Goal: Information Seeking & Learning: Learn about a topic

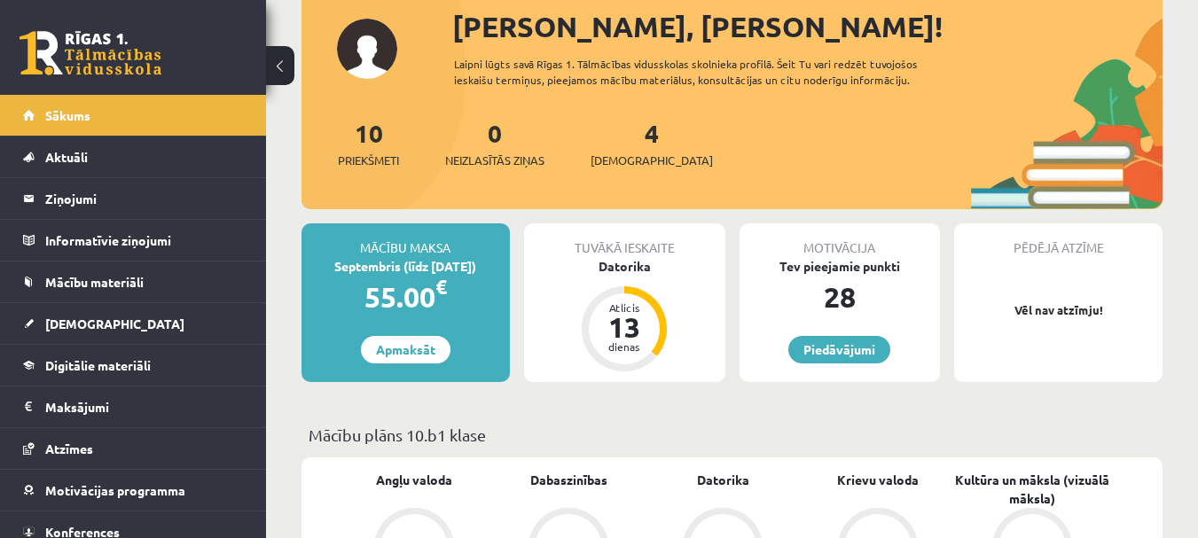
scroll to position [176, 0]
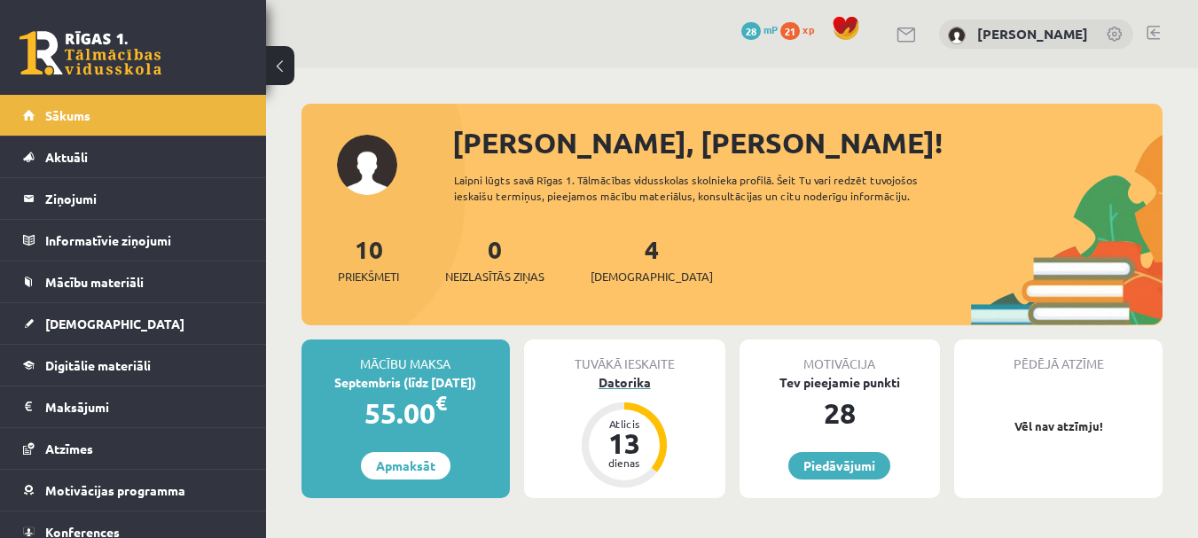
click at [636, 384] on div "Datorika" at bounding box center [624, 382] width 201 height 19
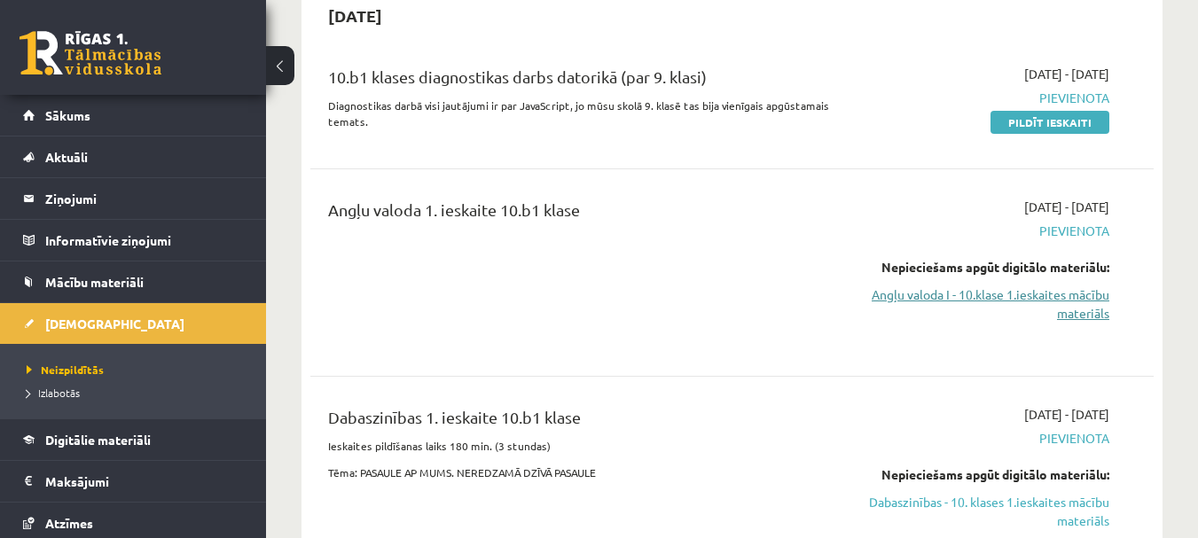
scroll to position [266, 0]
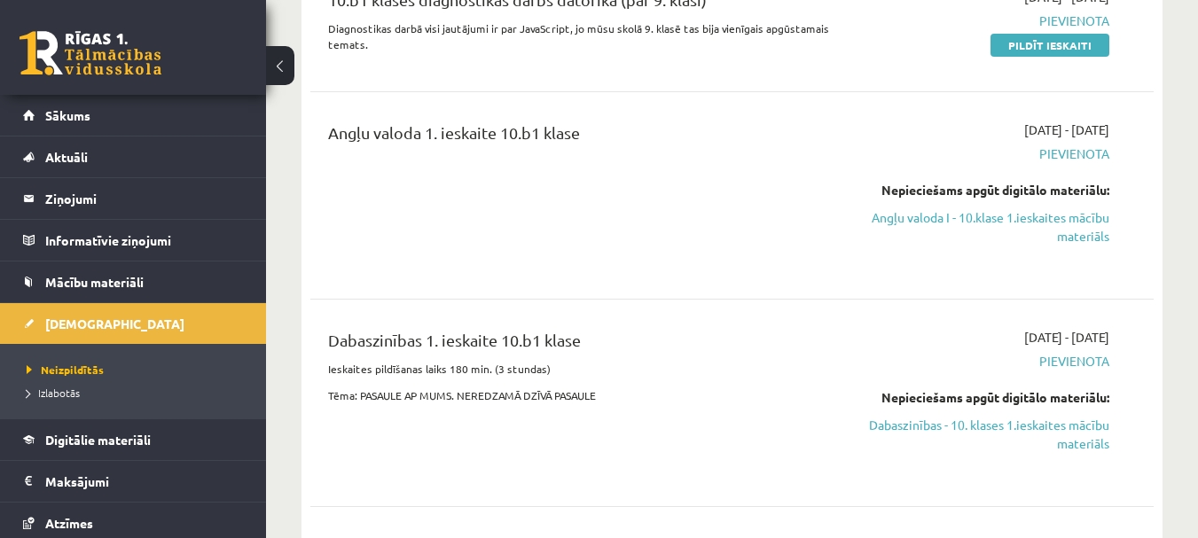
click at [972, 416] on link "Dabaszinības - 10. klases 1.ieskaites mācību materiāls" at bounding box center [987, 434] width 243 height 37
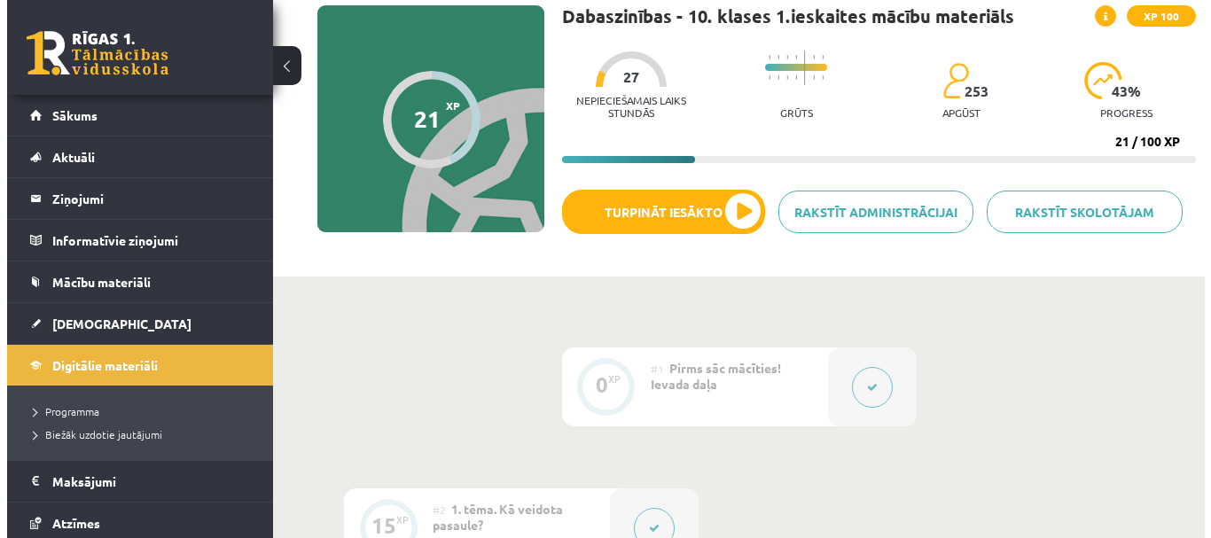
scroll to position [122, 0]
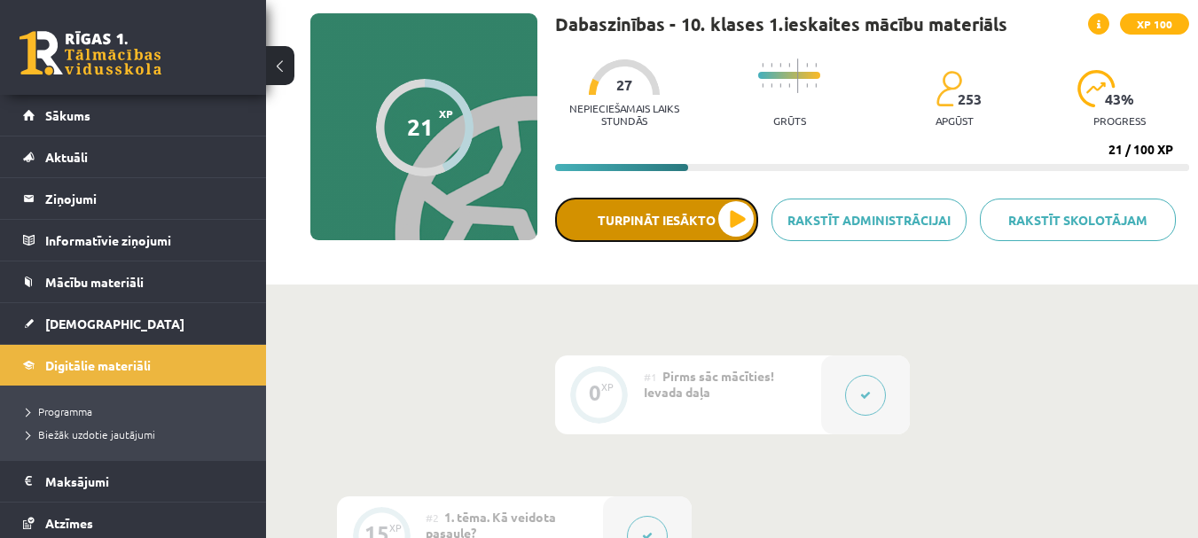
click at [664, 210] on button "Turpināt iesākto" at bounding box center [656, 220] width 203 height 44
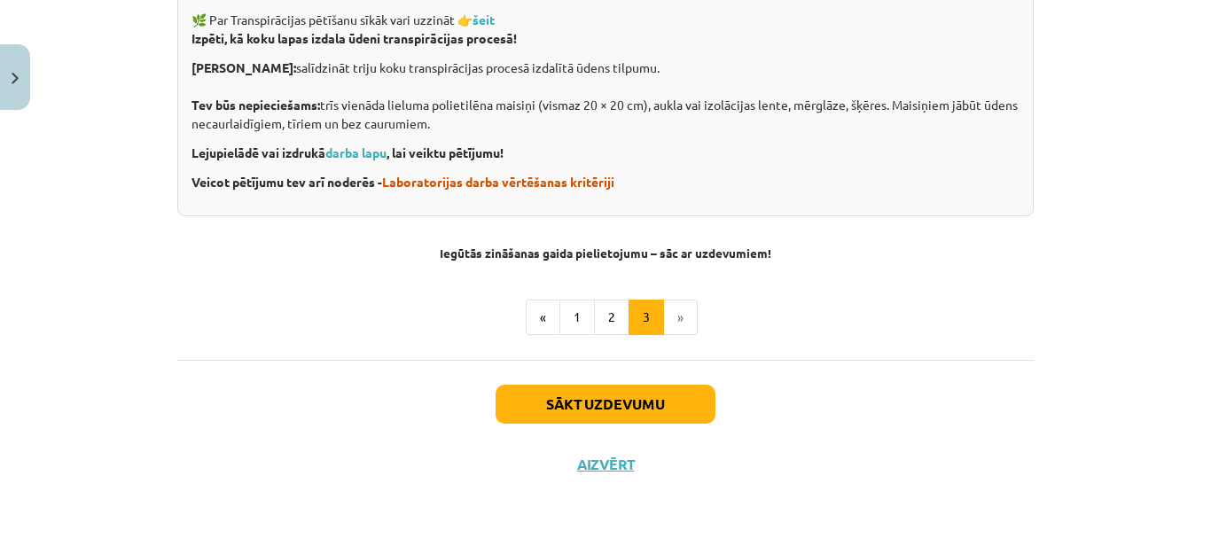
scroll to position [761, 0]
click at [586, 305] on button "1" at bounding box center [576, 316] width 35 height 35
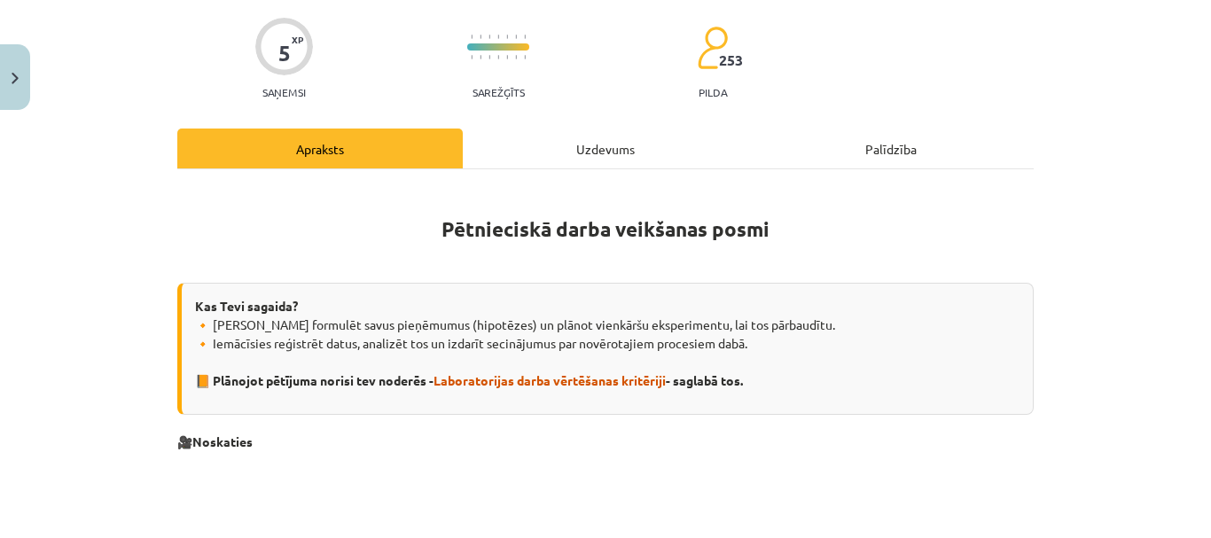
scroll to position [51, 0]
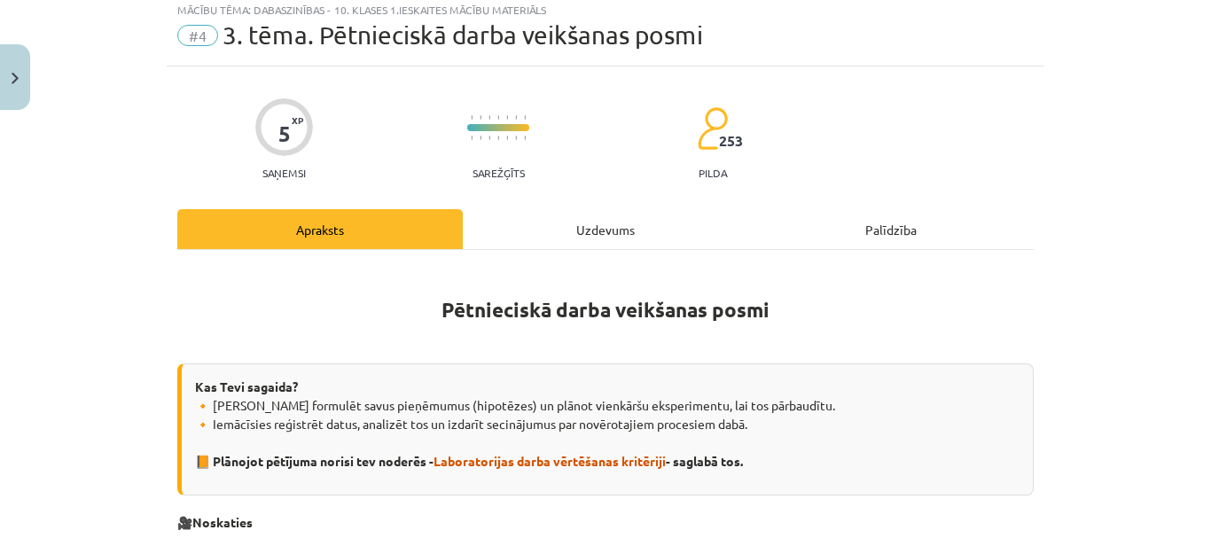
click at [581, 220] on div "Uzdevums" at bounding box center [605, 229] width 285 height 40
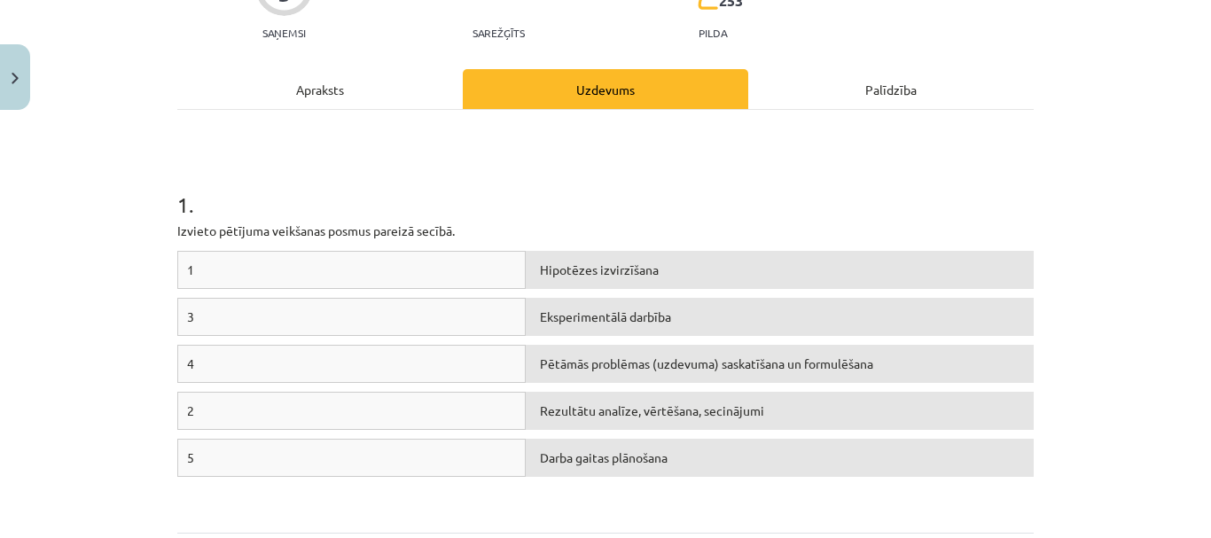
scroll to position [310, 0]
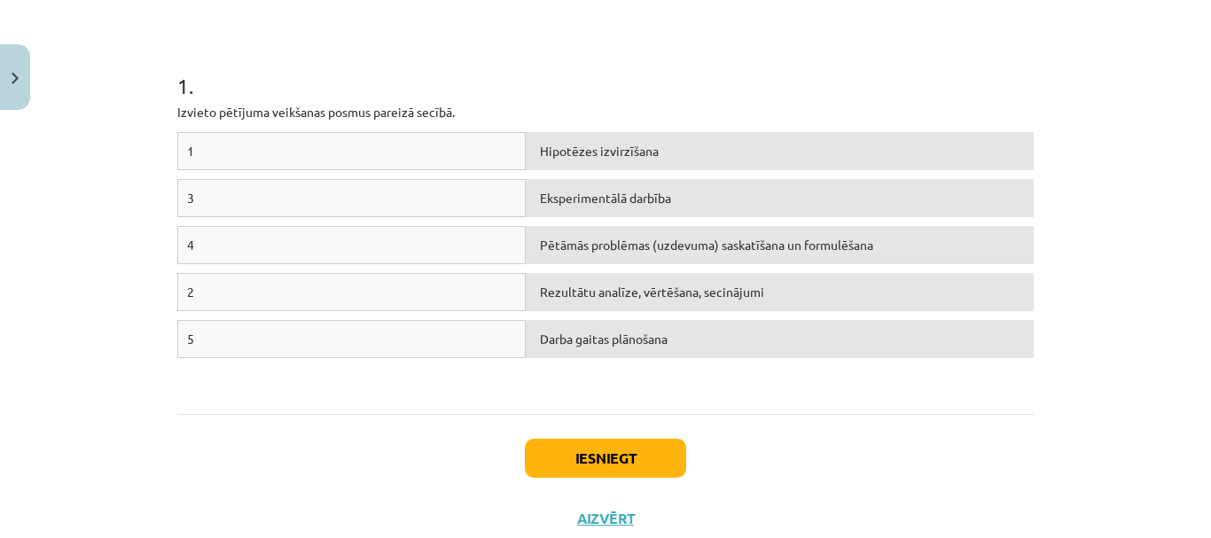
click at [232, 147] on div "1" at bounding box center [351, 151] width 348 height 38
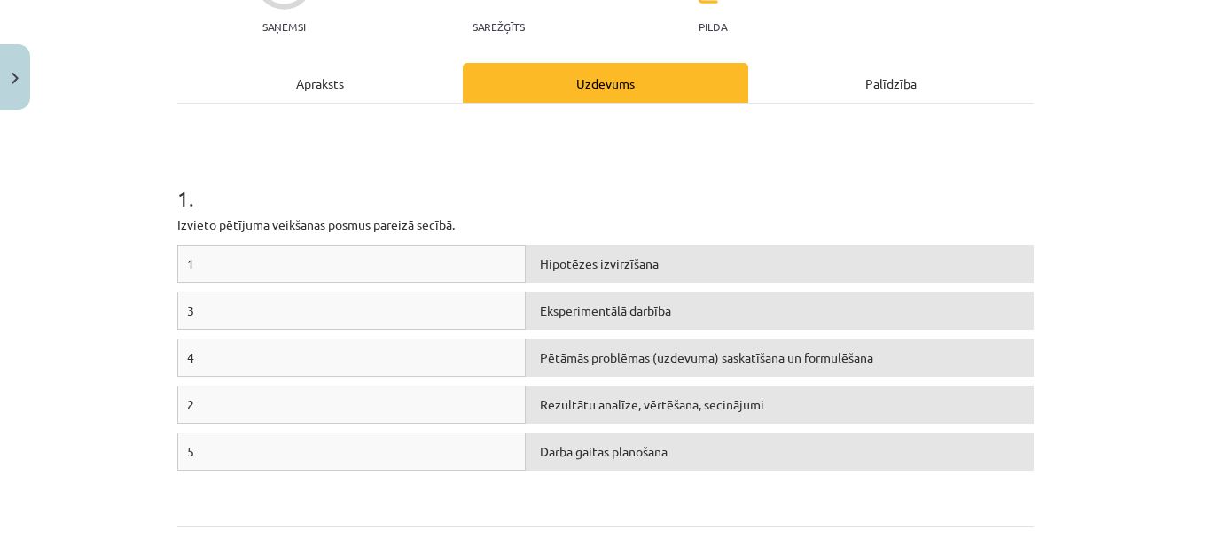
scroll to position [0, 0]
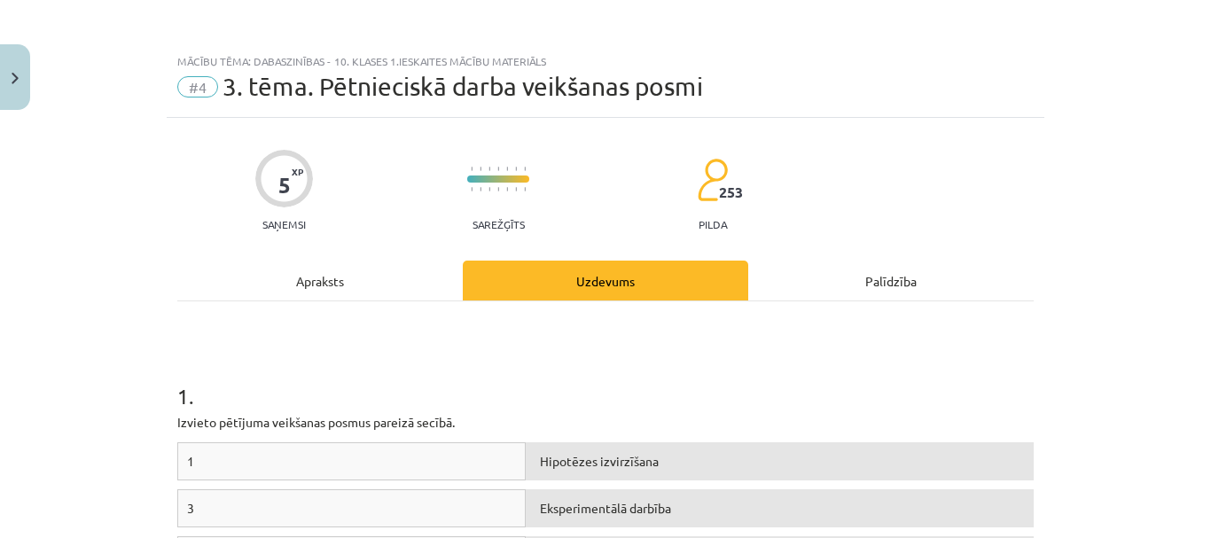
click at [296, 289] on div "Apraksts" at bounding box center [319, 281] width 285 height 40
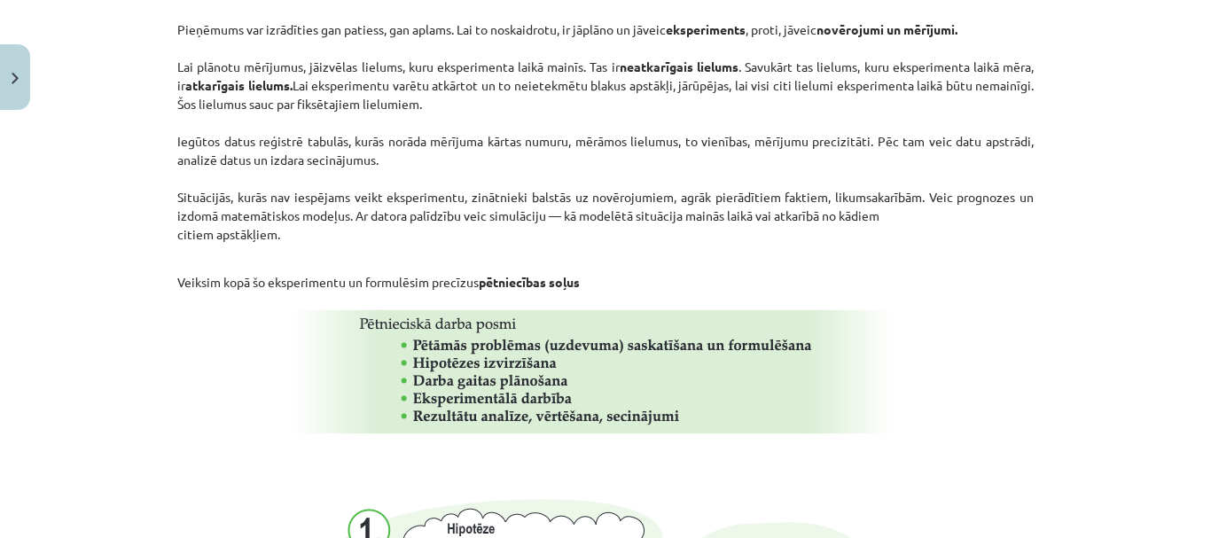
scroll to position [1108, 0]
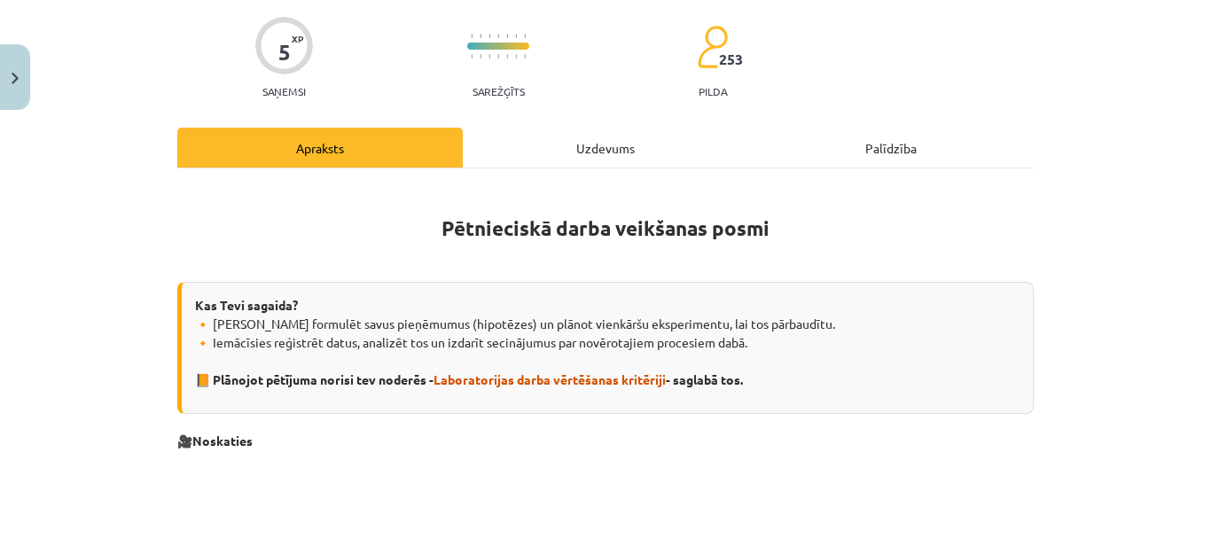
drag, startPoint x: 565, startPoint y: 138, endPoint x: 565, endPoint y: 150, distance: 11.5
click at [565, 138] on div "Uzdevums" at bounding box center [605, 148] width 285 height 40
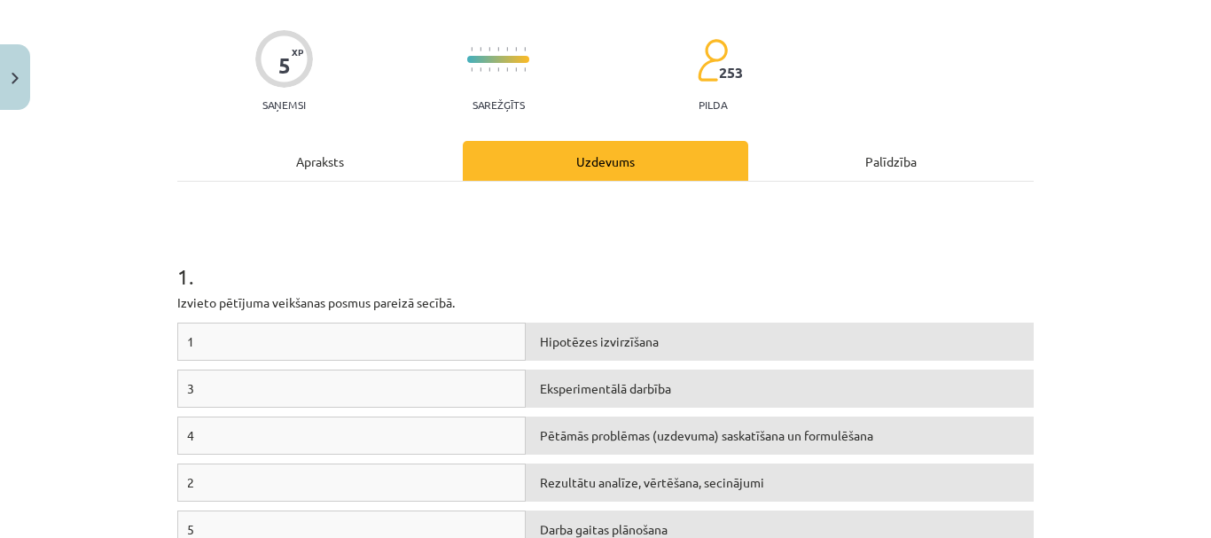
scroll to position [222, 0]
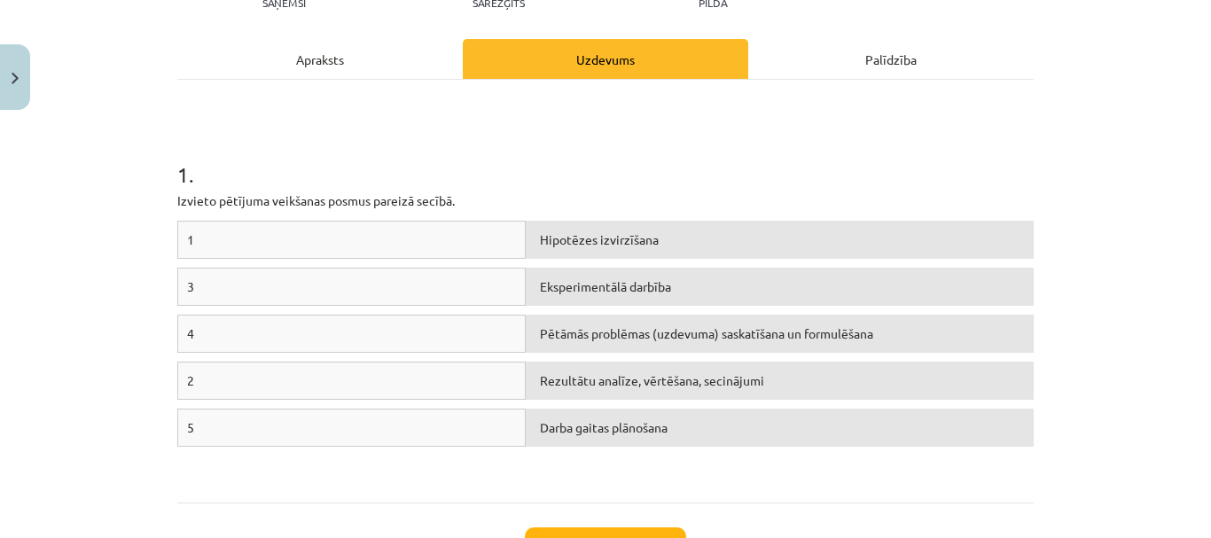
click at [273, 244] on div "1" at bounding box center [351, 240] width 348 height 38
click at [579, 335] on div "Pētāmās problēmas (uzdevuma) saskatīšana un formulēšana" at bounding box center [780, 334] width 508 height 38
click at [326, 197] on p "Izvieto pētījuma veikšanas posmus pareizā secībā." at bounding box center [605, 200] width 856 height 19
click at [334, 218] on div "1 . Izvieto pētījuma veikšanas posmus pareizā secībā. 1 Hipotēzes izvirzīšana 3…" at bounding box center [605, 291] width 856 height 391
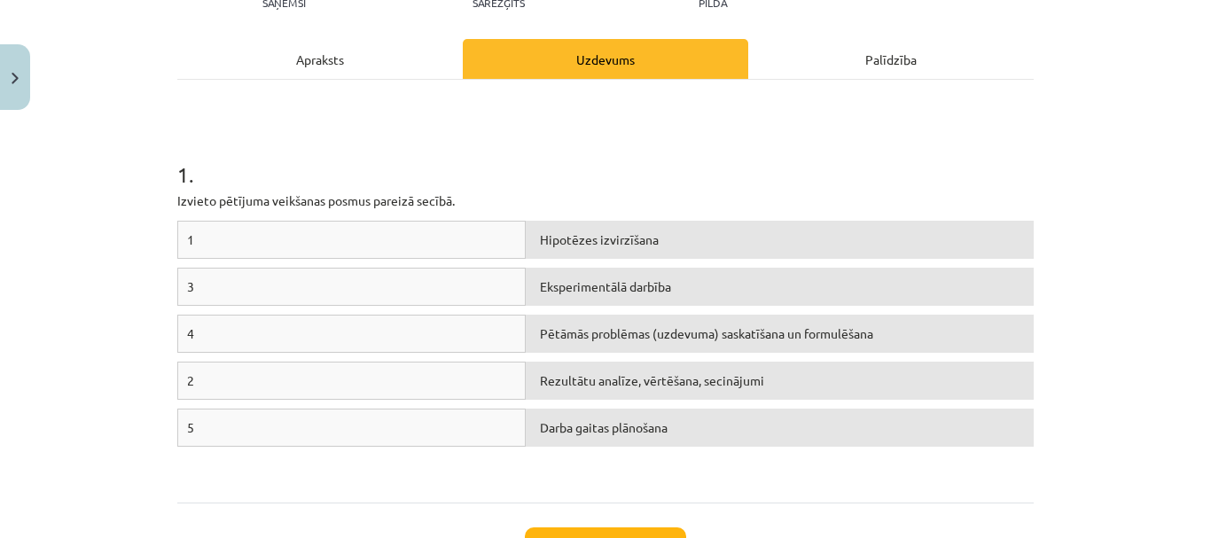
click at [336, 222] on div "1" at bounding box center [351, 240] width 348 height 38
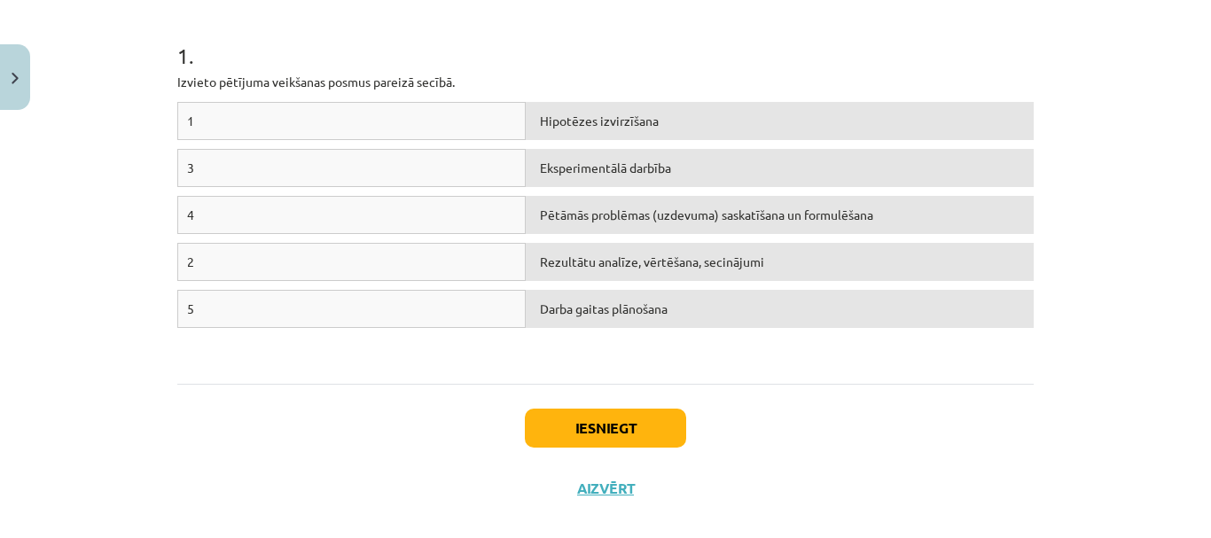
scroll to position [365, 0]
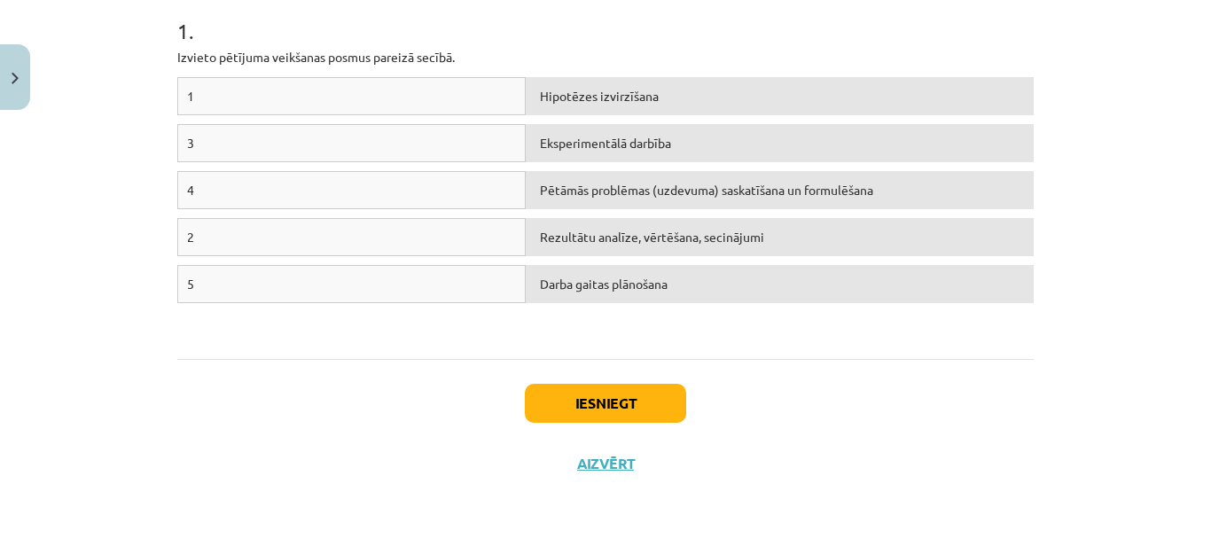
click at [263, 101] on div "1" at bounding box center [351, 96] width 348 height 38
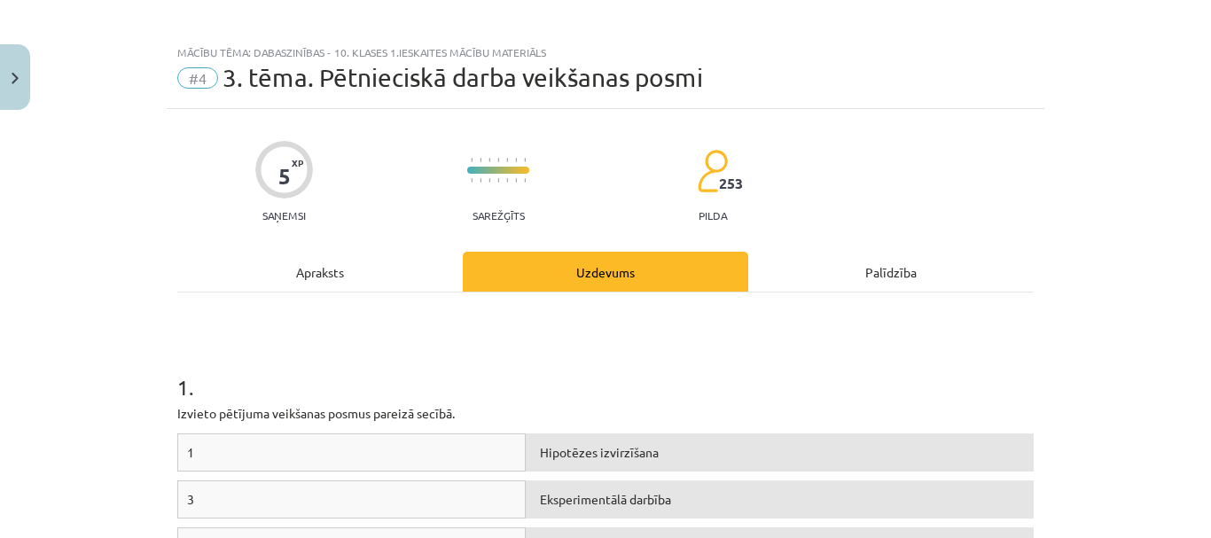
scroll to position [0, 0]
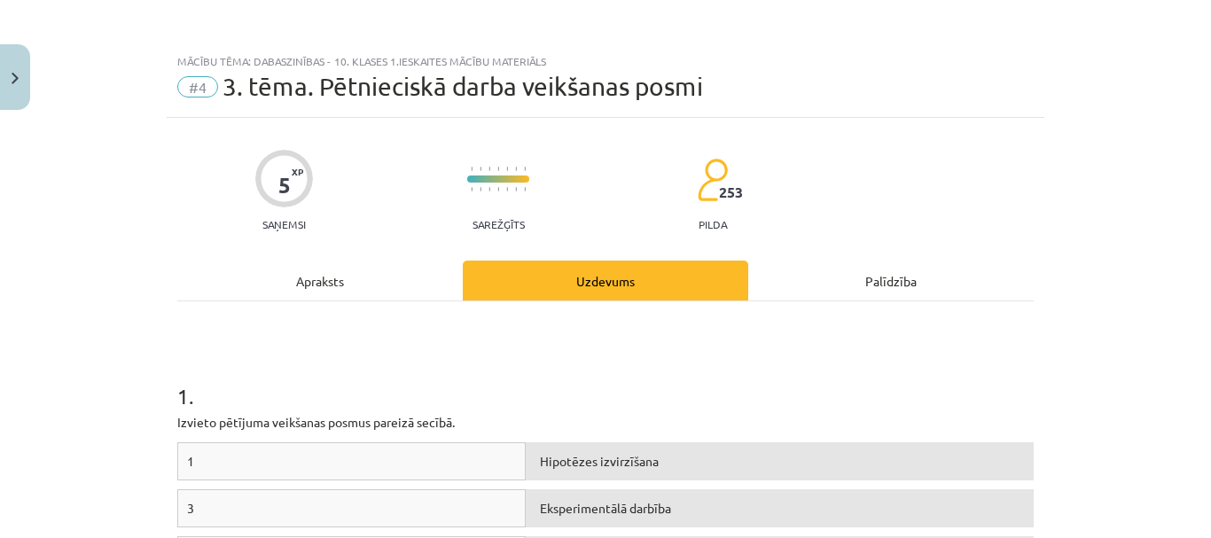
click at [335, 266] on div "Apraksts" at bounding box center [319, 281] width 285 height 40
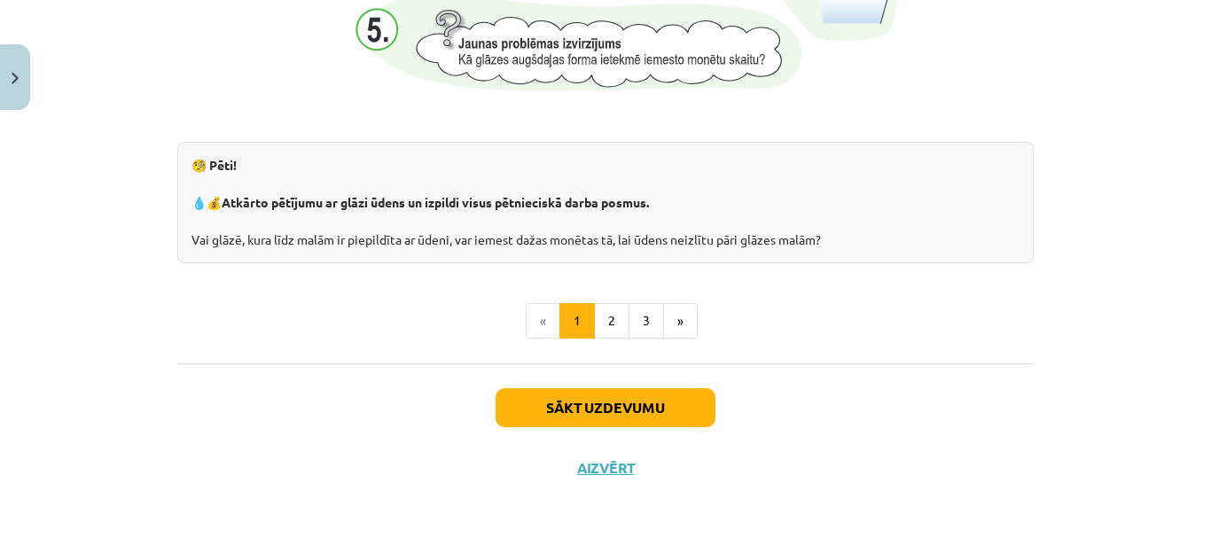
scroll to position [2009, 0]
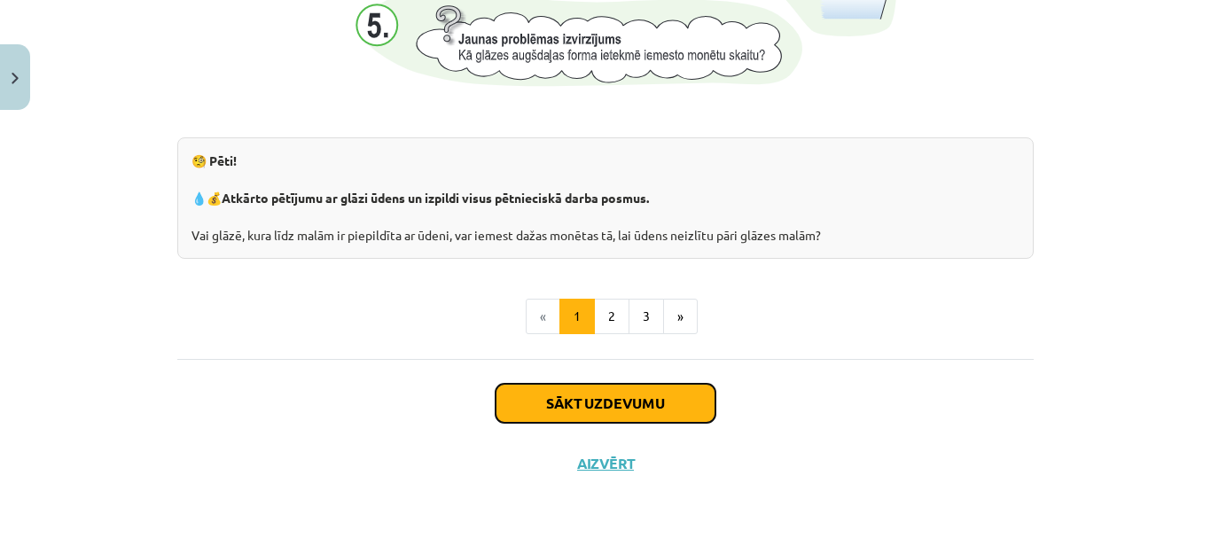
click at [635, 396] on button "Sākt uzdevumu" at bounding box center [606, 403] width 220 height 39
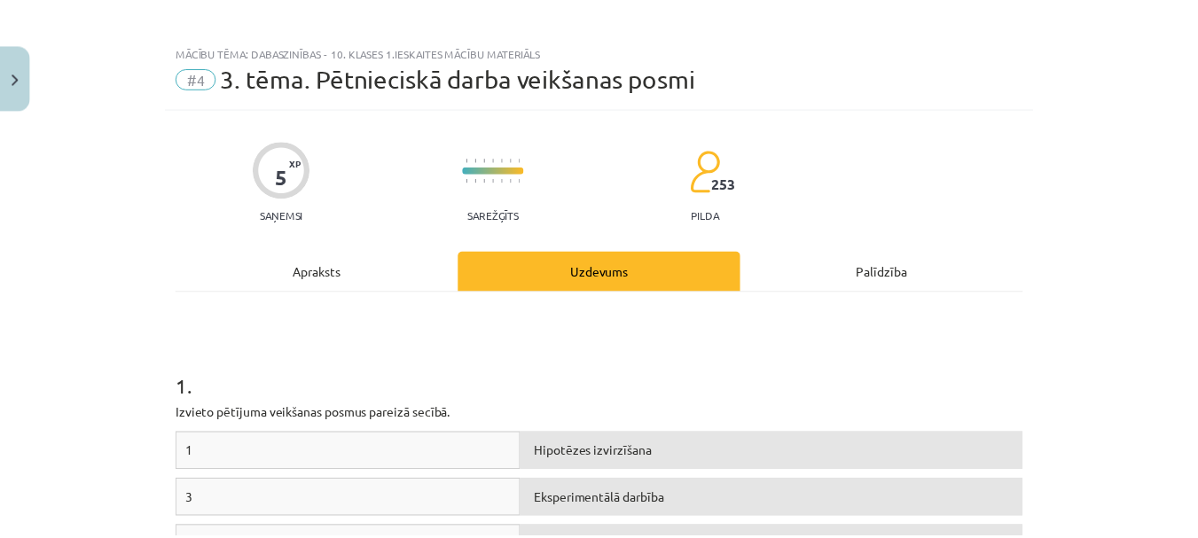
scroll to position [0, 0]
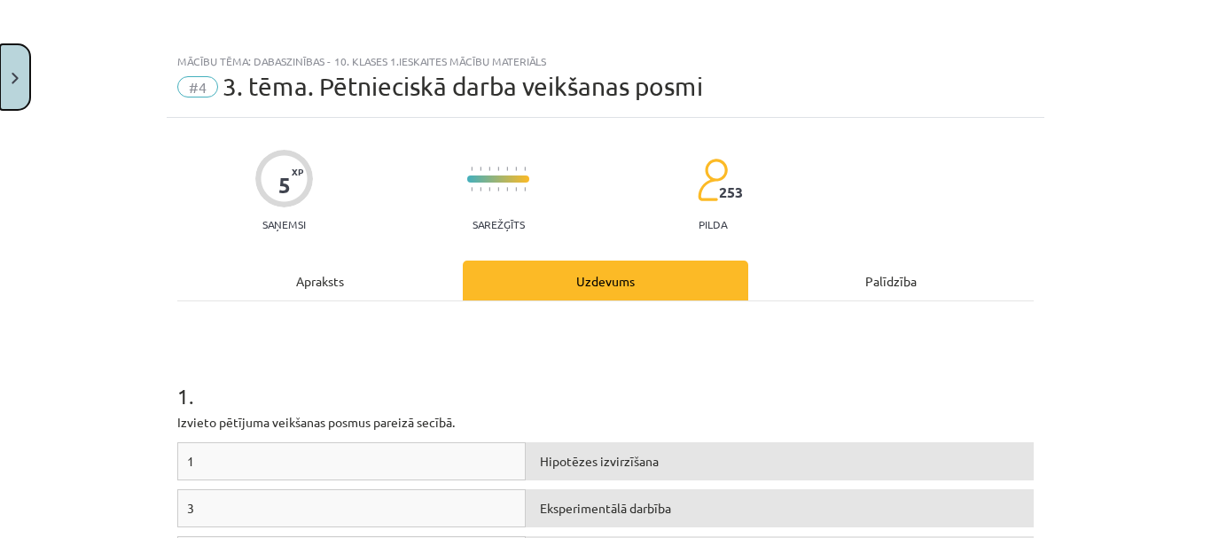
click at [17, 80] on img "Close" at bounding box center [15, 79] width 7 height 12
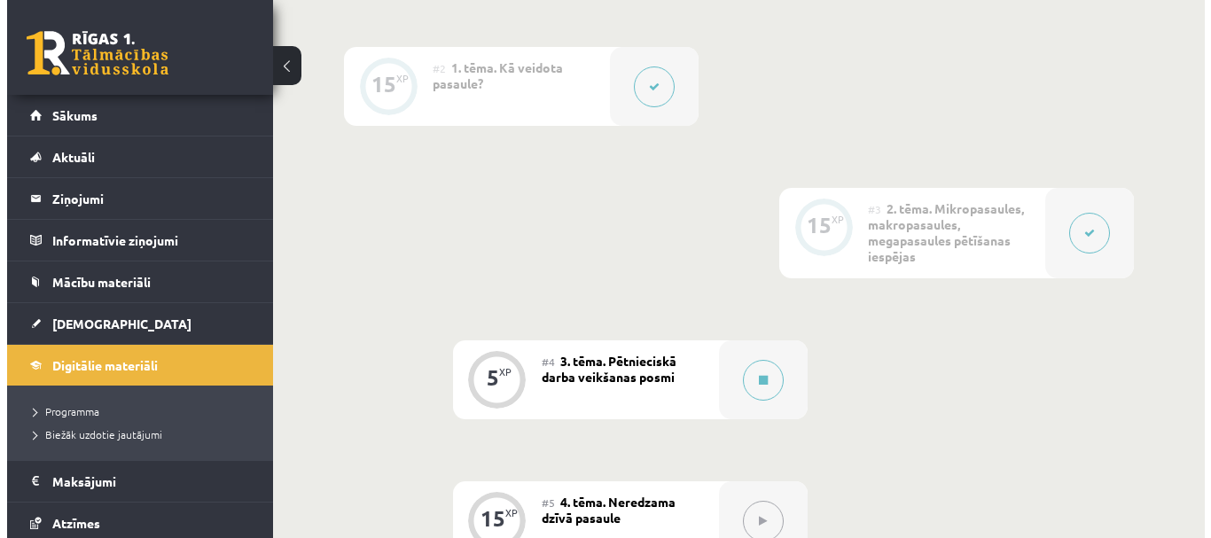
scroll to position [743, 0]
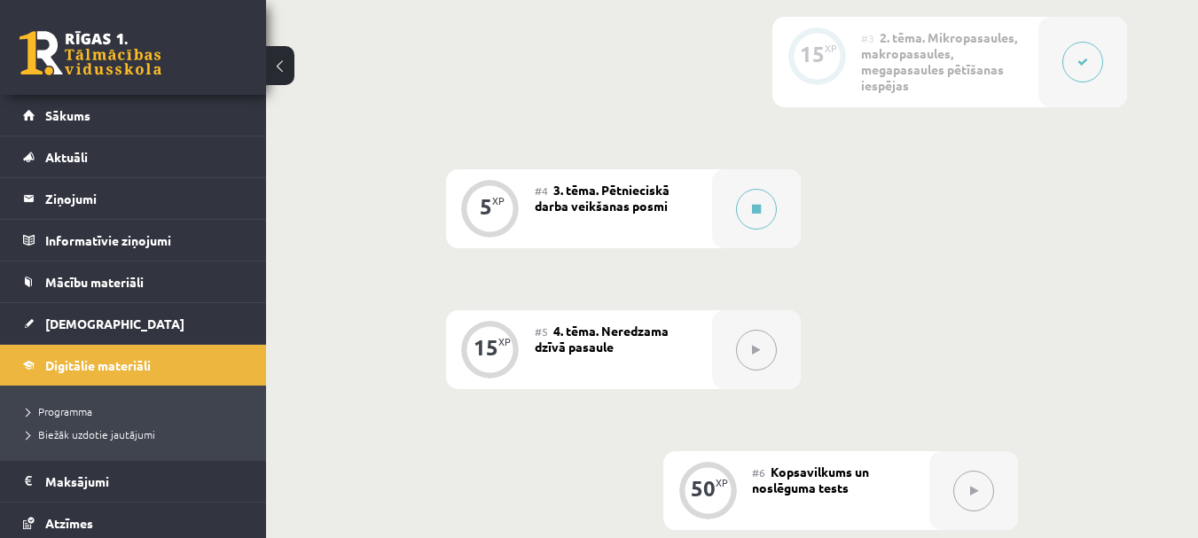
click at [714, 343] on div at bounding box center [756, 349] width 89 height 79
click at [755, 346] on icon at bounding box center [756, 350] width 8 height 11
click at [488, 332] on div "15 XP" at bounding box center [490, 347] width 53 height 53
click at [605, 321] on div "#5 4. tēma. Neredzama dzīvā pasaule" at bounding box center [623, 349] width 177 height 79
click at [636, 217] on div "#4 3. tēma. Pētnieciskā darba veikšanas posmi" at bounding box center [623, 208] width 177 height 79
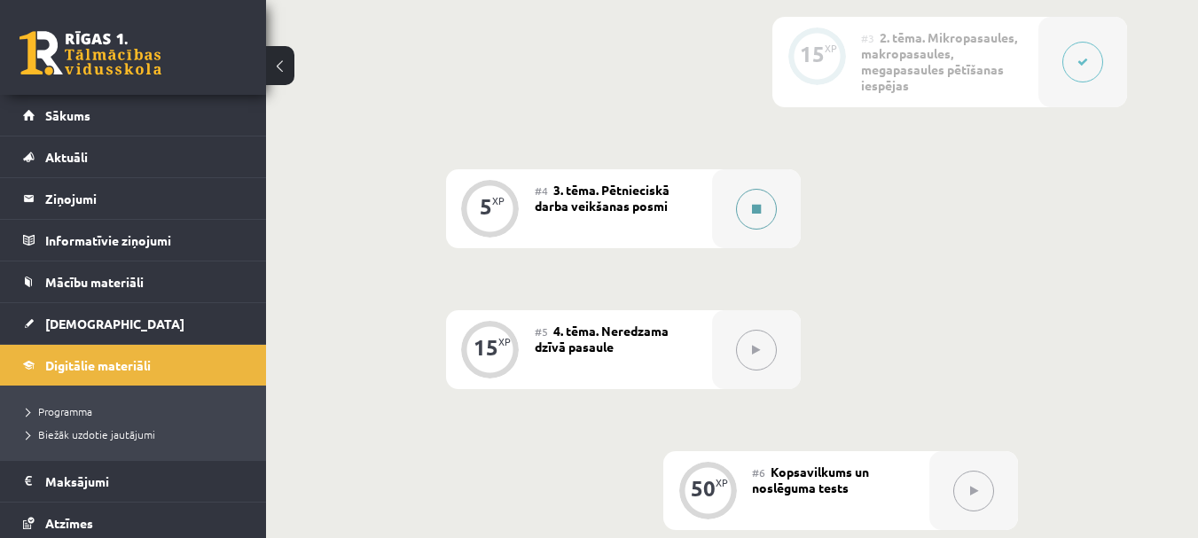
click at [756, 197] on button at bounding box center [756, 209] width 41 height 41
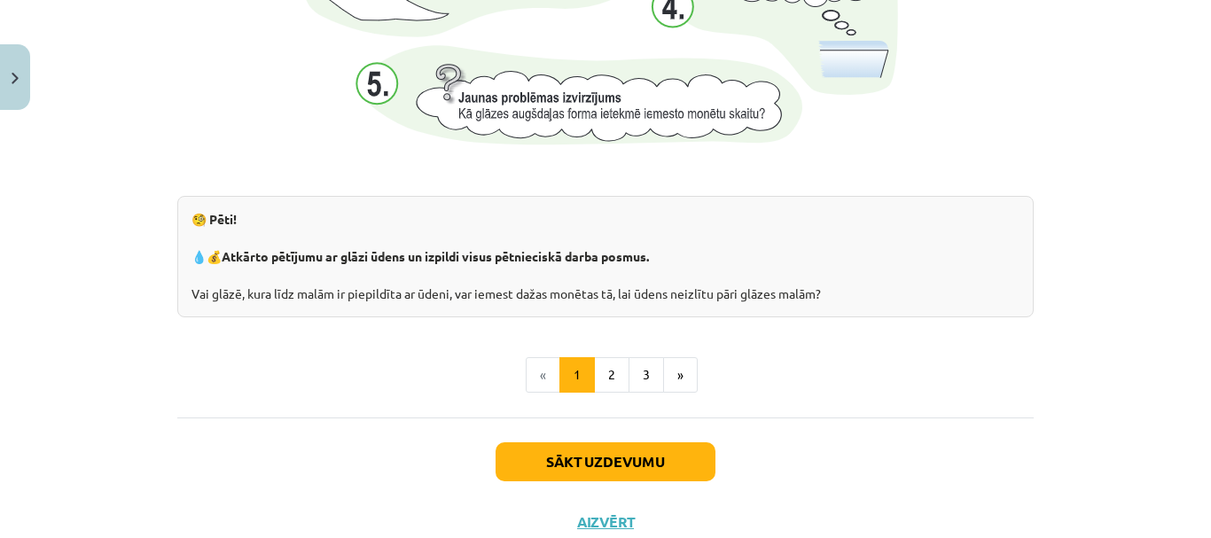
scroll to position [2009, 0]
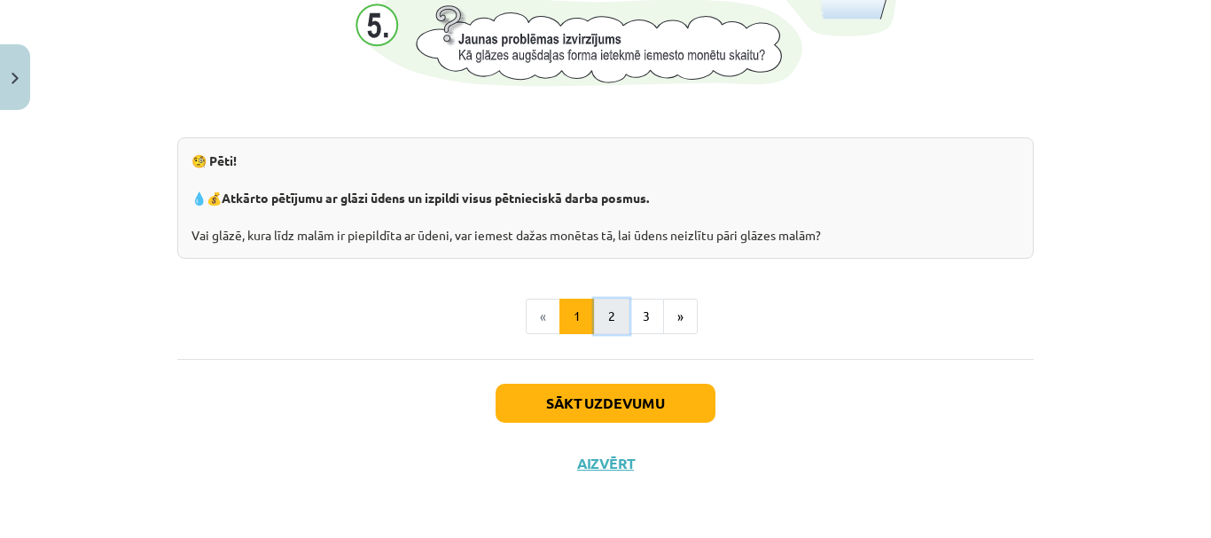
click at [615, 309] on button "2" at bounding box center [611, 316] width 35 height 35
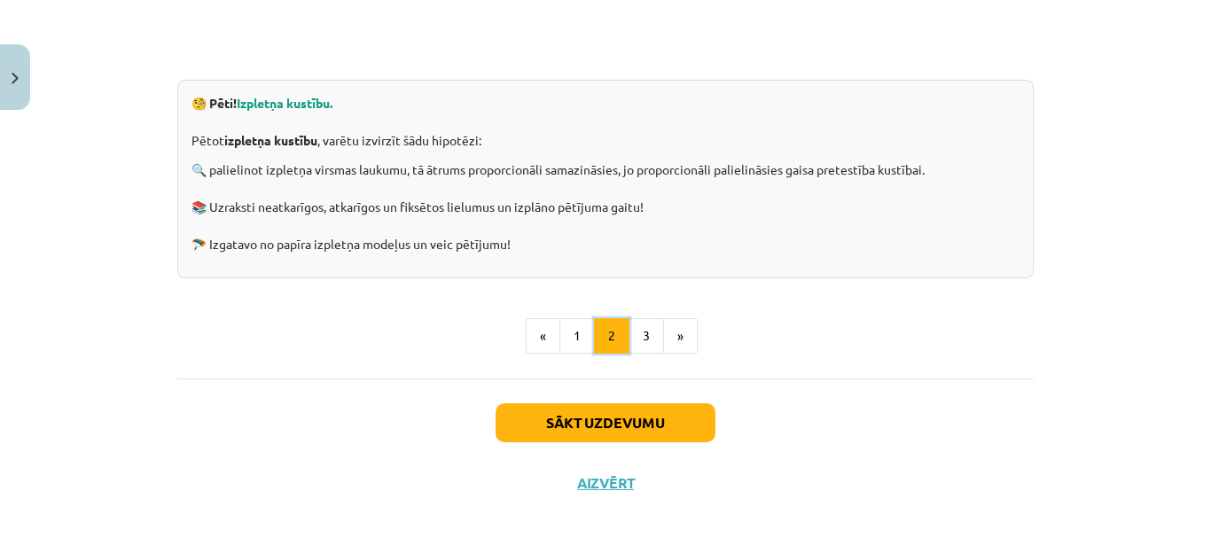
scroll to position [659, 0]
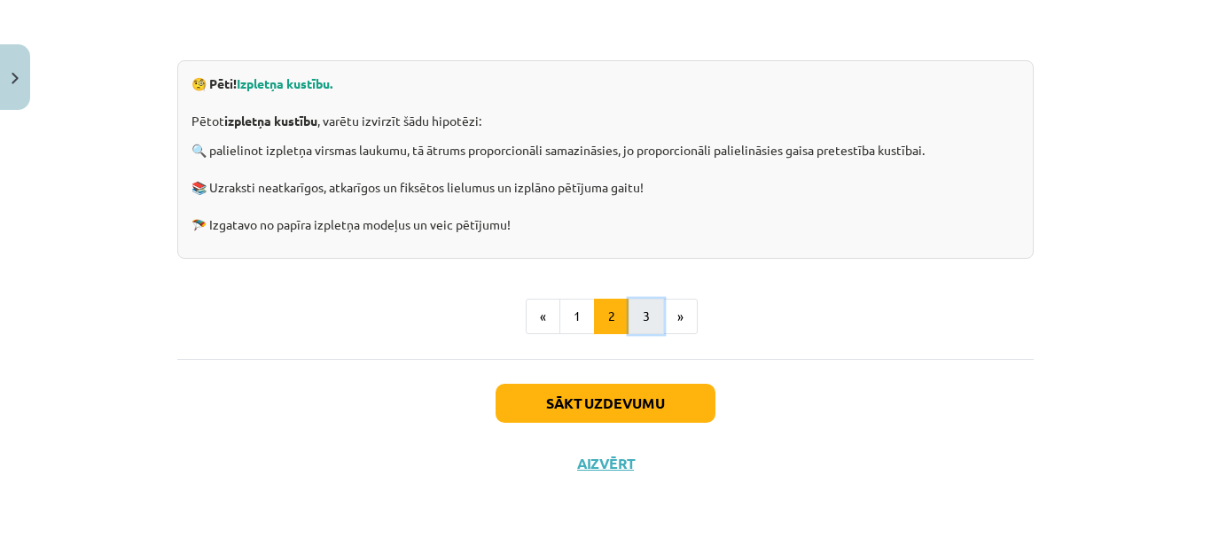
click at [644, 310] on button "3" at bounding box center [646, 316] width 35 height 35
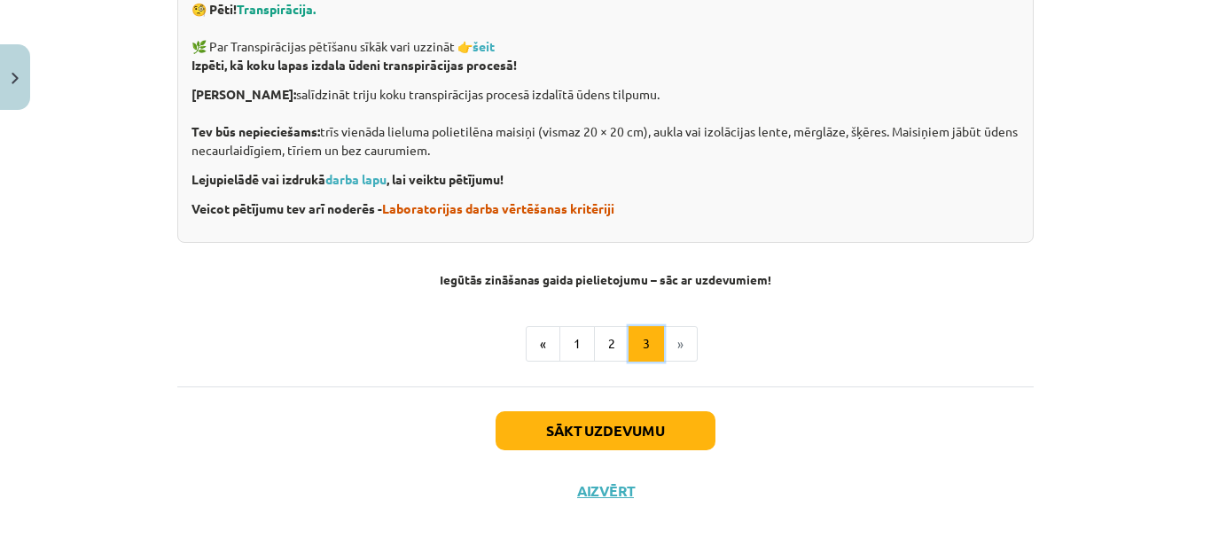
scroll to position [761, 0]
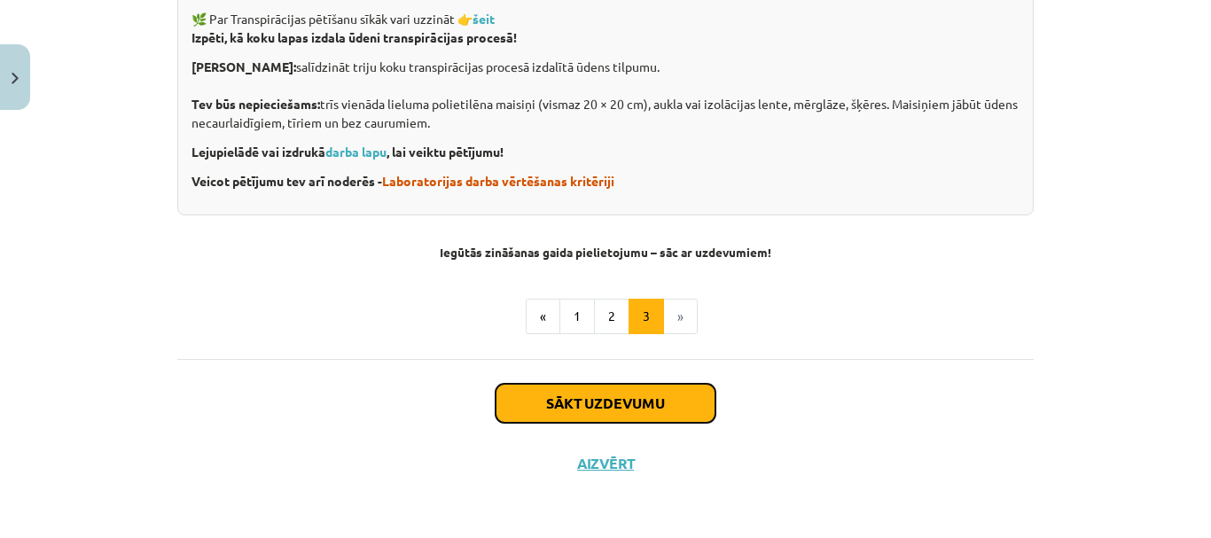
click at [603, 388] on button "Sākt uzdevumu" at bounding box center [606, 403] width 220 height 39
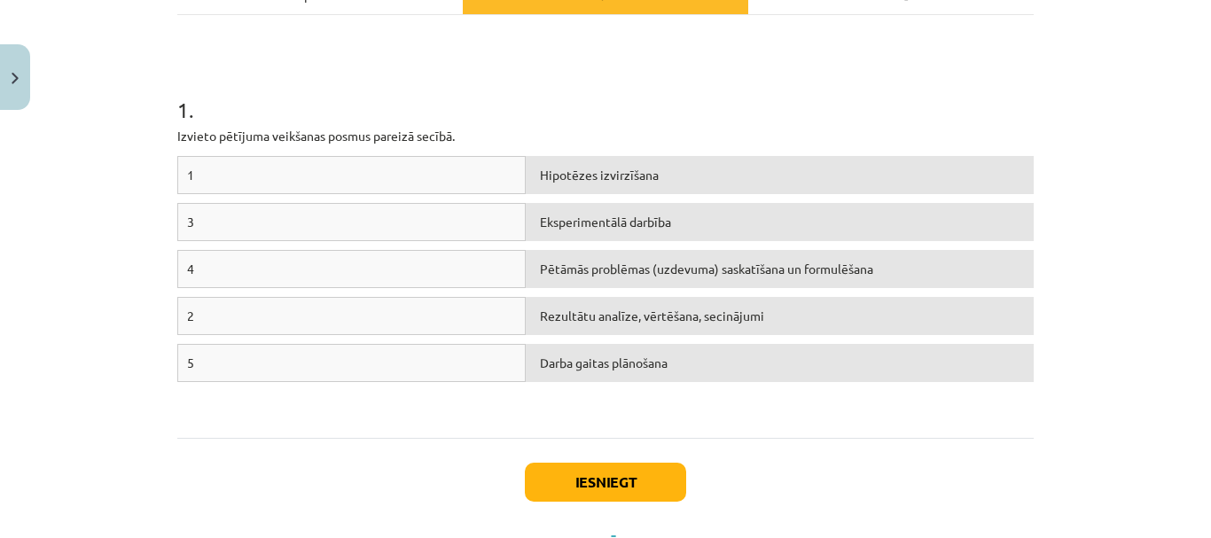
scroll to position [310, 0]
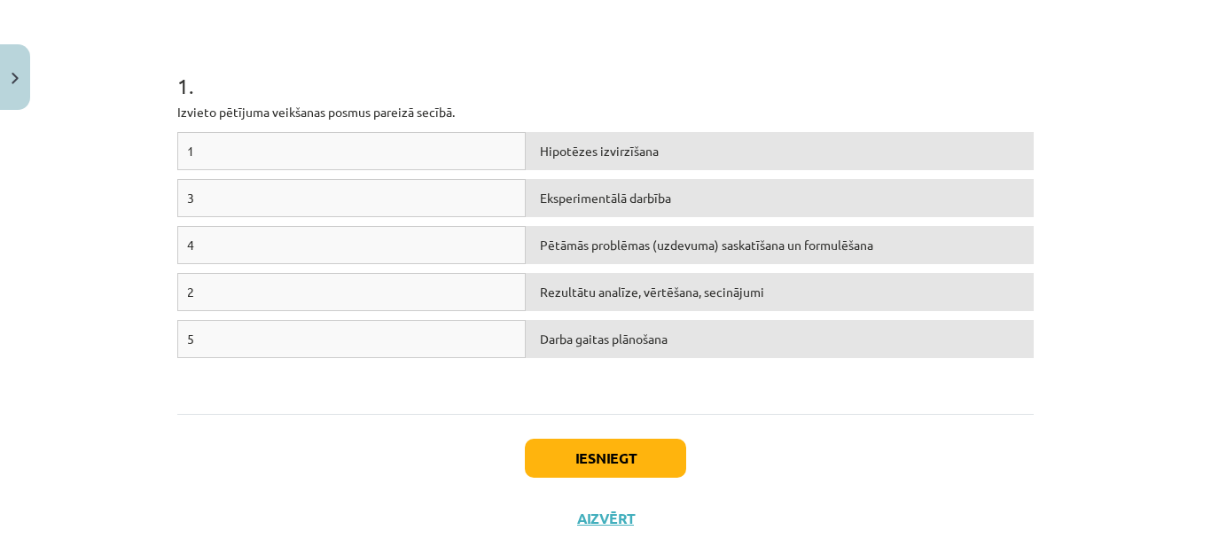
click at [290, 149] on div "1" at bounding box center [351, 151] width 348 height 38
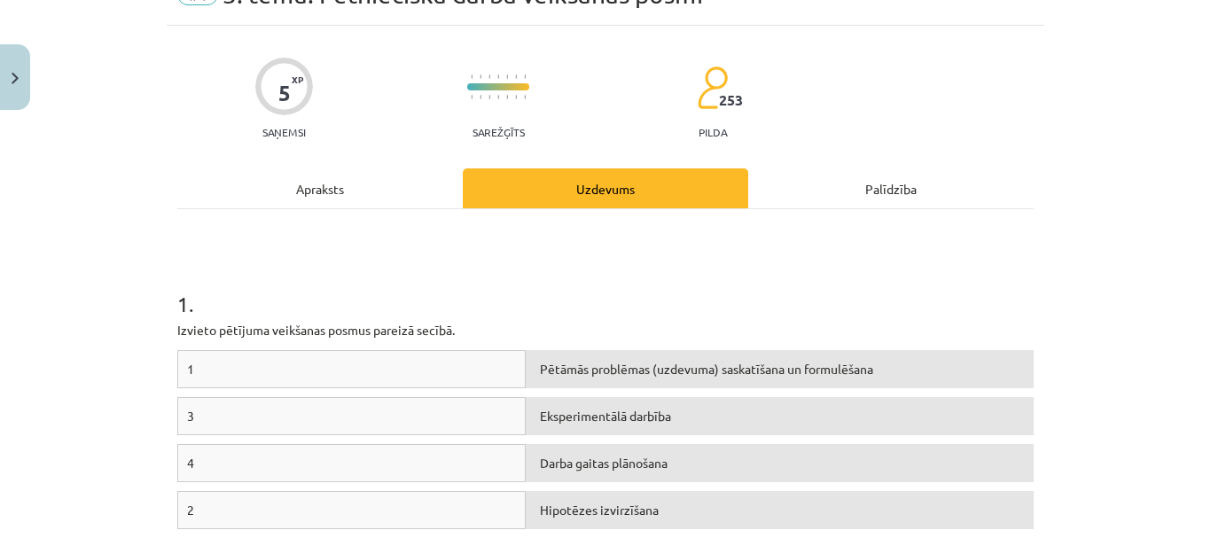
scroll to position [44, 0]
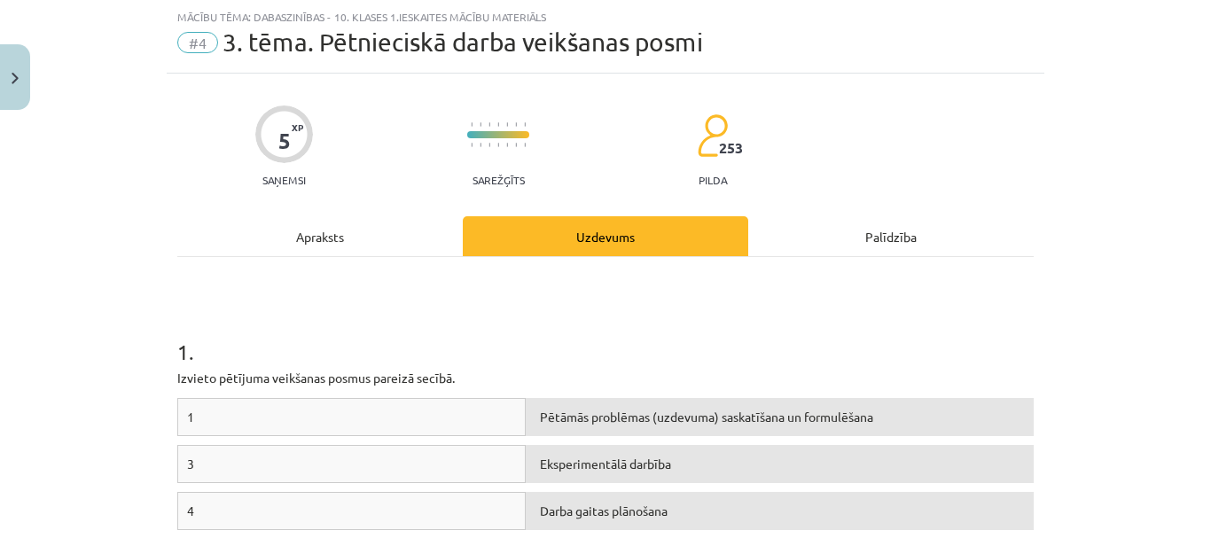
click at [394, 250] on div "Apraksts" at bounding box center [319, 236] width 285 height 40
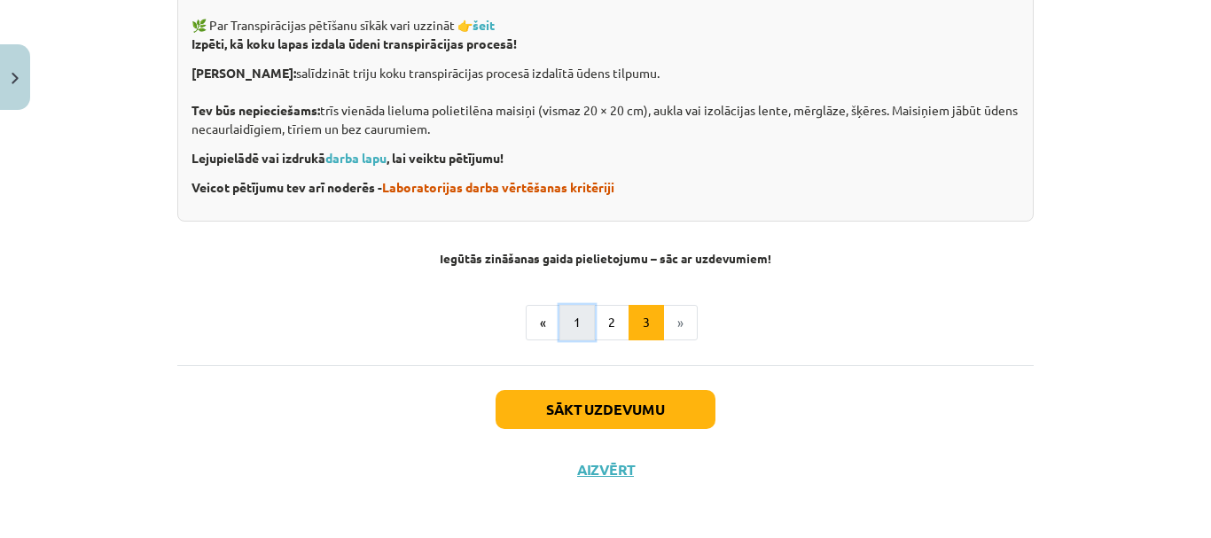
click at [583, 310] on button "1" at bounding box center [576, 322] width 35 height 35
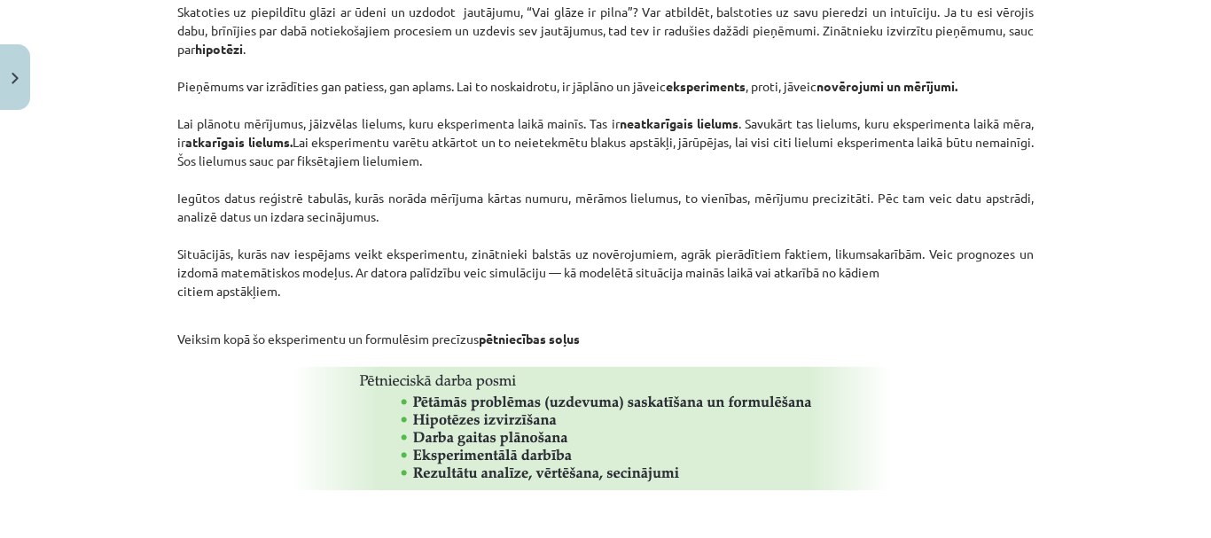
scroll to position [1204, 0]
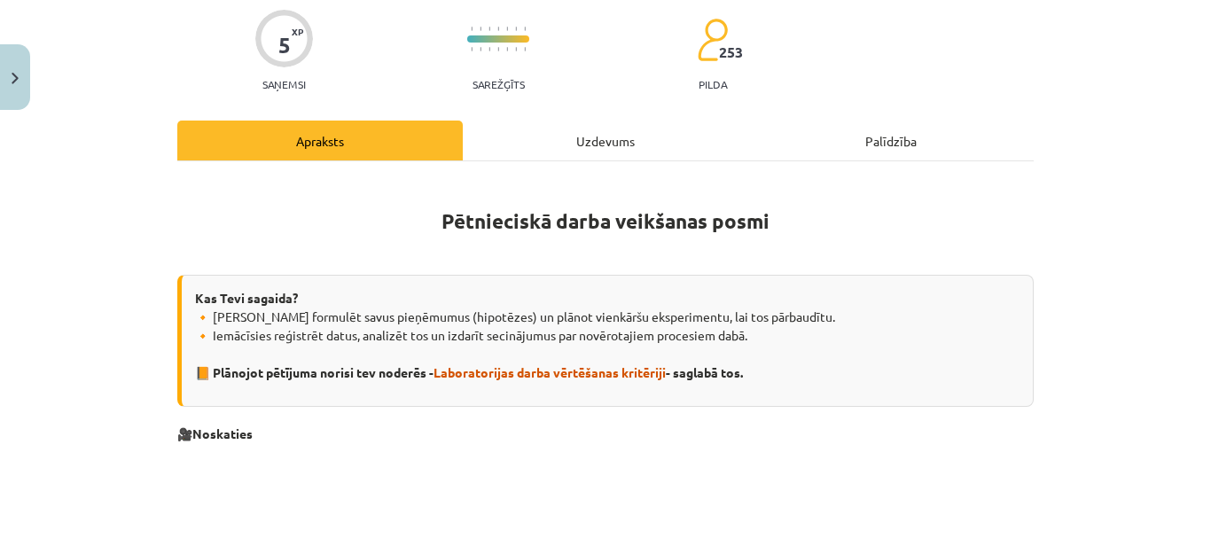
click at [570, 127] on div "Uzdevums" at bounding box center [605, 141] width 285 height 40
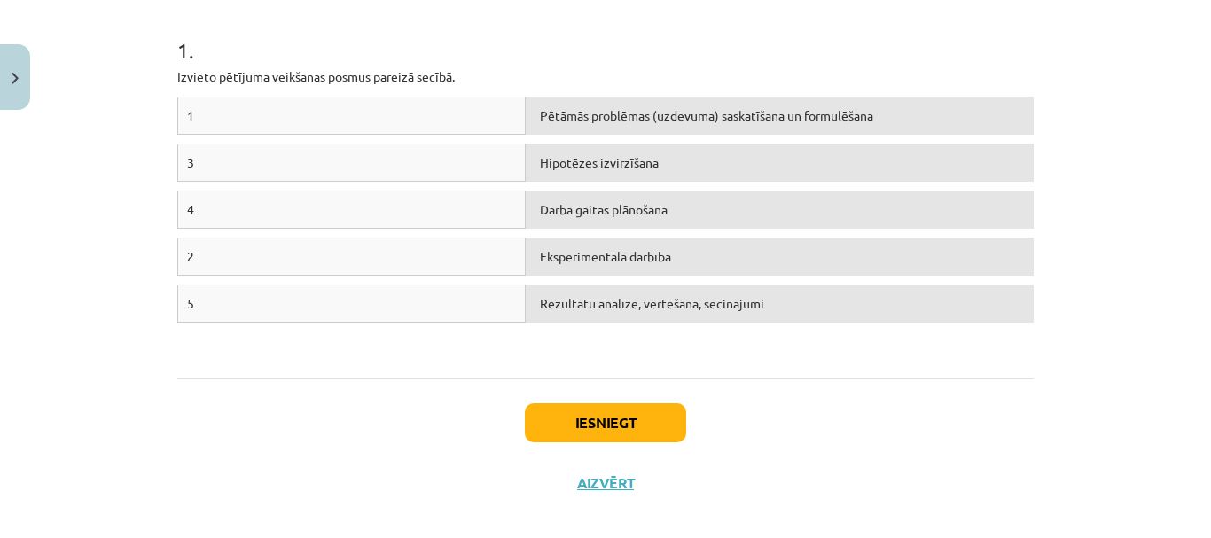
scroll to position [365, 0]
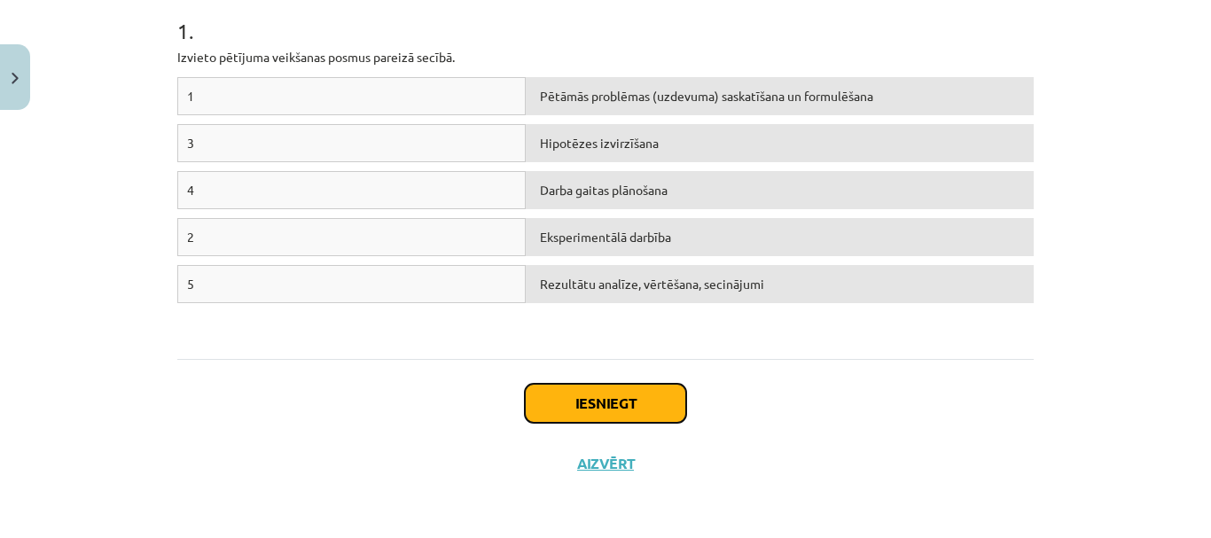
click at [617, 402] on button "Iesniegt" at bounding box center [605, 403] width 161 height 39
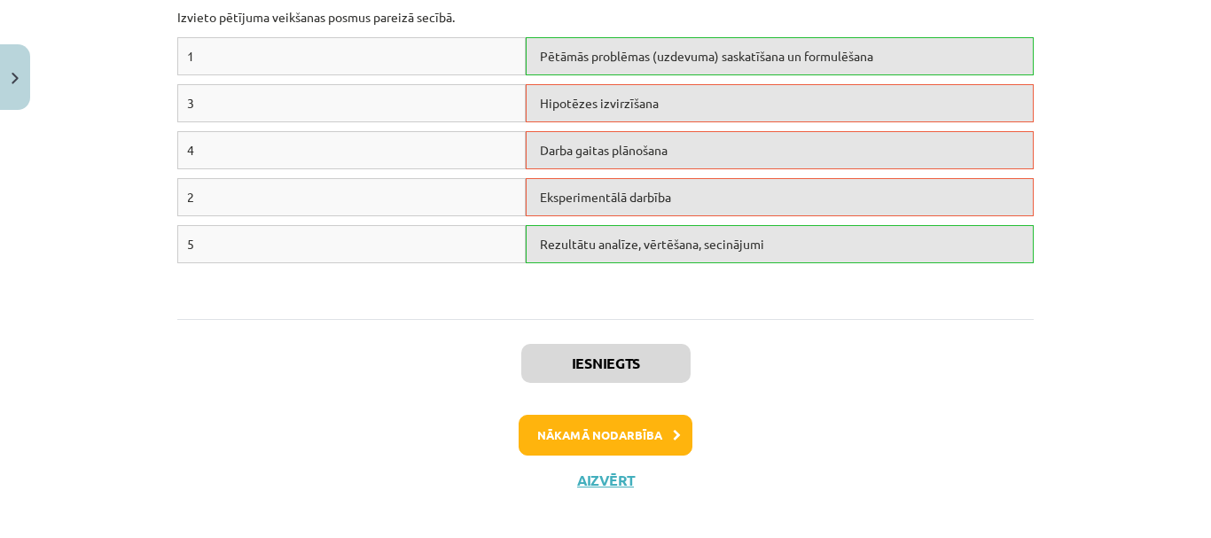
scroll to position [422, 0]
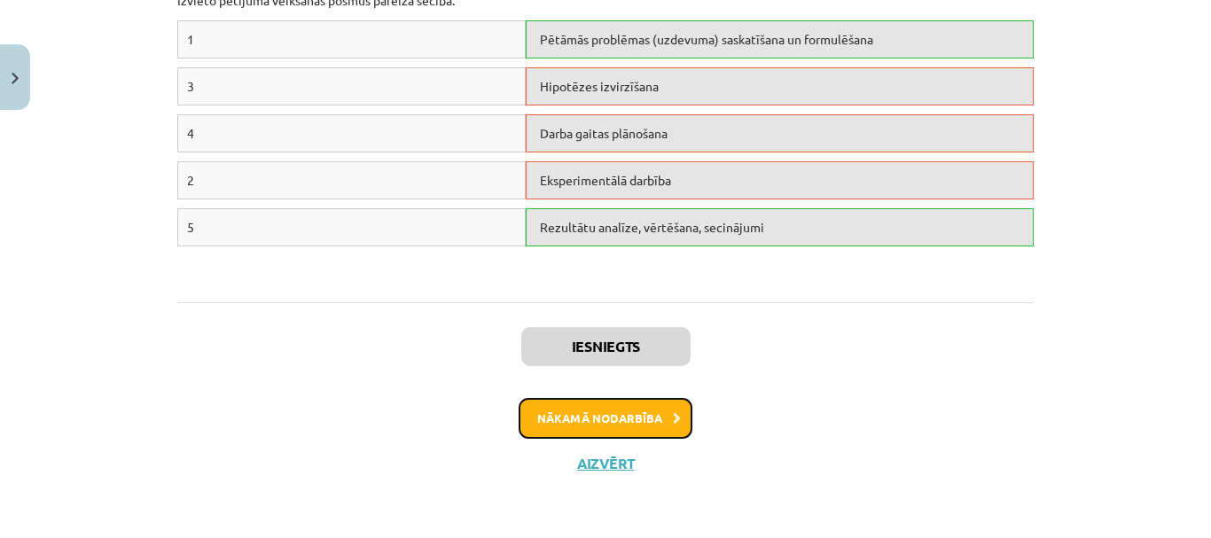
click at [600, 402] on button "Nākamā nodarbība" at bounding box center [606, 418] width 174 height 41
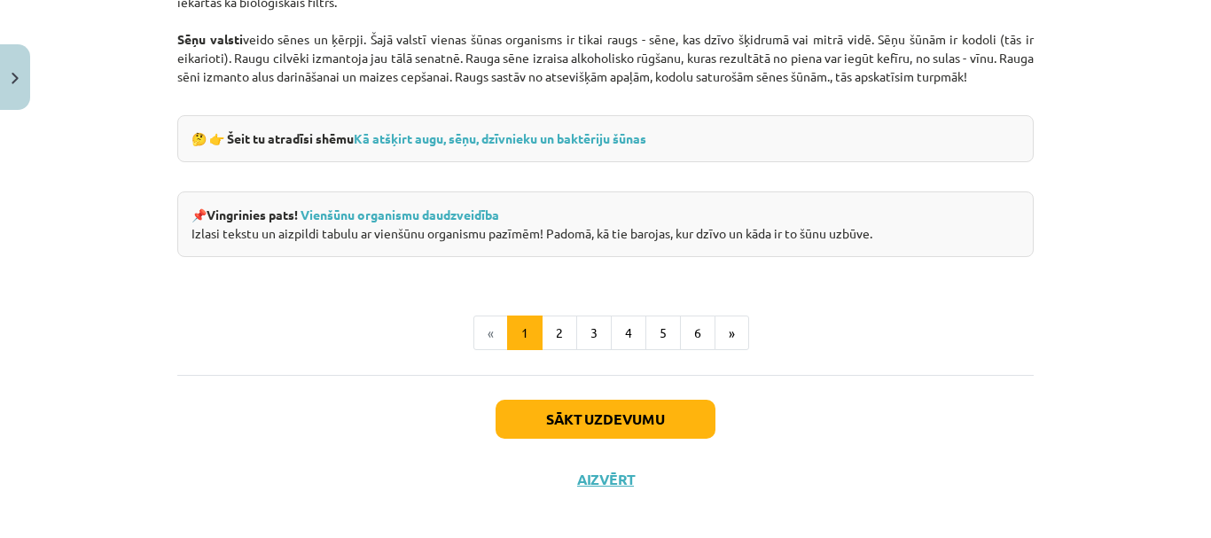
scroll to position [1777, 0]
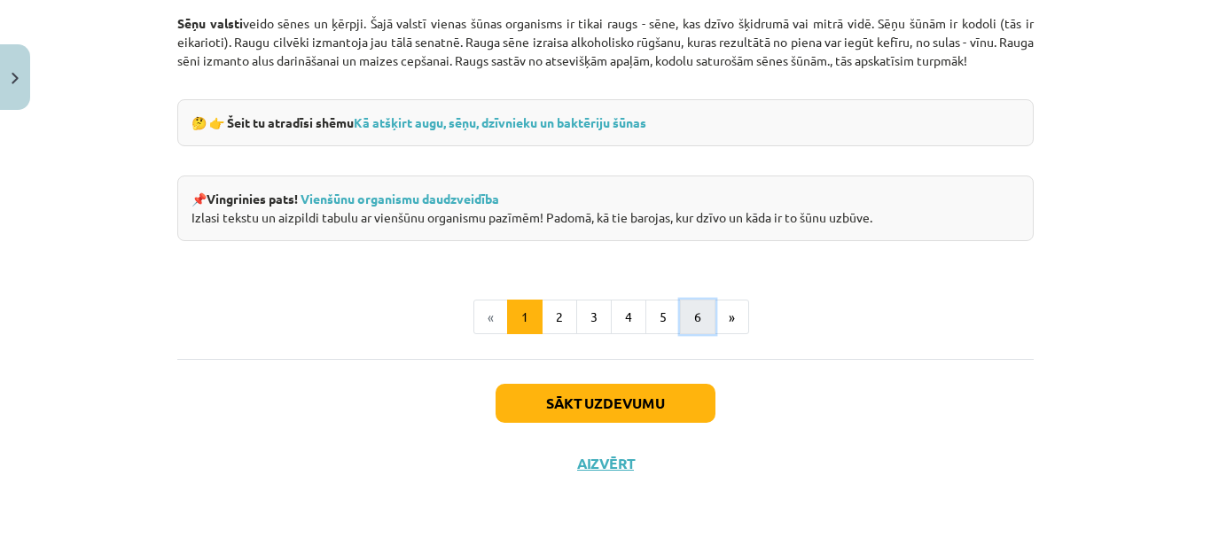
click at [684, 308] on button "6" at bounding box center [697, 317] width 35 height 35
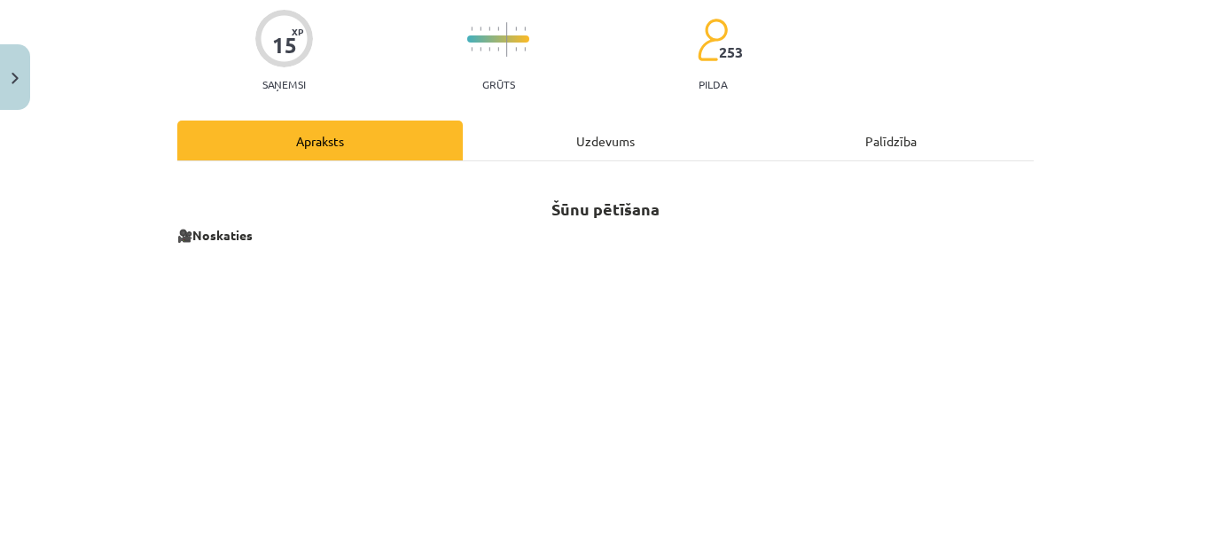
scroll to position [0, 0]
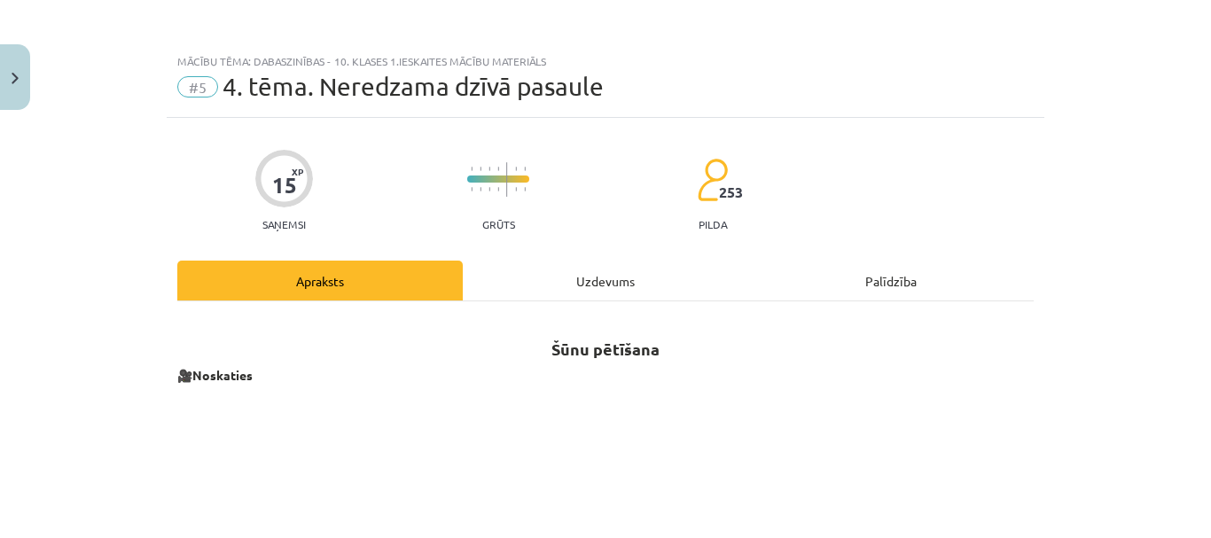
click at [606, 285] on div "Uzdevums" at bounding box center [605, 281] width 285 height 40
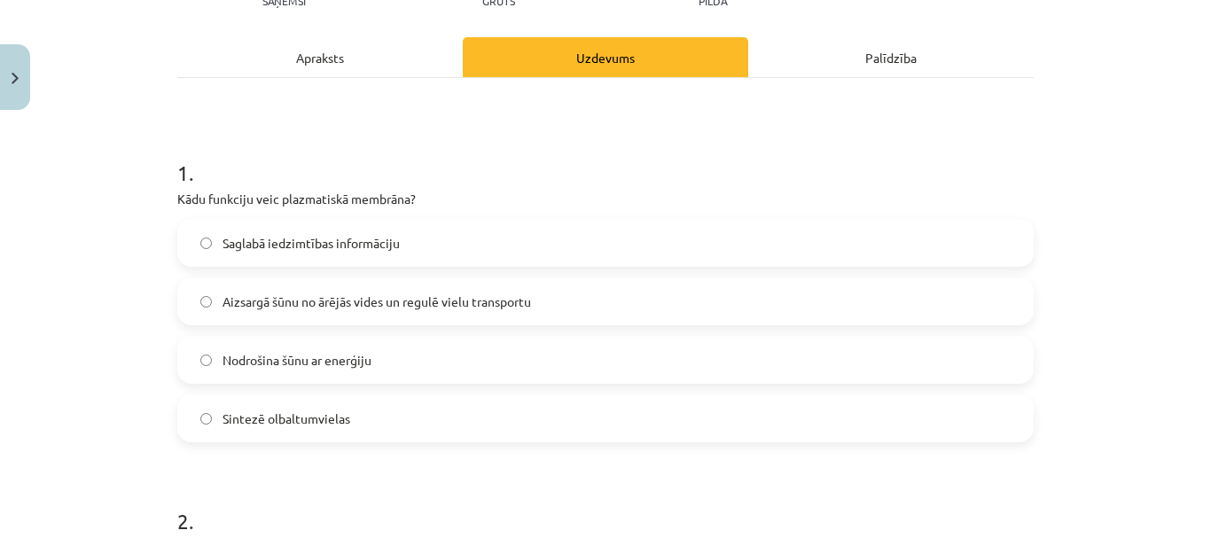
scroll to position [222, 0]
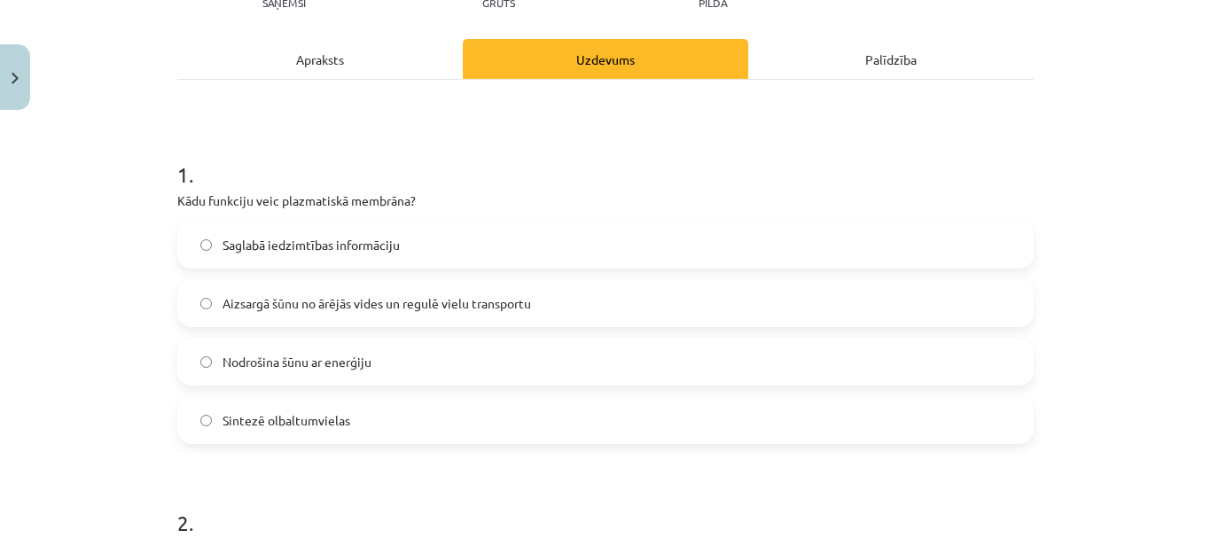
click at [384, 66] on div "Apraksts" at bounding box center [319, 59] width 285 height 40
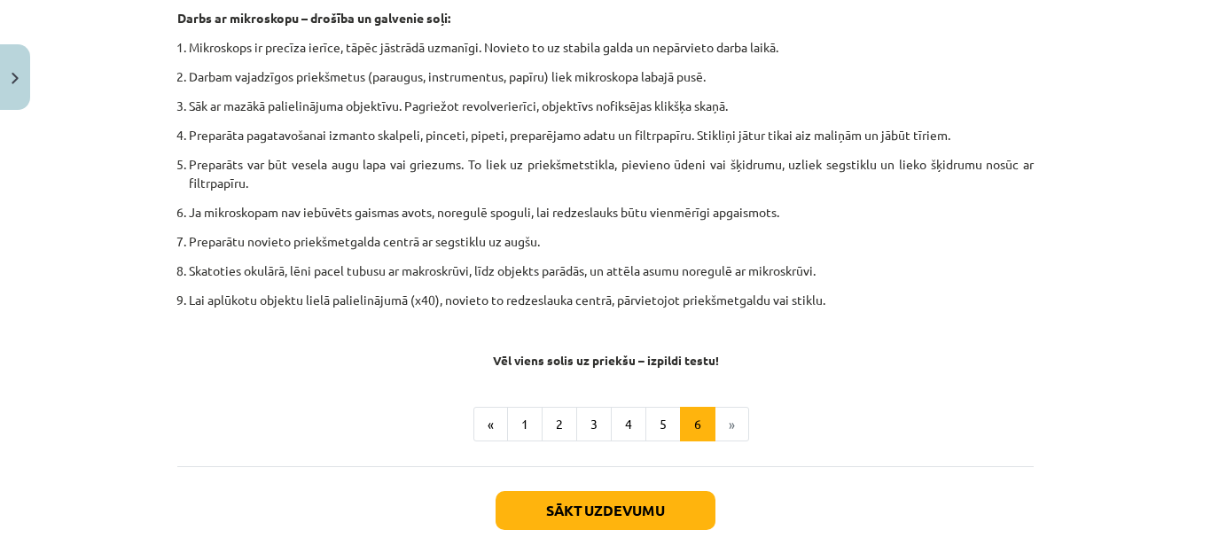
scroll to position [1161, 0]
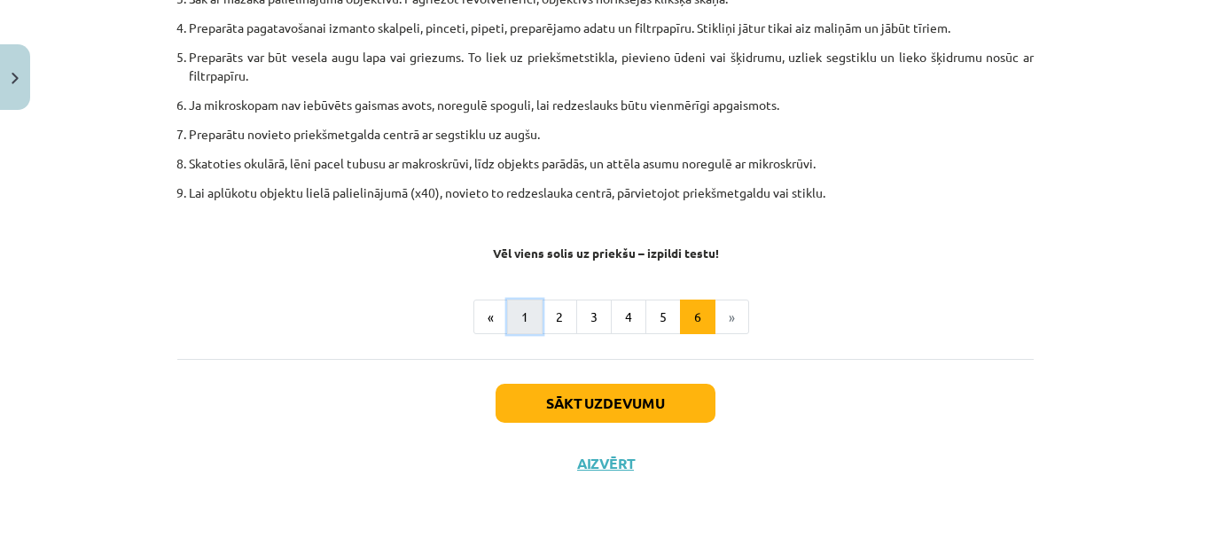
click at [518, 321] on button "1" at bounding box center [524, 317] width 35 height 35
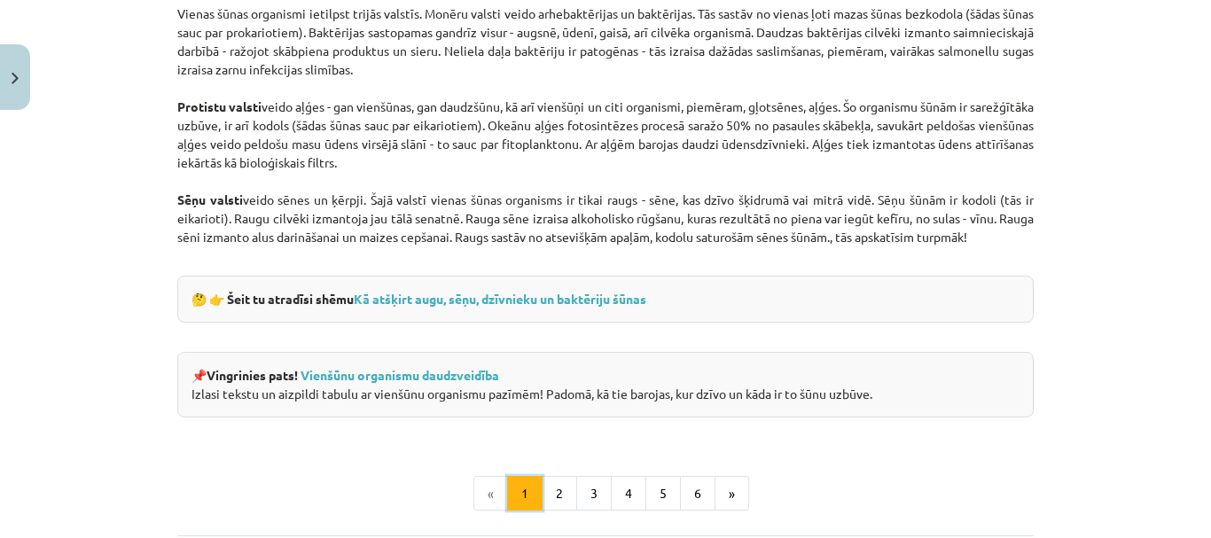
scroll to position [1647, 0]
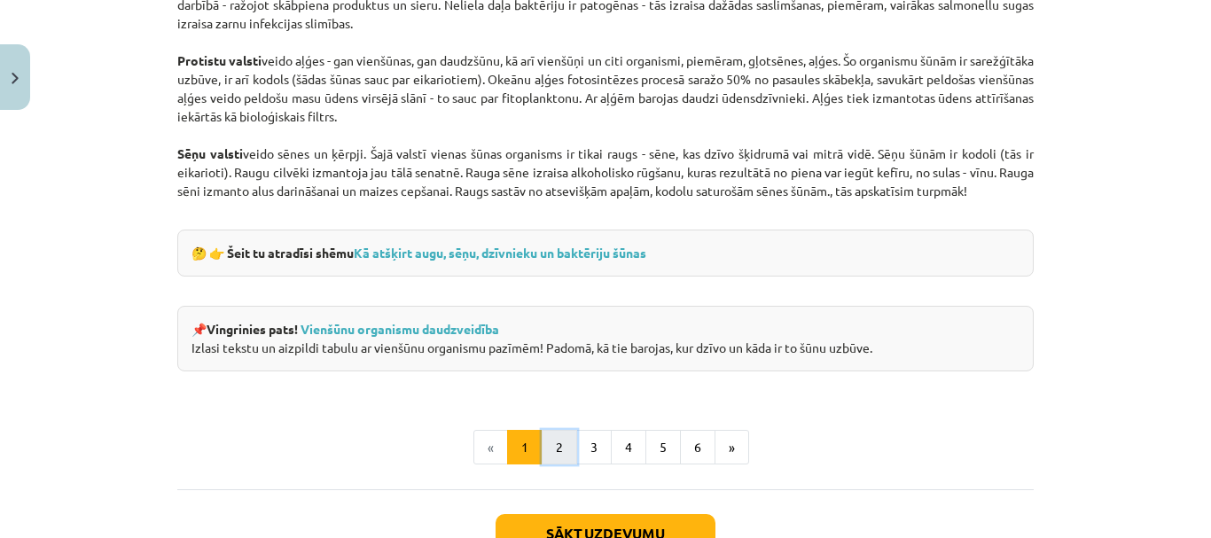
click at [543, 432] on button "2" at bounding box center [559, 447] width 35 height 35
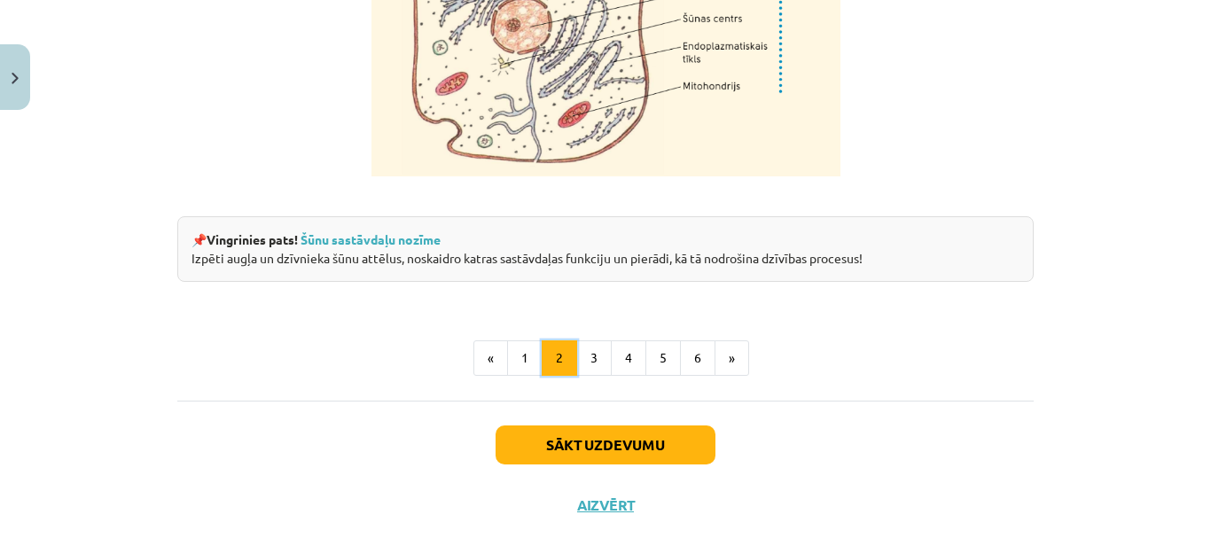
scroll to position [2268, 0]
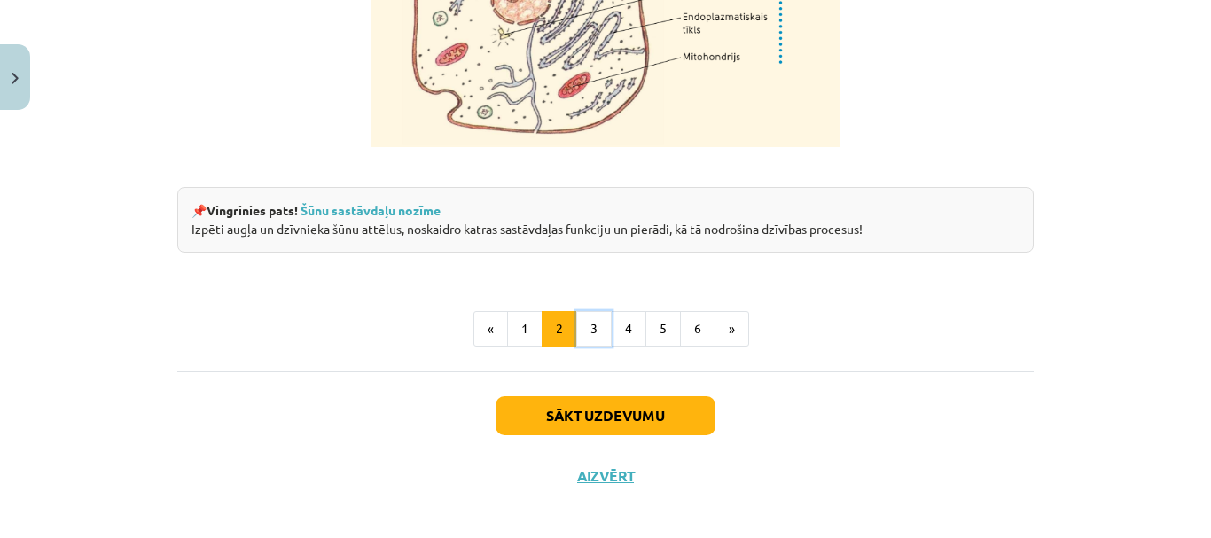
click at [592, 347] on button "3" at bounding box center [593, 328] width 35 height 35
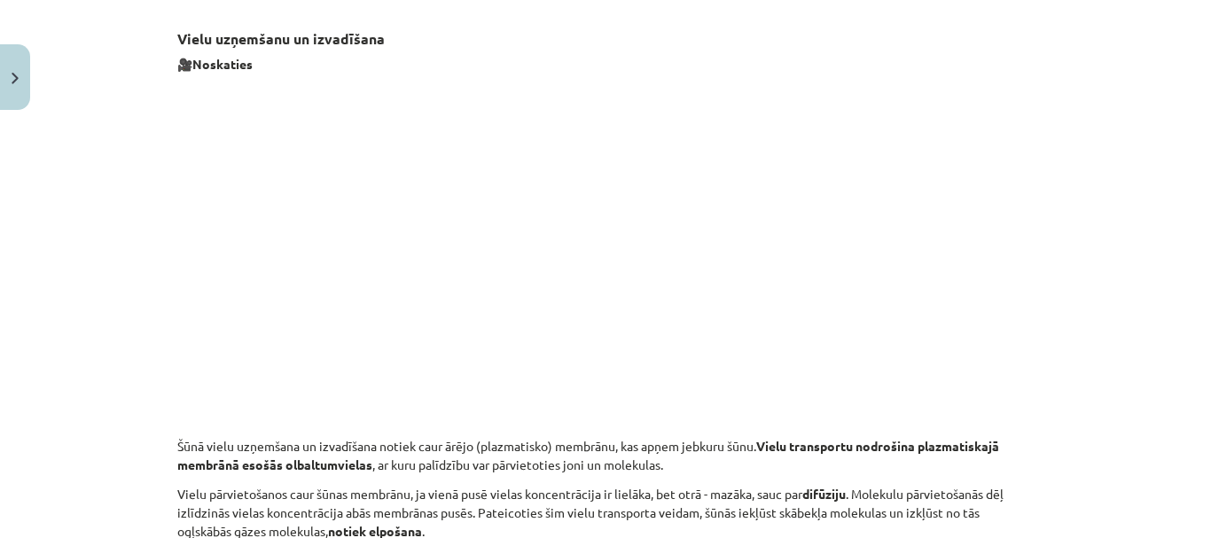
scroll to position [229, 0]
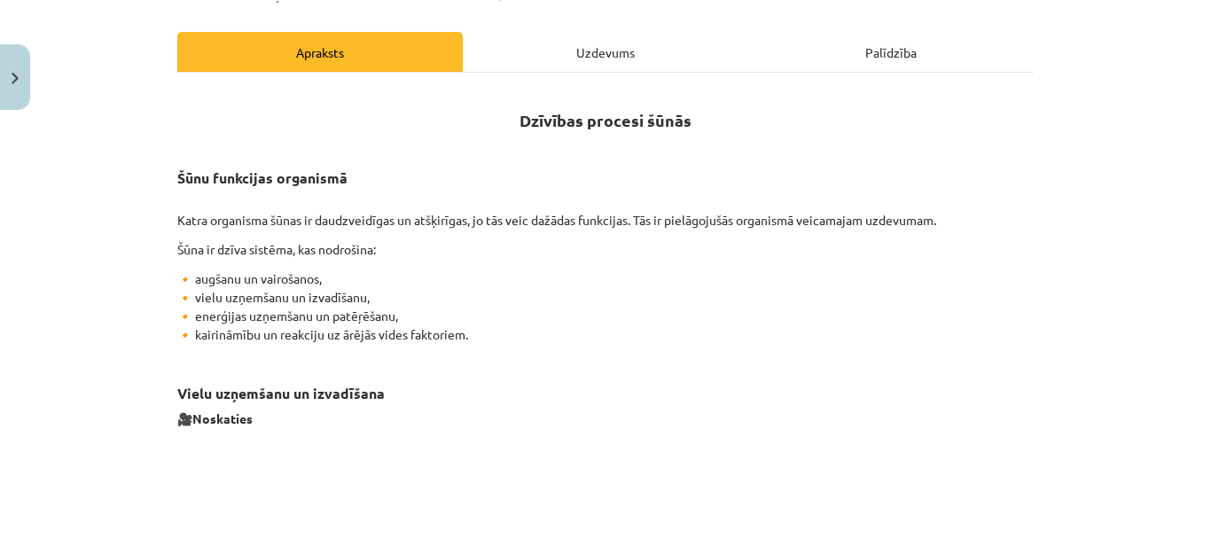
click at [605, 57] on div "Uzdevums" at bounding box center [605, 52] width 285 height 40
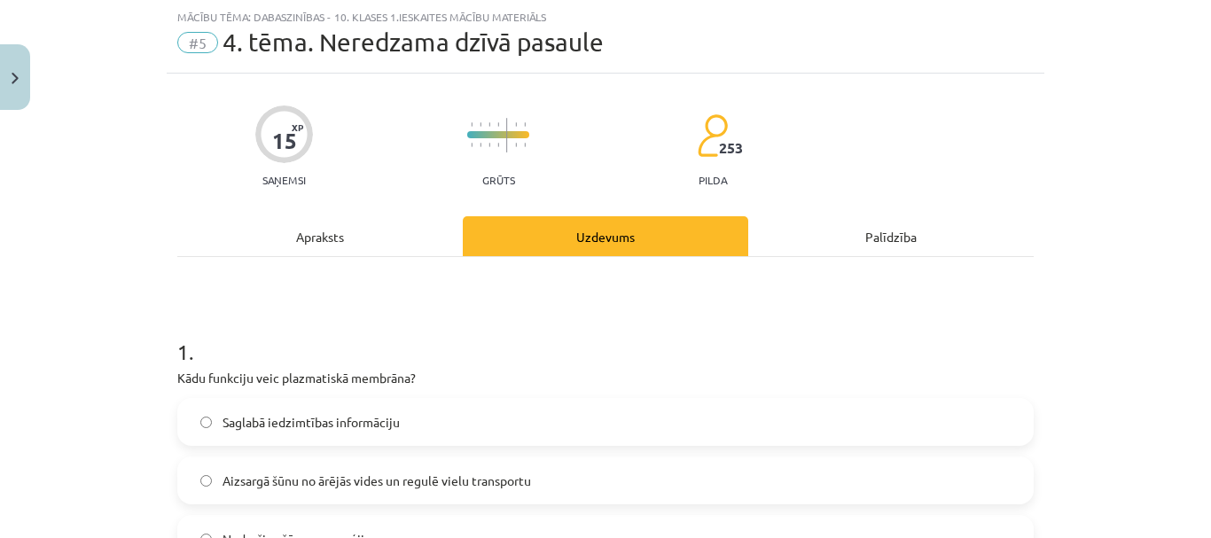
scroll to position [0, 0]
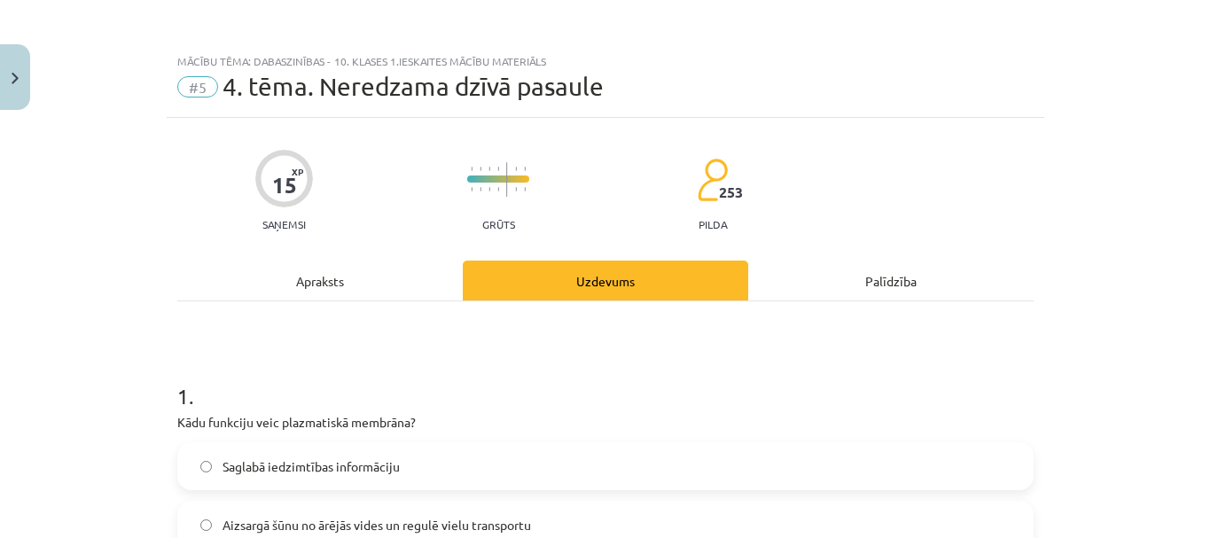
click at [365, 270] on div "Apraksts" at bounding box center [319, 281] width 285 height 40
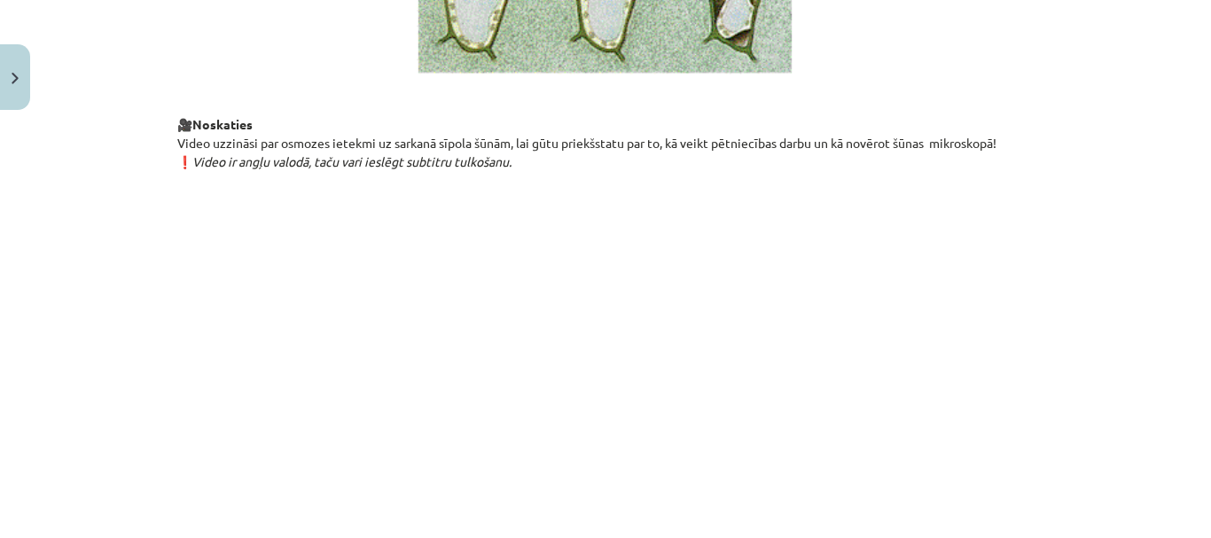
scroll to position [2189, 0]
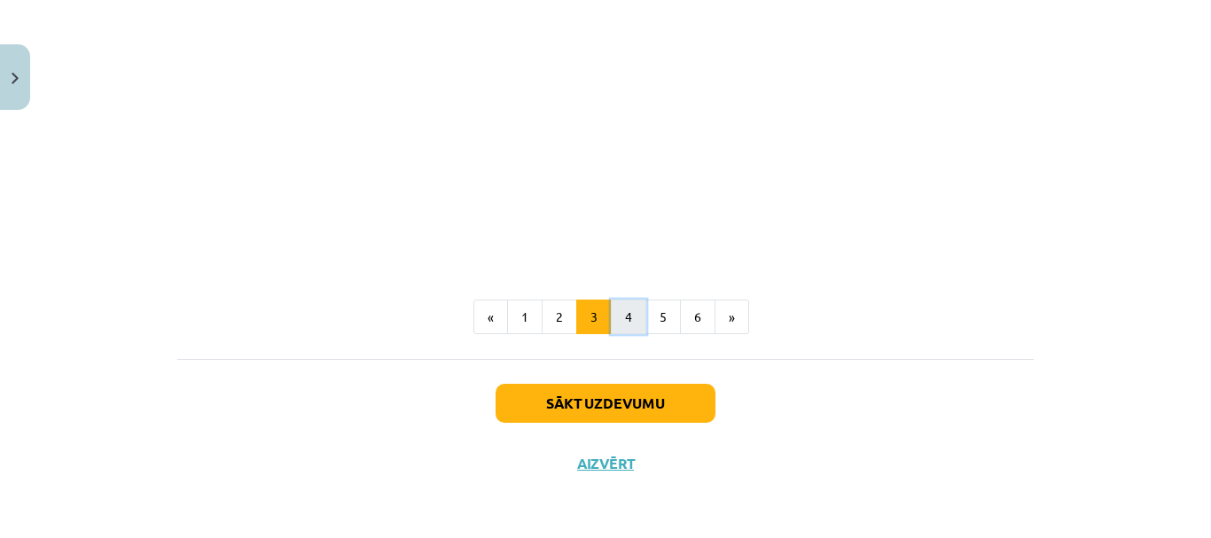
click at [617, 322] on button "4" at bounding box center [628, 317] width 35 height 35
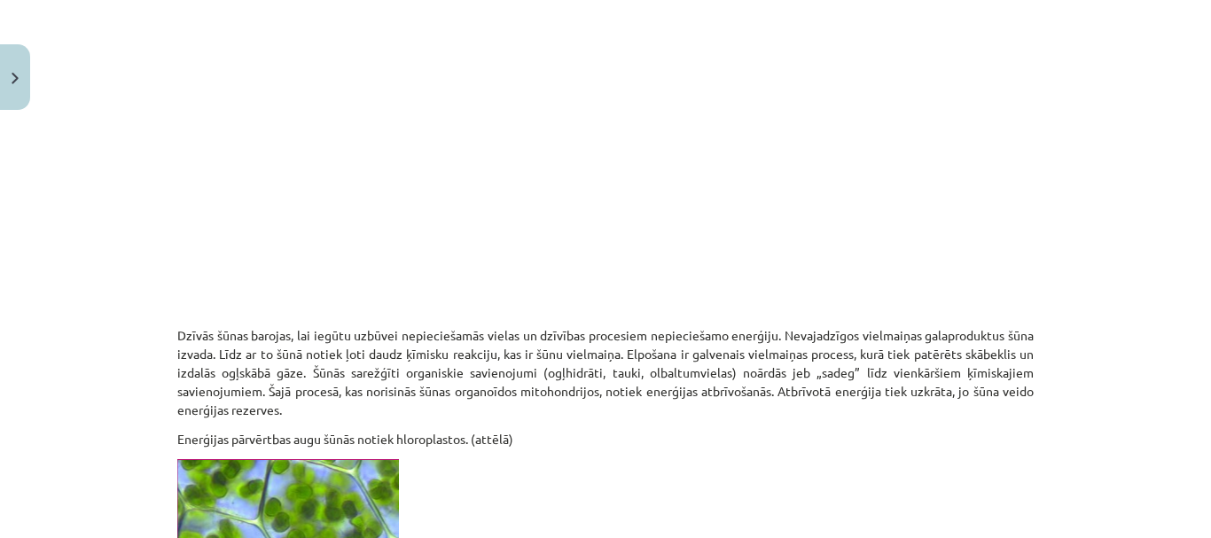
scroll to position [317, 0]
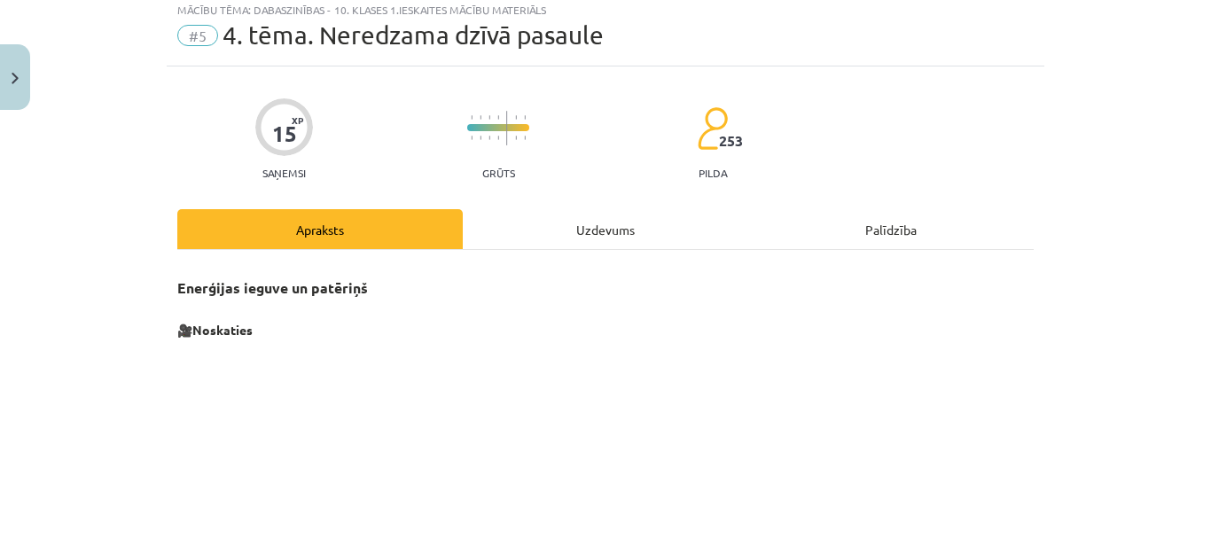
click at [526, 216] on div "Uzdevums" at bounding box center [605, 229] width 285 height 40
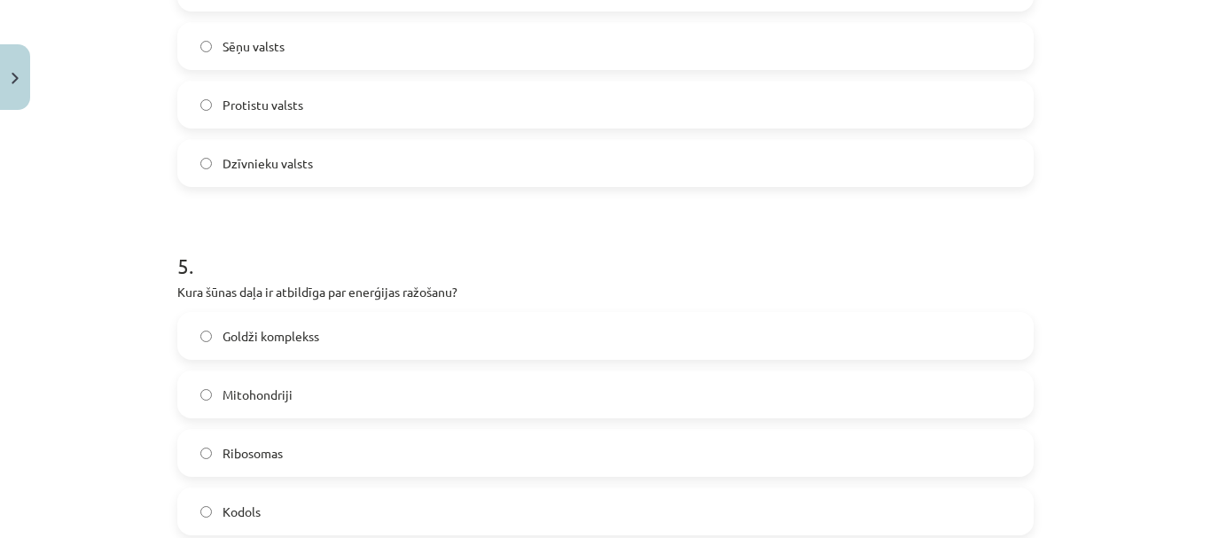
scroll to position [1727, 0]
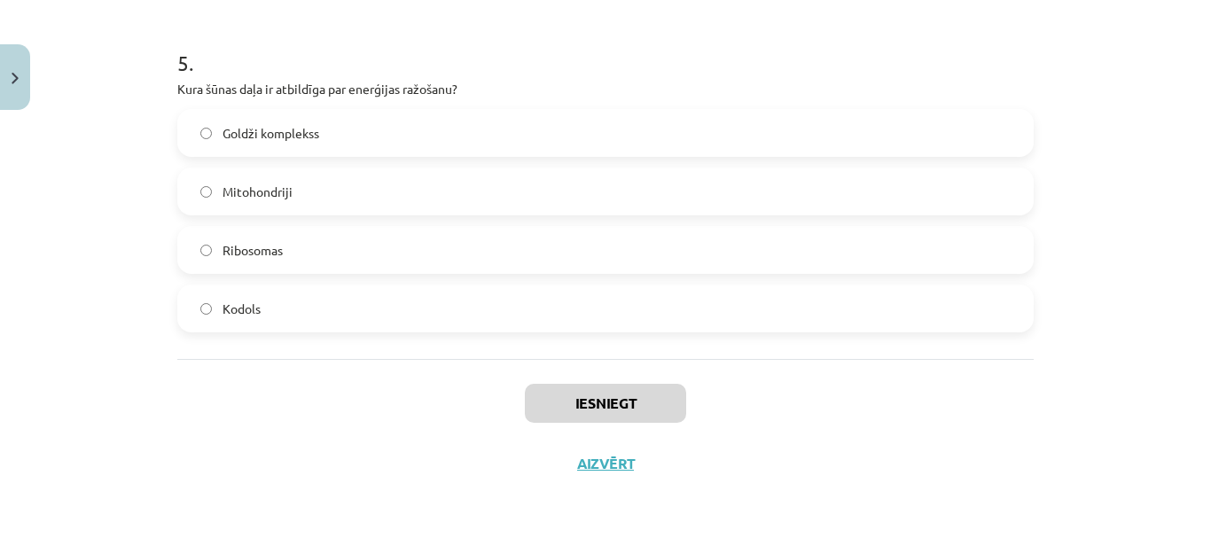
click at [448, 182] on label "Mitohondriji" at bounding box center [605, 191] width 853 height 44
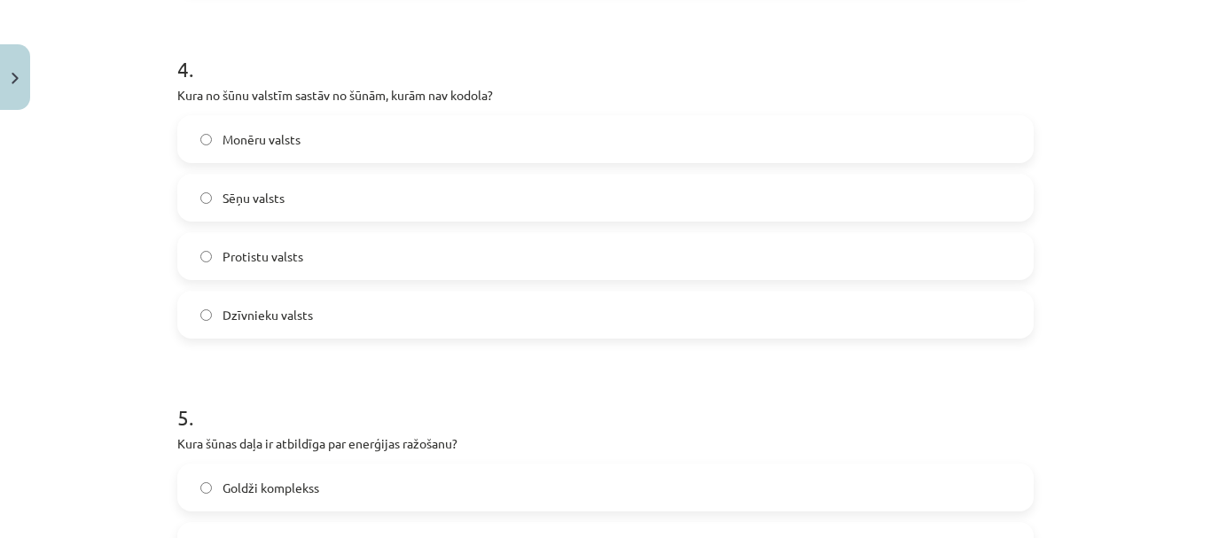
click at [380, 139] on label "Monēru valsts" at bounding box center [605, 139] width 853 height 44
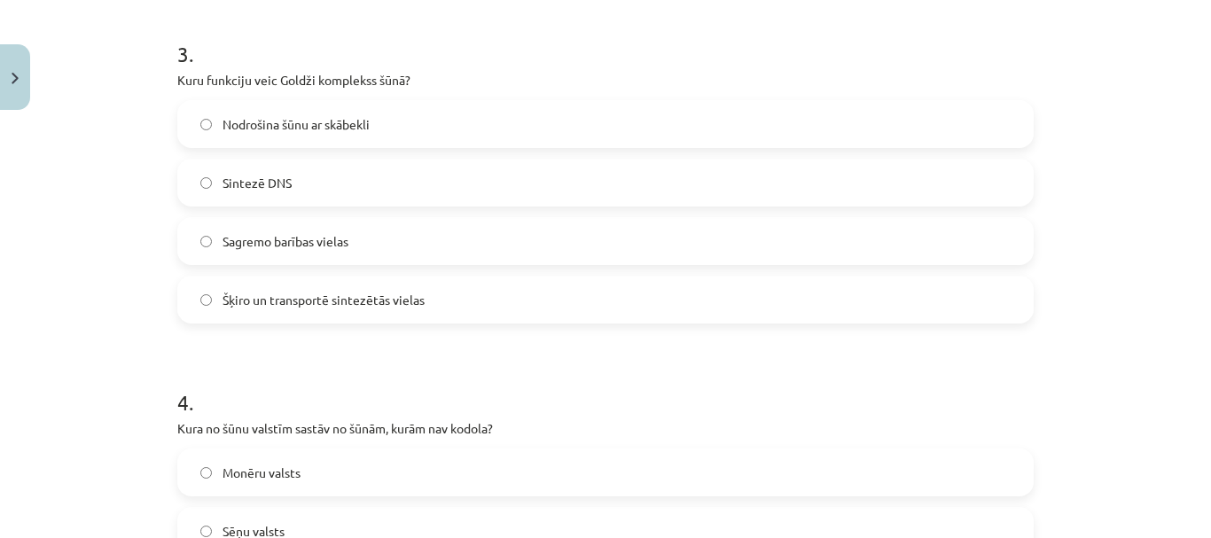
scroll to position [929, 0]
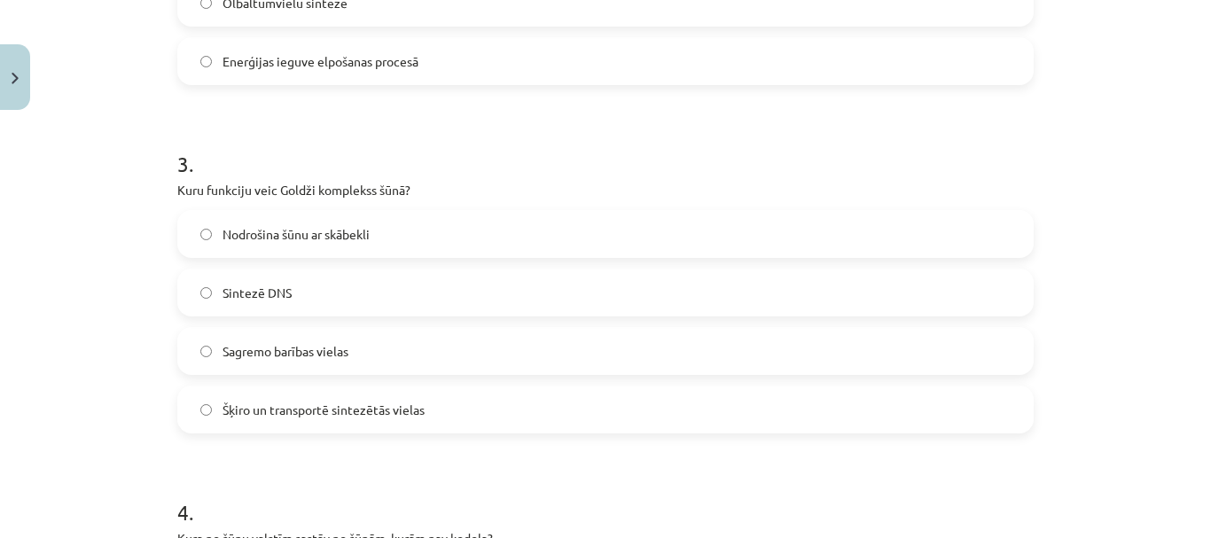
click at [387, 421] on label "Šķiro un transportē sintezētās vielas" at bounding box center [605, 409] width 853 height 44
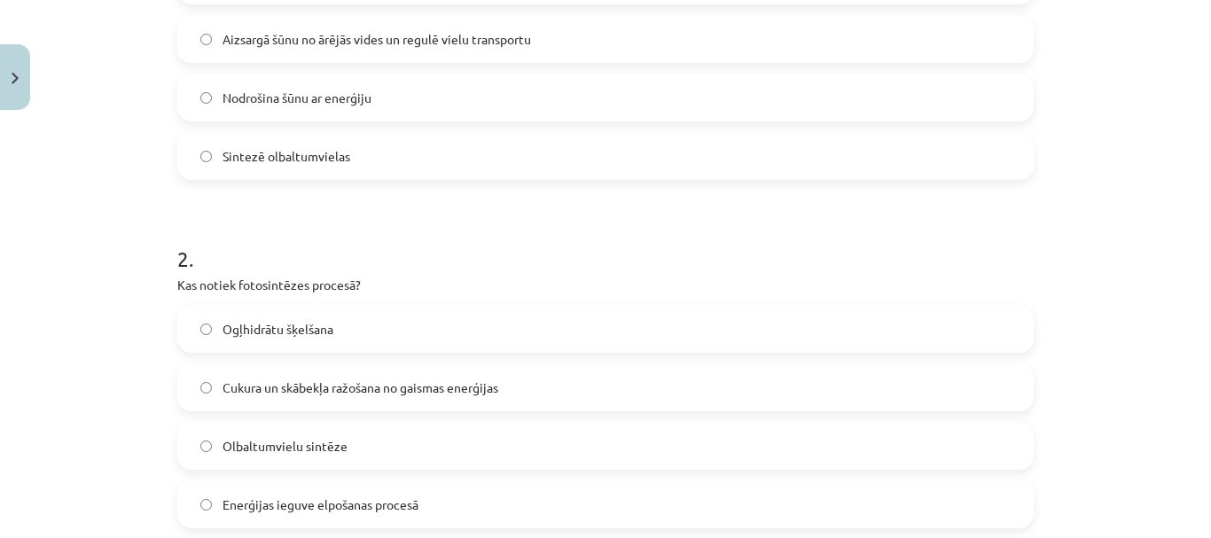
scroll to position [574, 0]
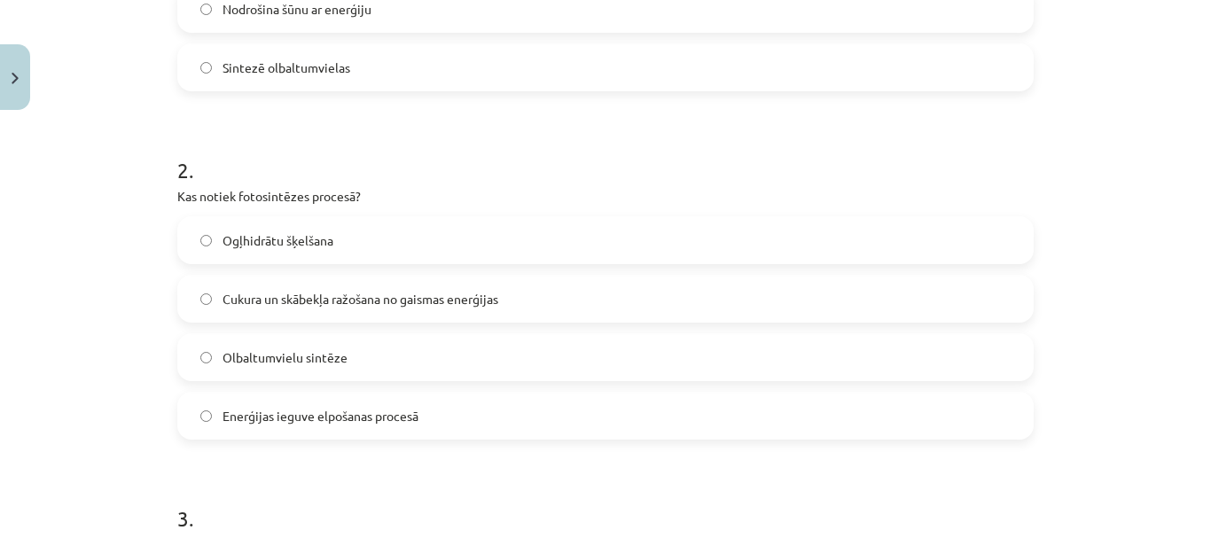
click at [355, 281] on label "Cukura un skābekļa ražošana no gaismas enerģijas" at bounding box center [605, 299] width 853 height 44
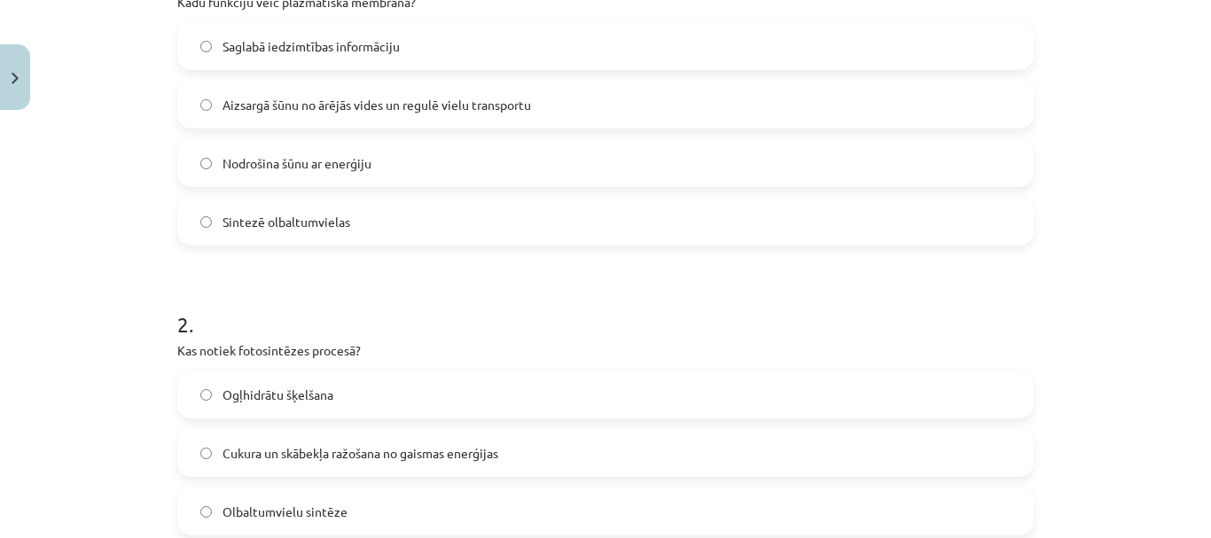
scroll to position [220, 0]
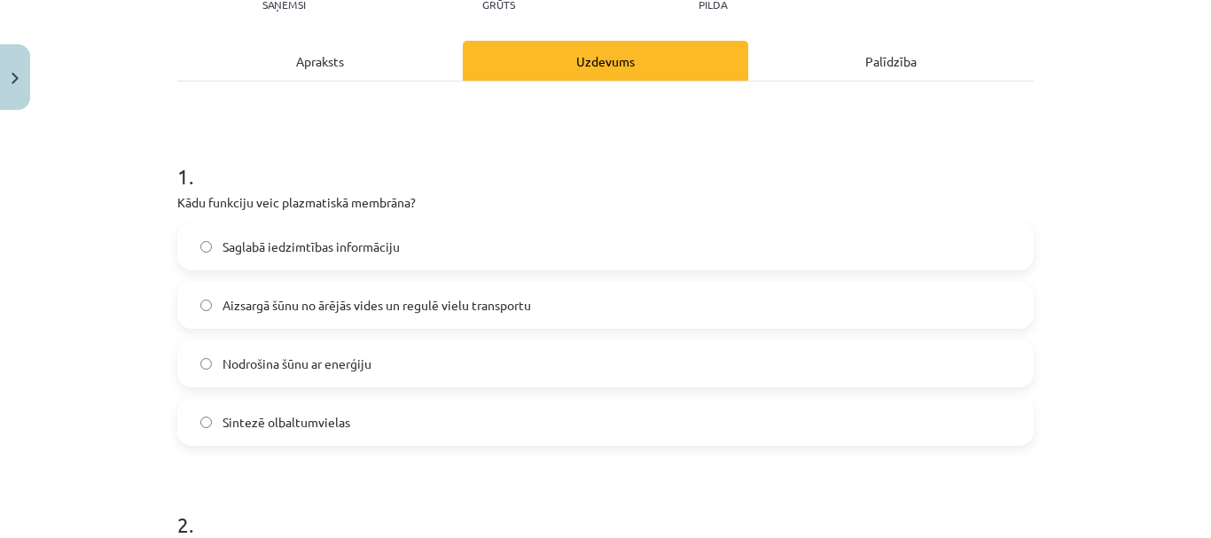
click at [363, 298] on span "Aizsargā šūnu no ārējās vides un regulē vielu transportu" at bounding box center [377, 305] width 308 height 19
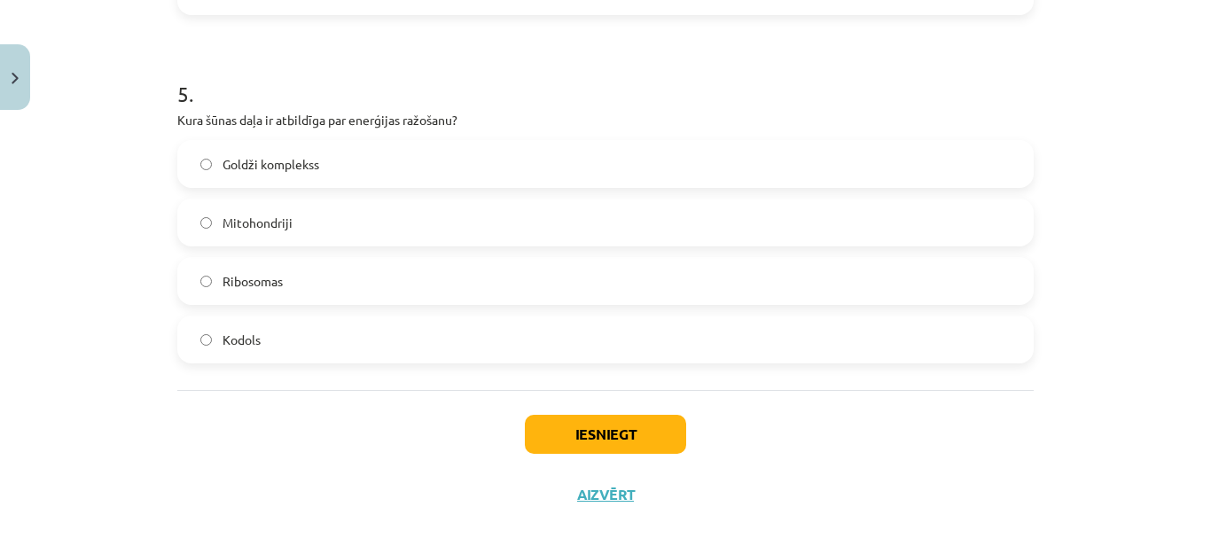
scroll to position [1727, 0]
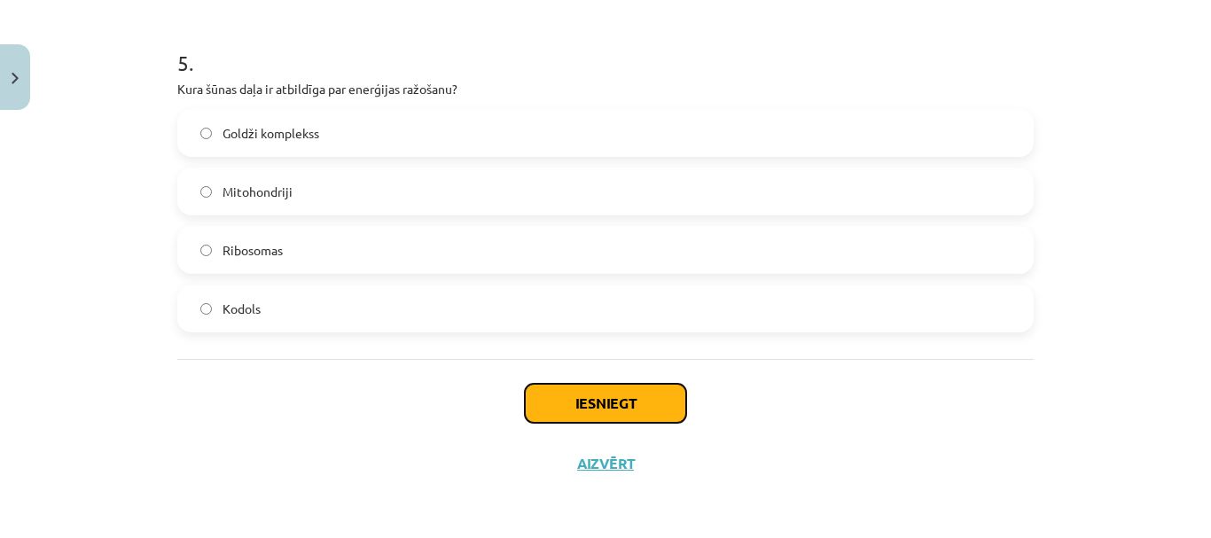
click at [567, 387] on button "Iesniegt" at bounding box center [605, 403] width 161 height 39
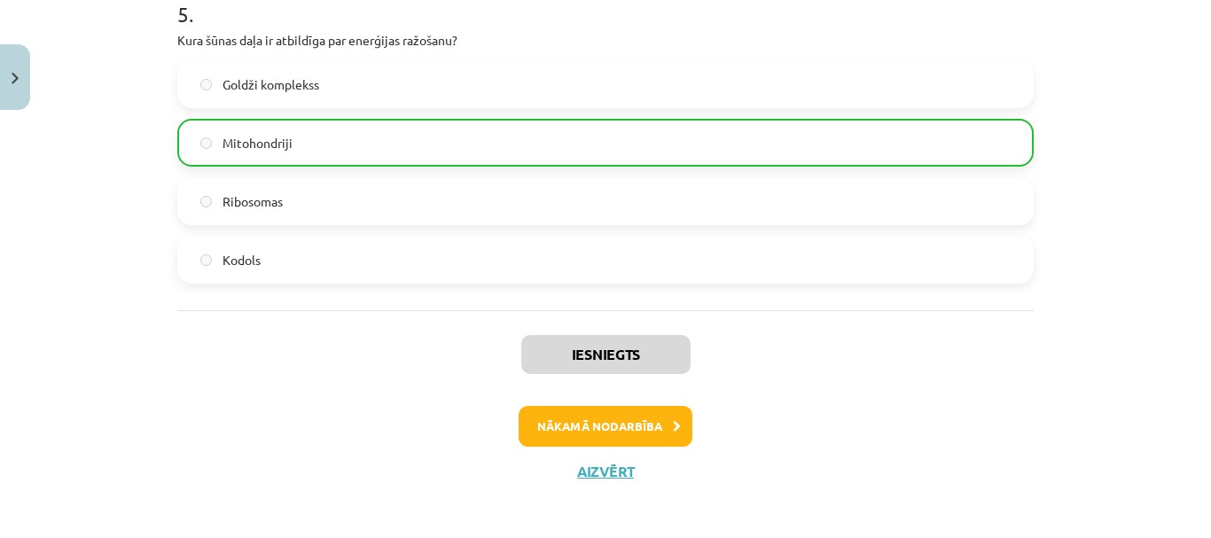
scroll to position [1784, 0]
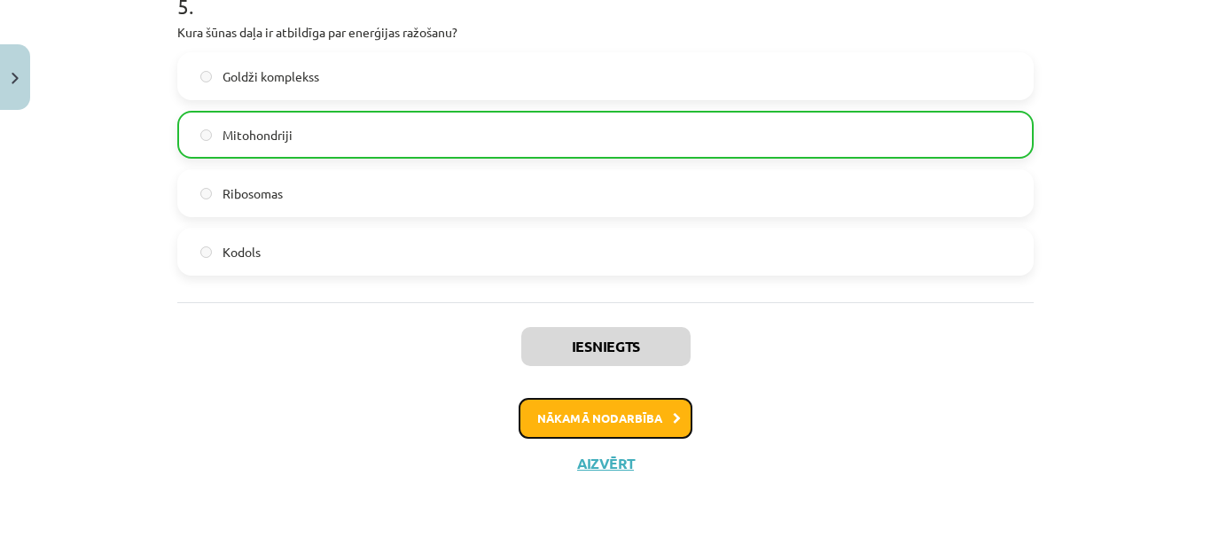
click at [648, 411] on button "Nākamā nodarbība" at bounding box center [606, 418] width 174 height 41
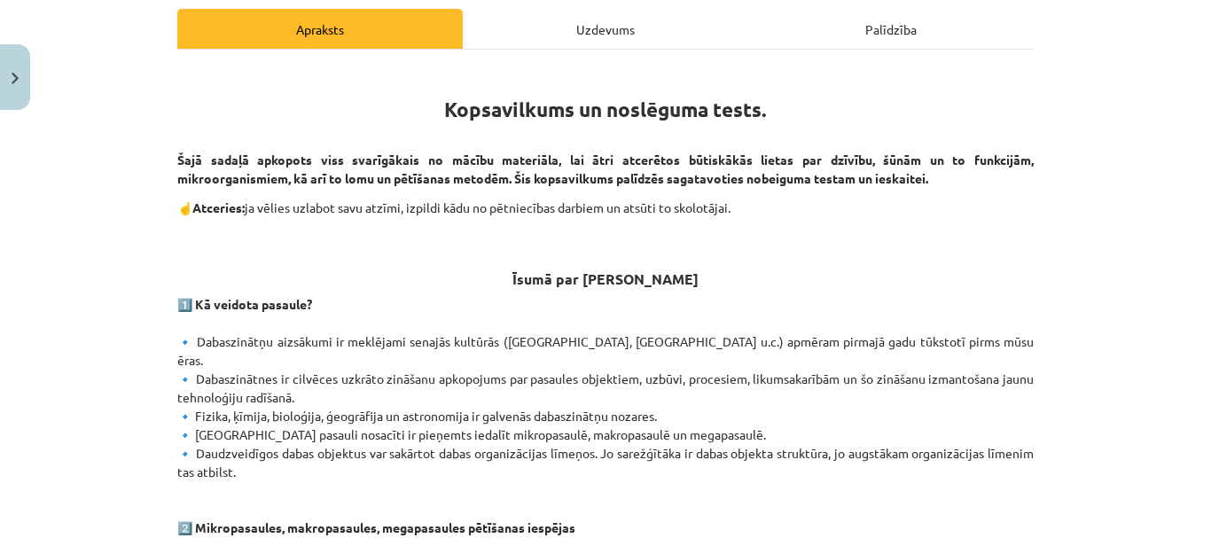
scroll to position [488, 0]
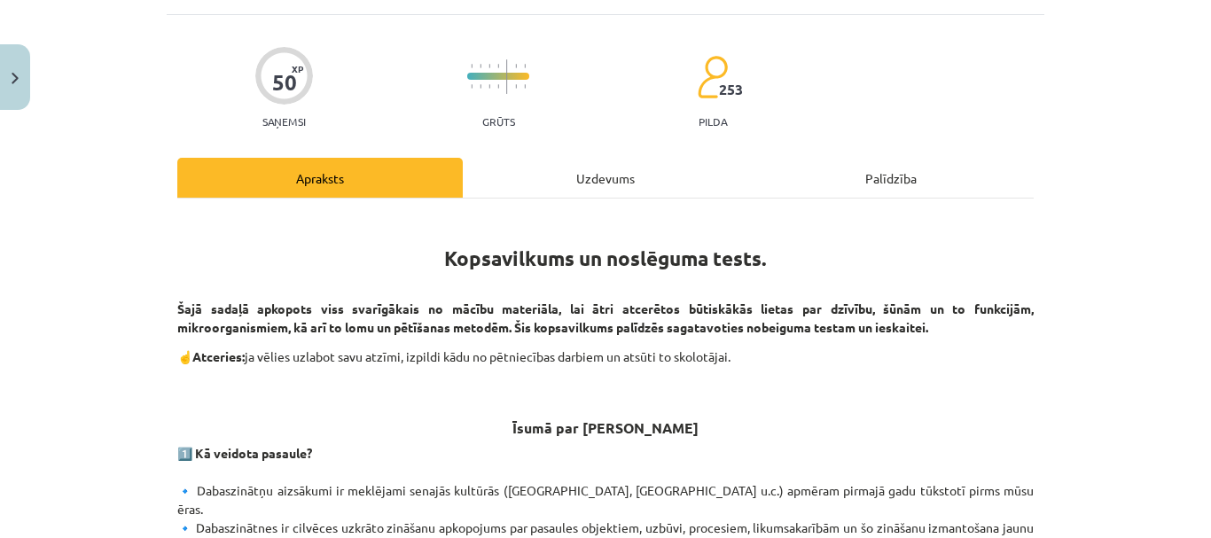
click at [574, 181] on div "Uzdevums" at bounding box center [605, 178] width 285 height 40
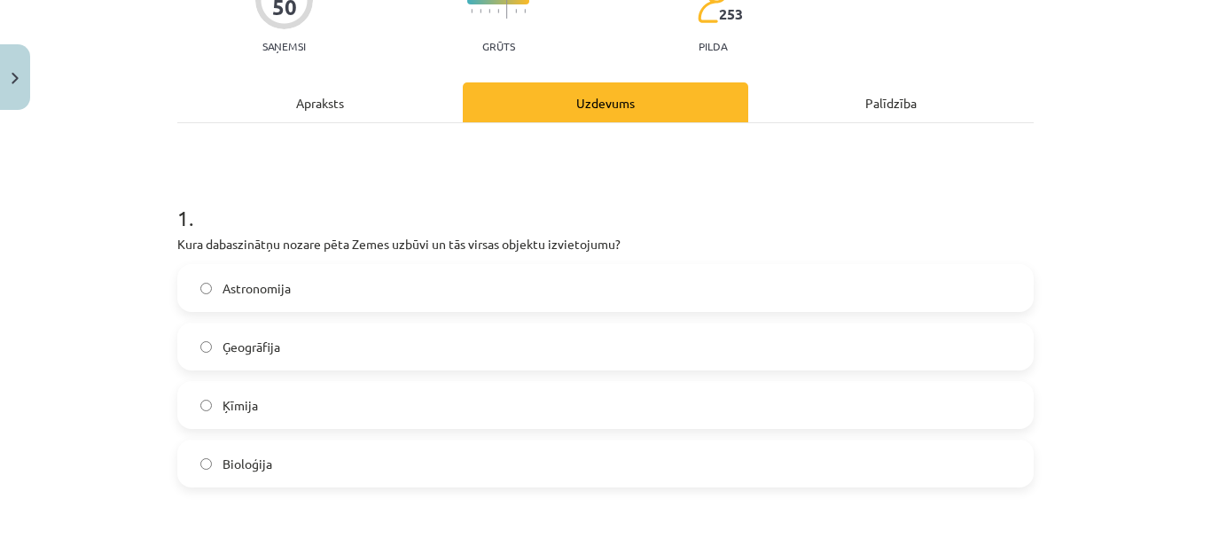
scroll to position [266, 0]
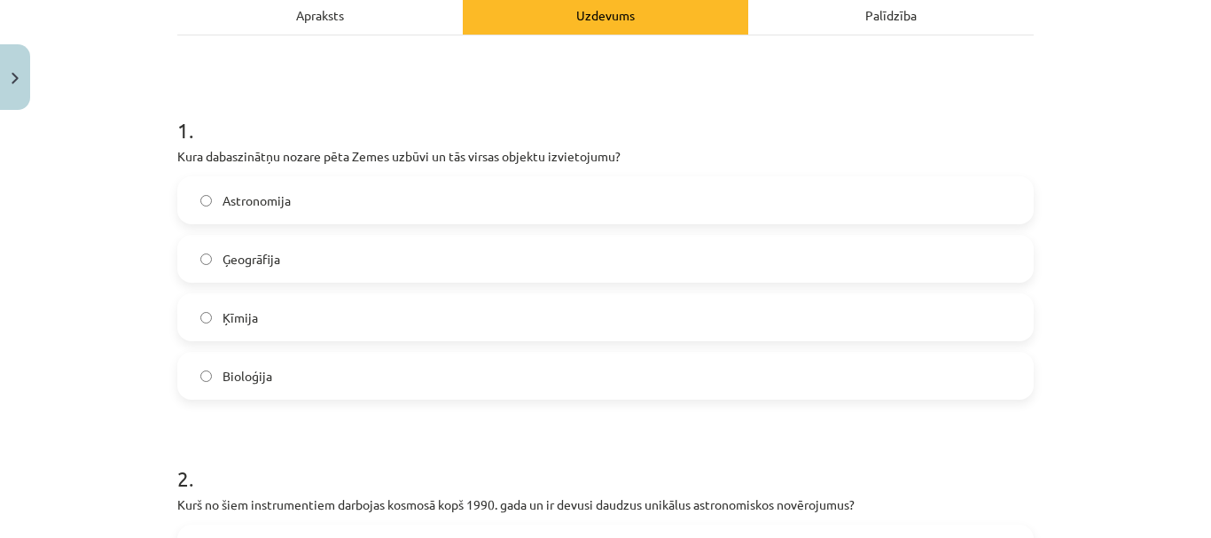
click at [384, 261] on label "Ģeogrāfija" at bounding box center [605, 259] width 853 height 44
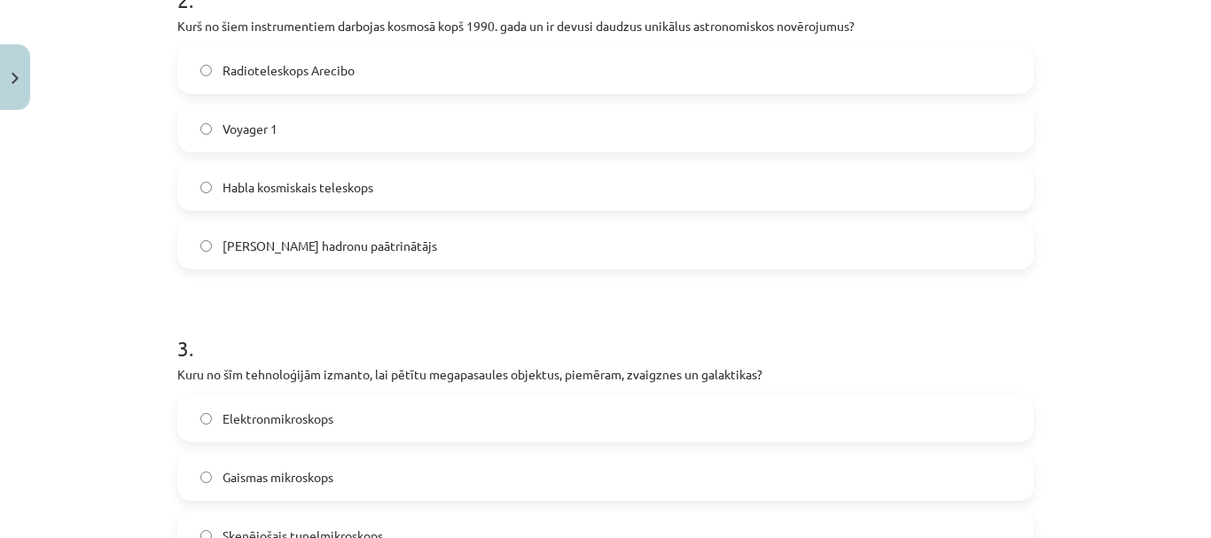
scroll to position [752, 0]
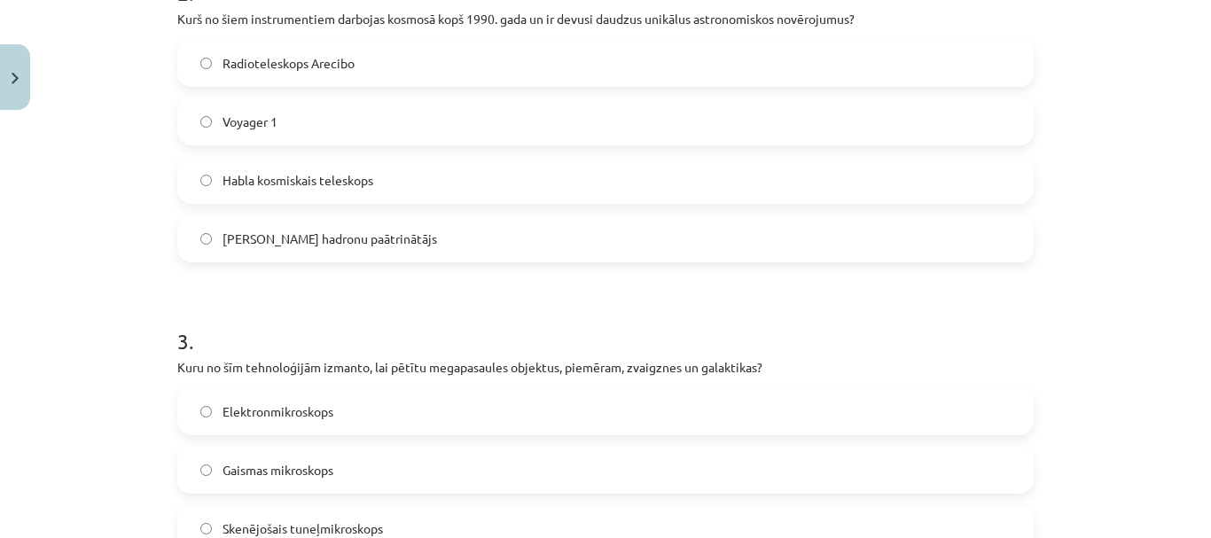
click at [304, 176] on span "Habla kosmiskais teleskops" at bounding box center [298, 180] width 151 height 19
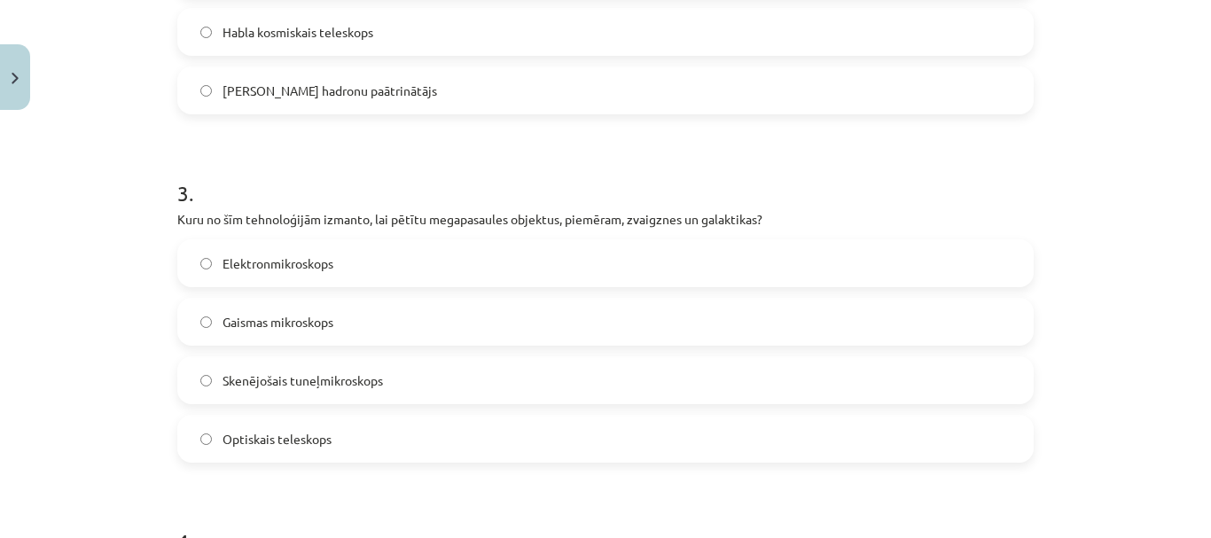
scroll to position [929, 0]
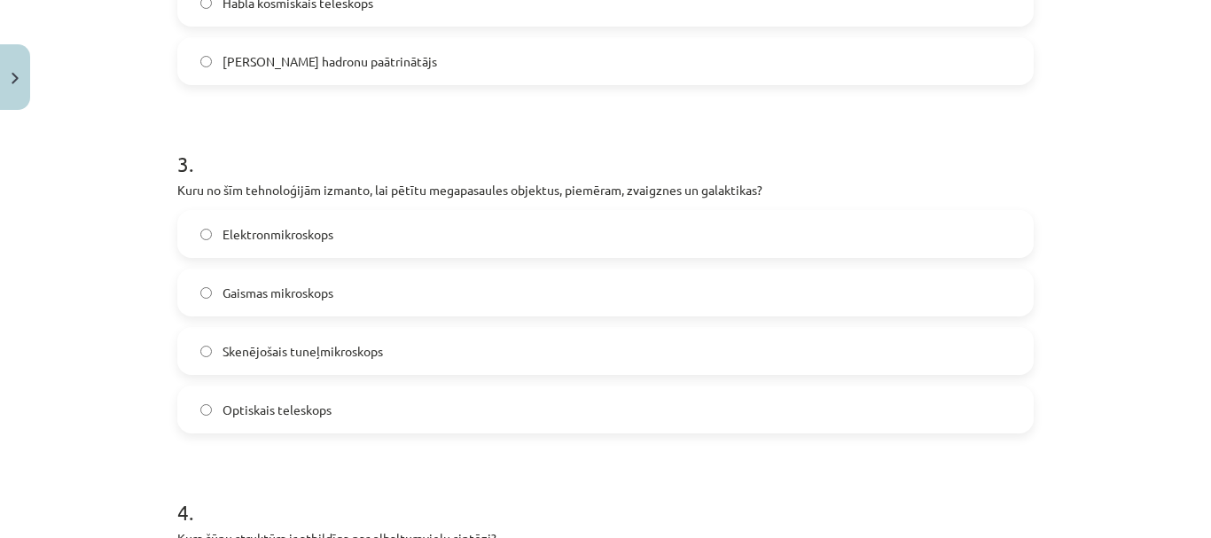
click at [208, 398] on label "Optiskais teleskops" at bounding box center [605, 409] width 853 height 44
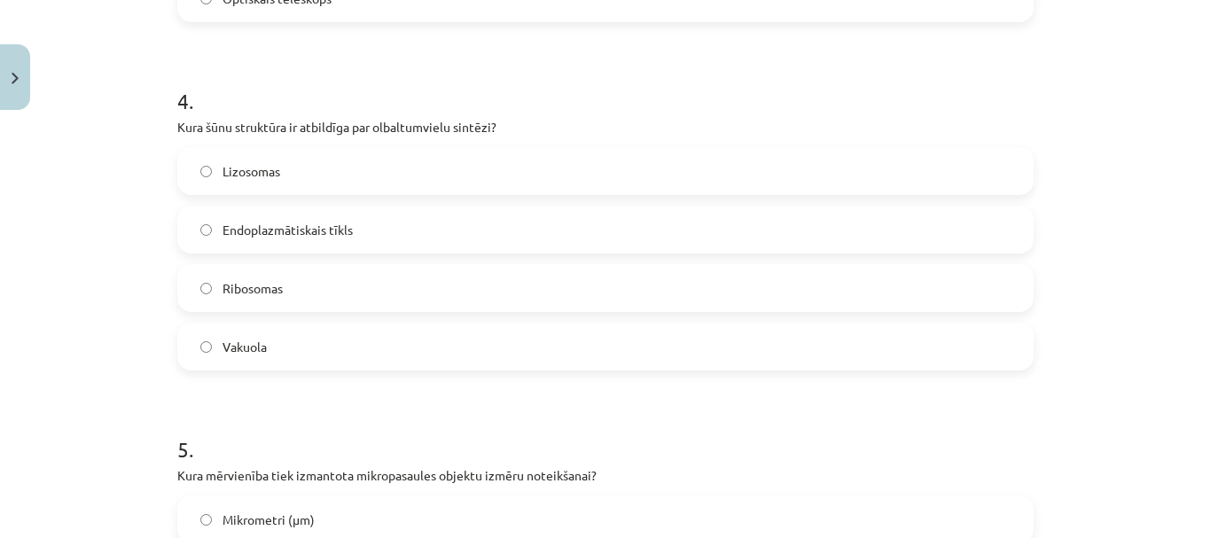
scroll to position [1372, 0]
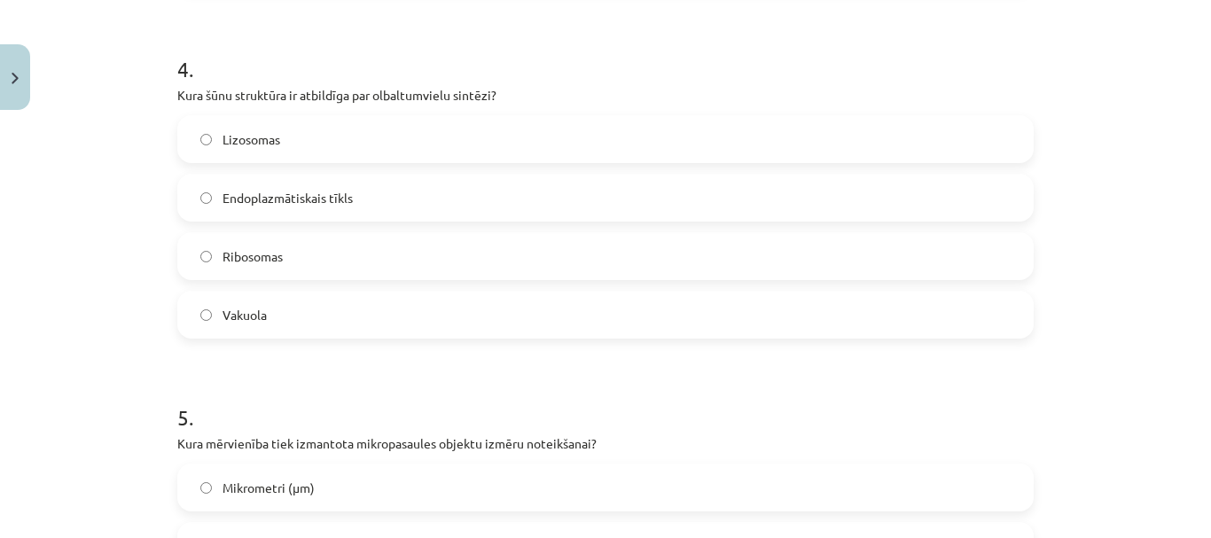
click at [188, 251] on label "Ribosomas" at bounding box center [605, 256] width 853 height 44
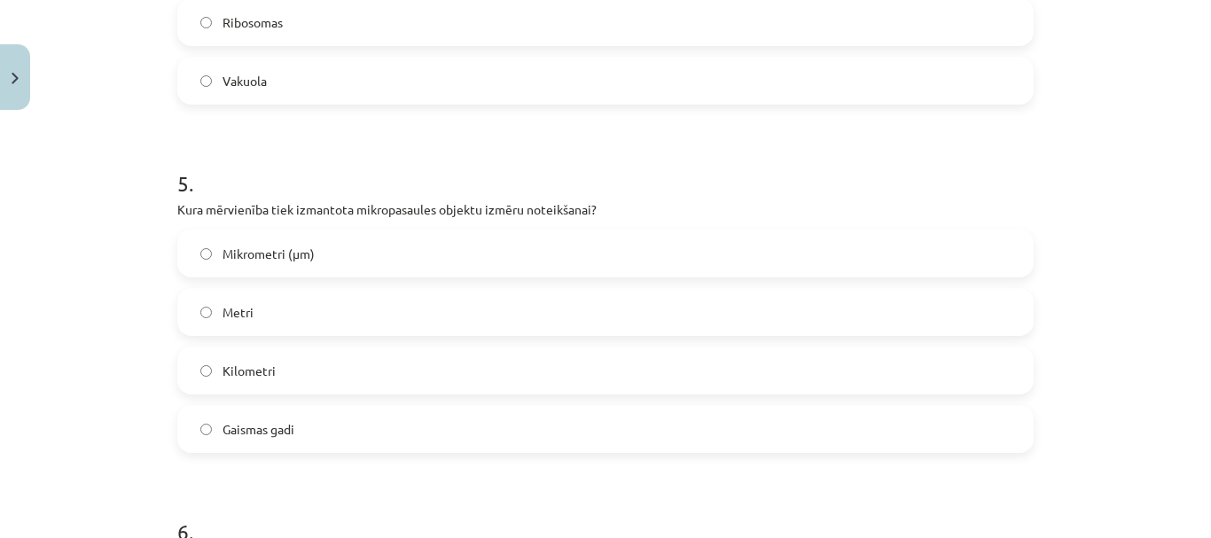
scroll to position [1638, 0]
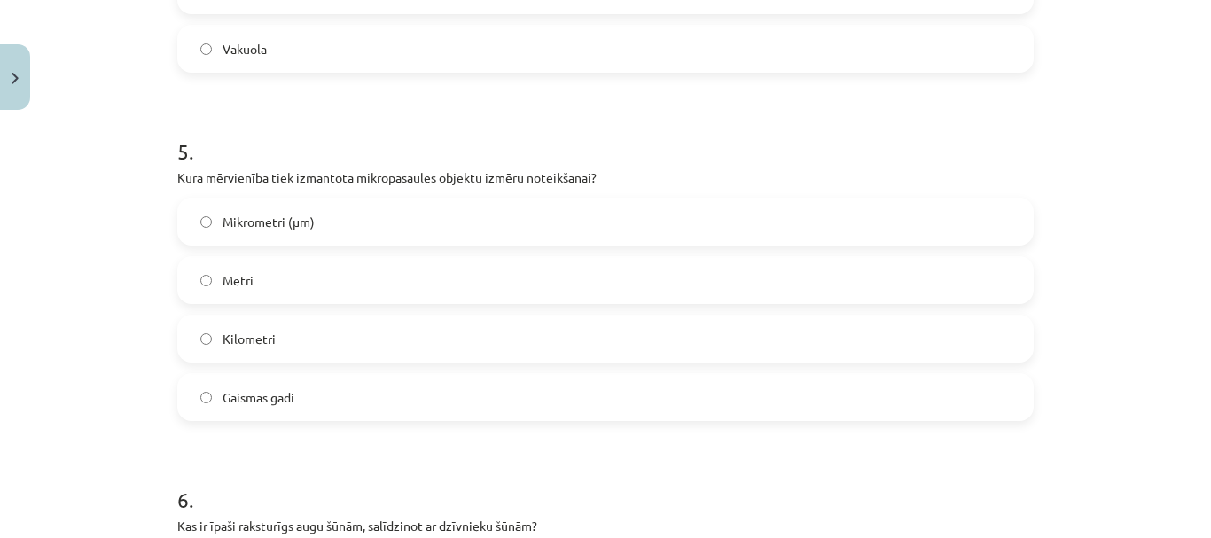
click at [195, 242] on label "Mikrometri (μm)" at bounding box center [605, 221] width 853 height 44
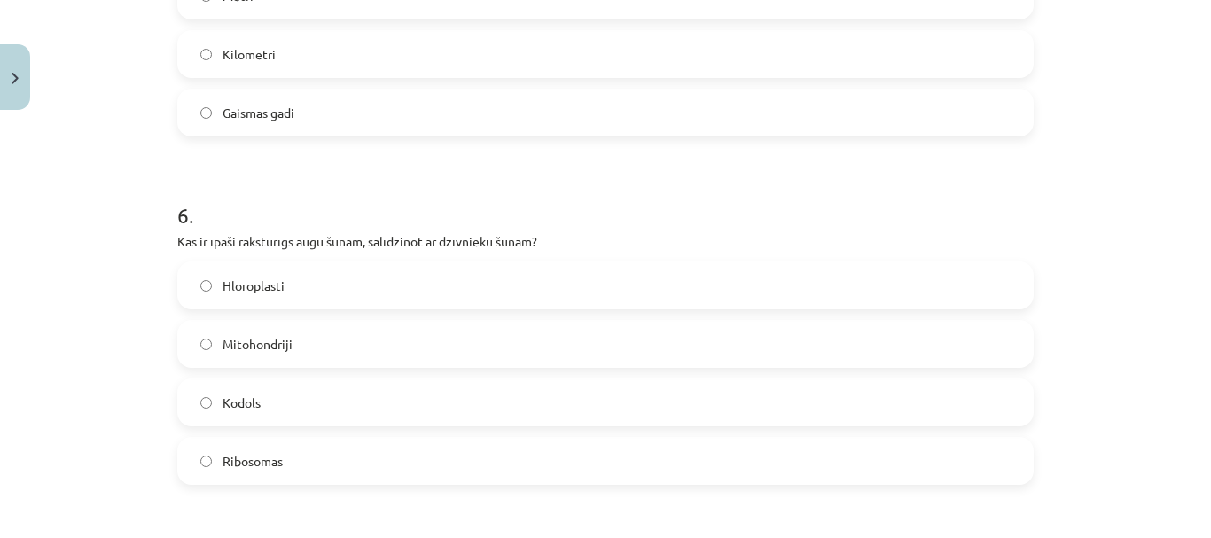
scroll to position [1993, 0]
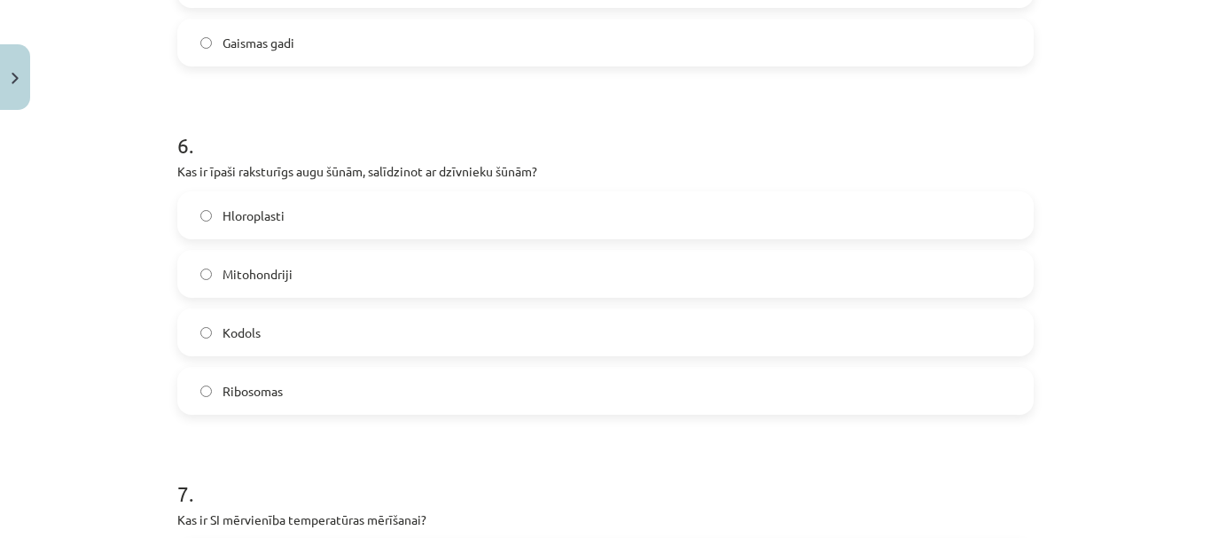
click at [246, 222] on span "Hloroplasti" at bounding box center [254, 216] width 62 height 19
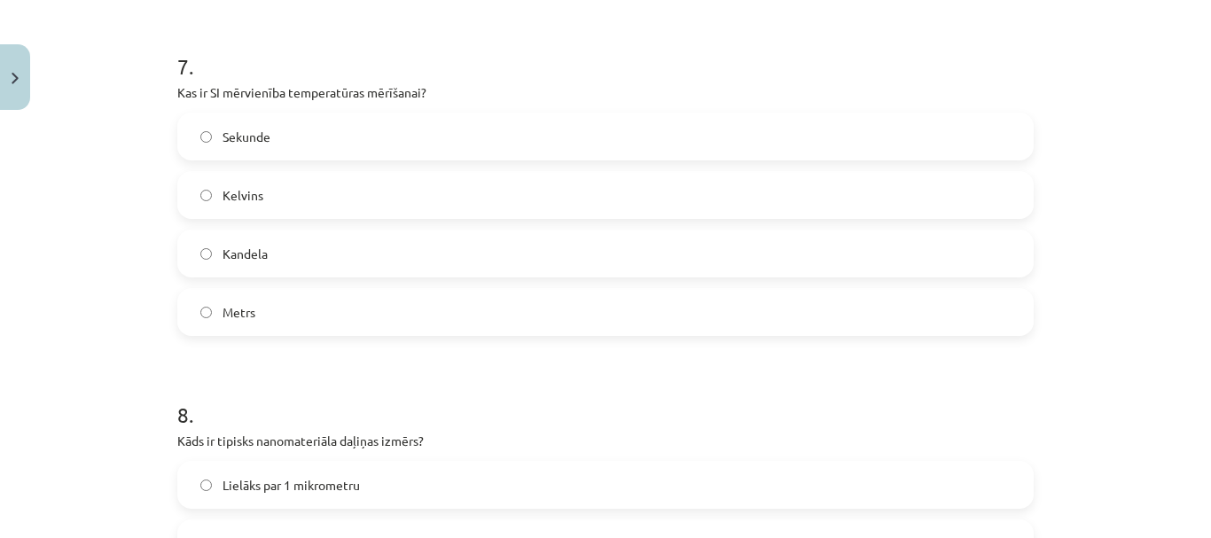
scroll to position [2436, 0]
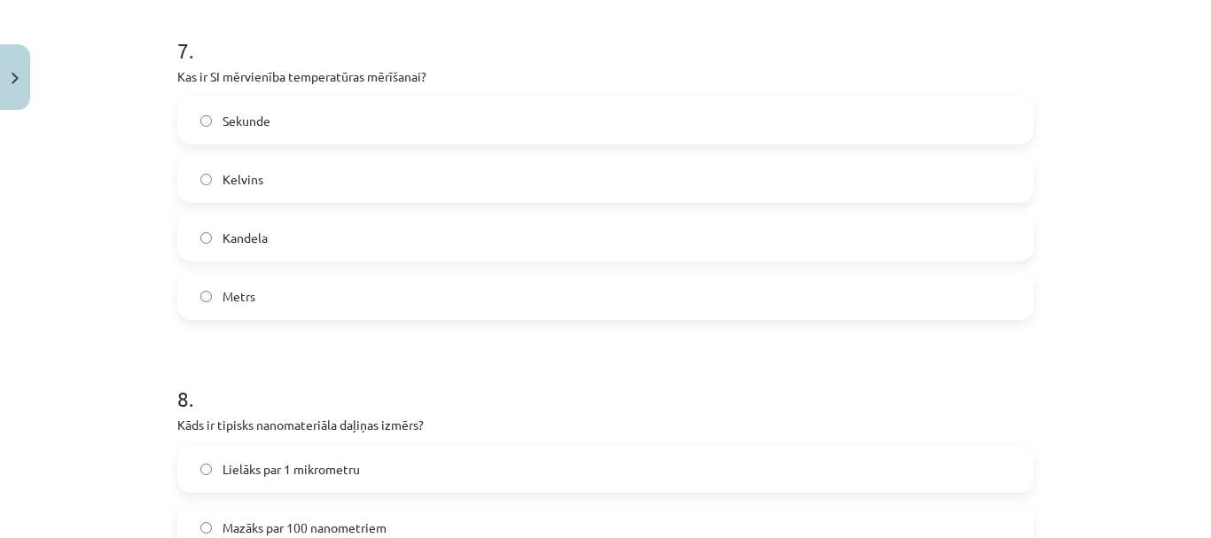
click at [223, 176] on span "Kelvins" at bounding box center [243, 179] width 41 height 19
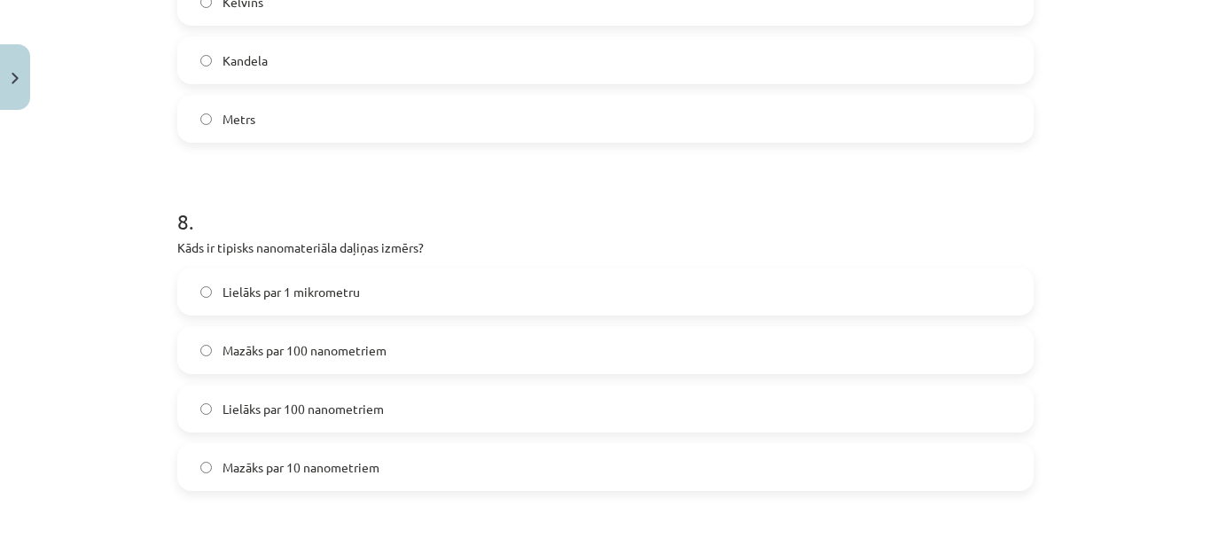
scroll to position [2702, 0]
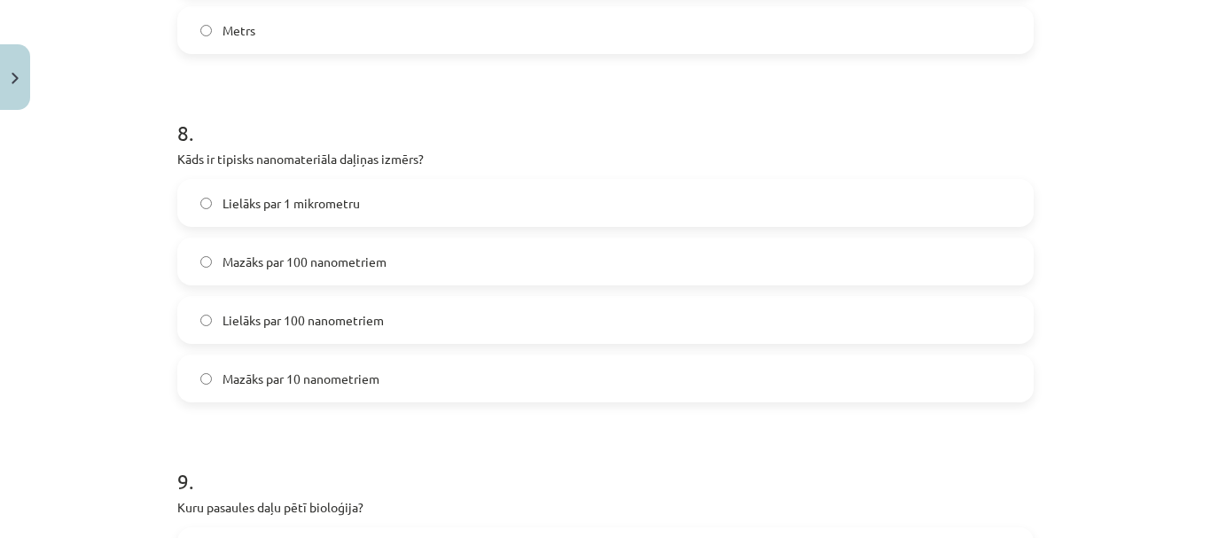
click at [254, 271] on label "Mazāks par 100 nanometriem" at bounding box center [605, 261] width 853 height 44
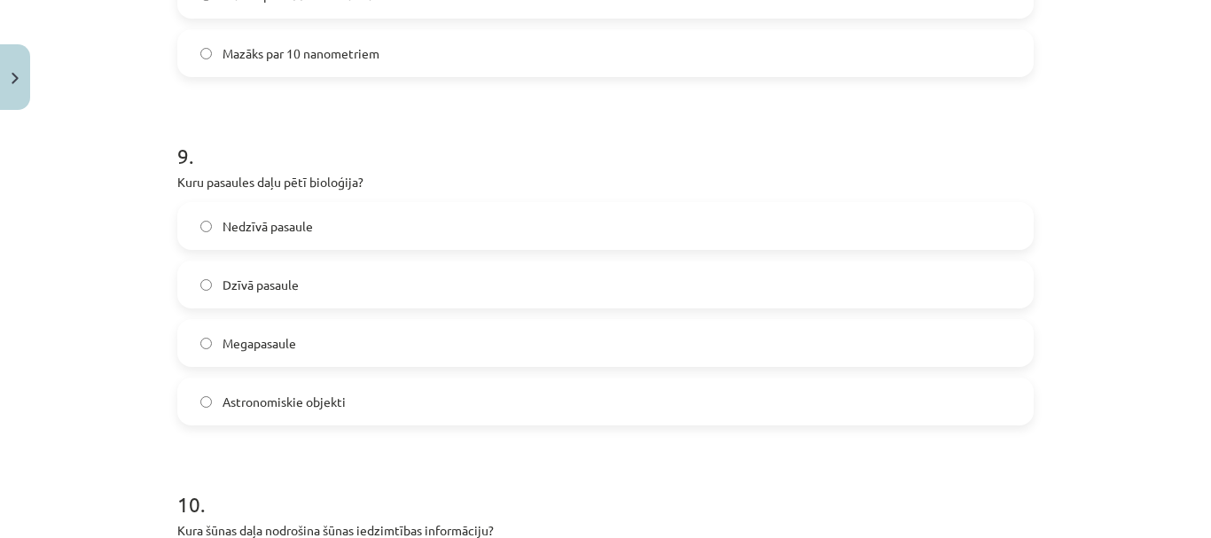
scroll to position [3057, 0]
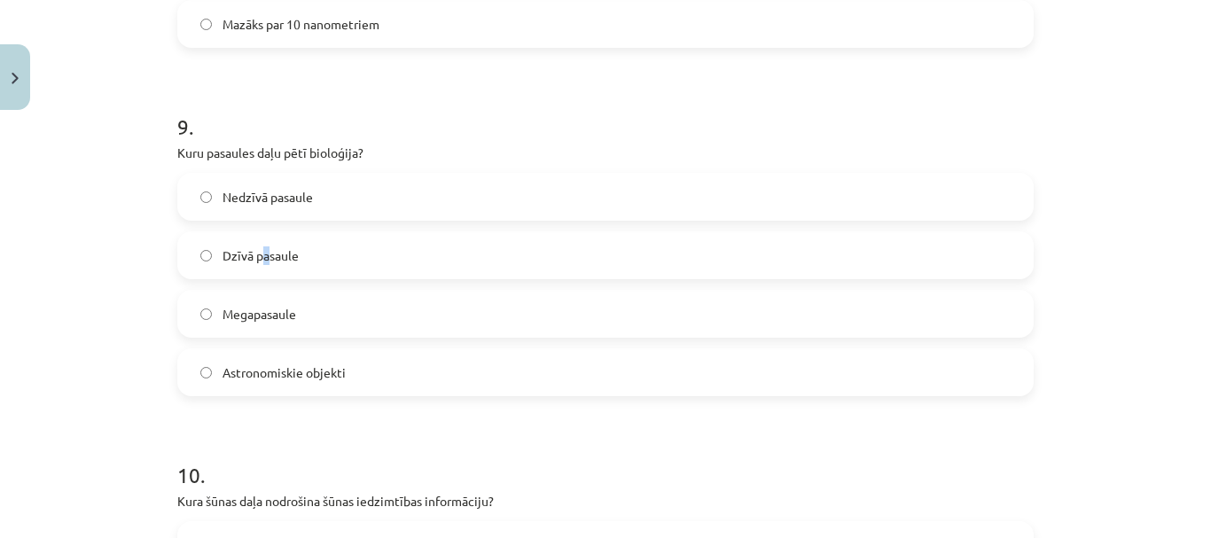
click at [264, 260] on span "Dzīvā pasaule" at bounding box center [261, 255] width 76 height 19
click at [183, 254] on label "Dzīvā pasaule" at bounding box center [605, 255] width 853 height 44
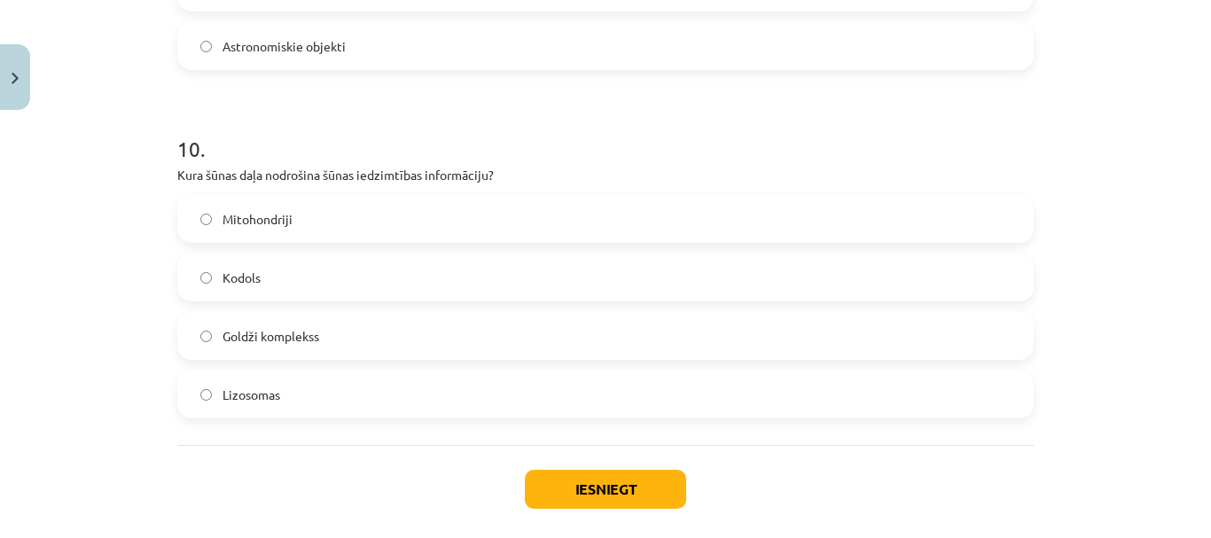
scroll to position [3411, 0]
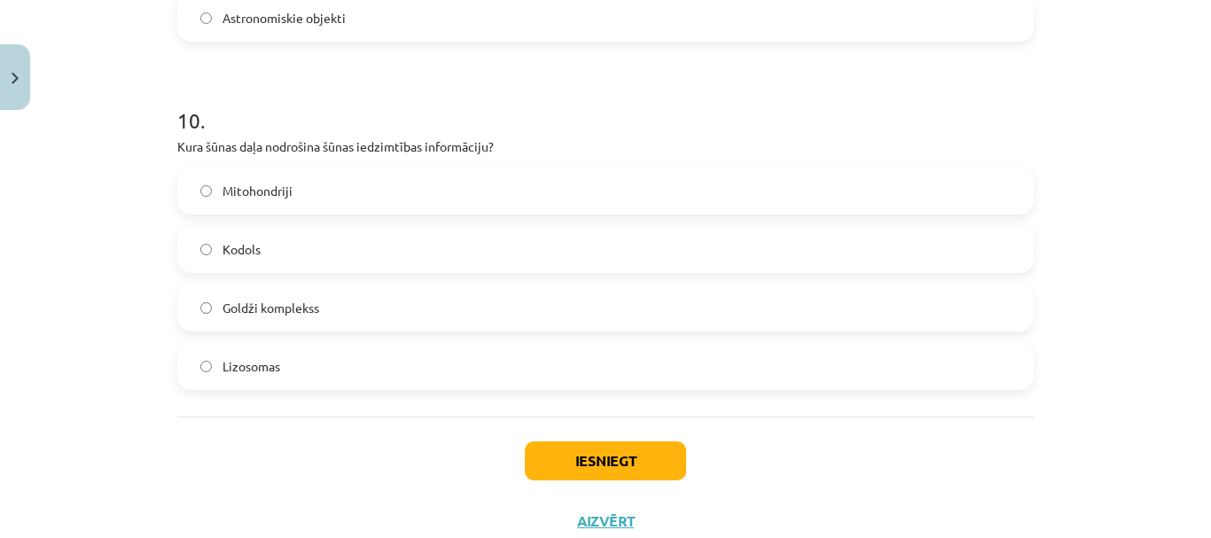
click at [227, 243] on span "Kodols" at bounding box center [242, 249] width 38 height 19
click at [543, 464] on button "Iesniegt" at bounding box center [605, 460] width 161 height 39
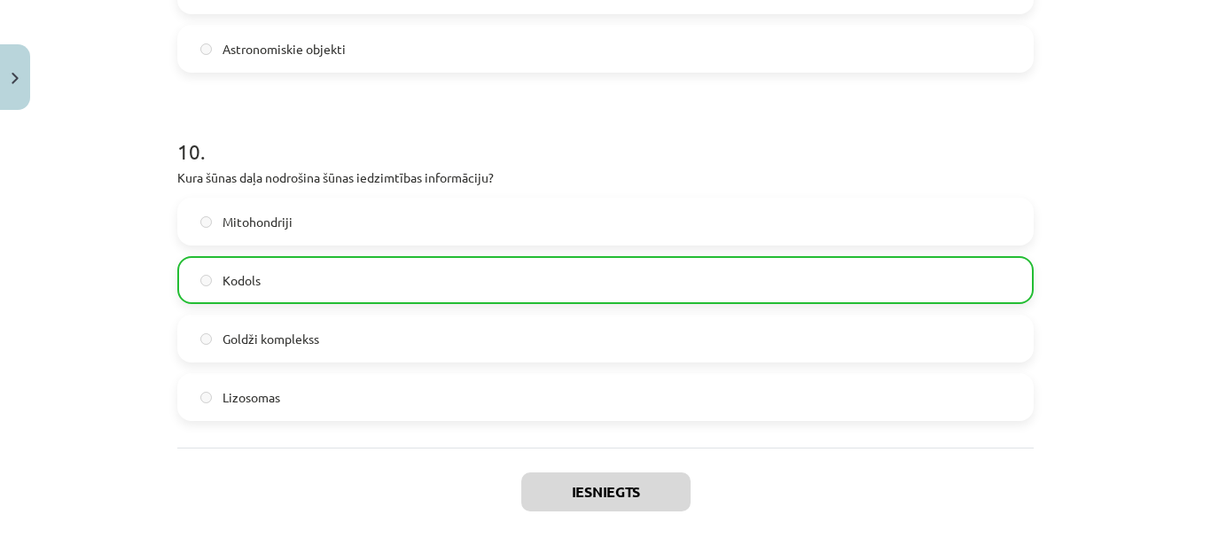
scroll to position [3526, 0]
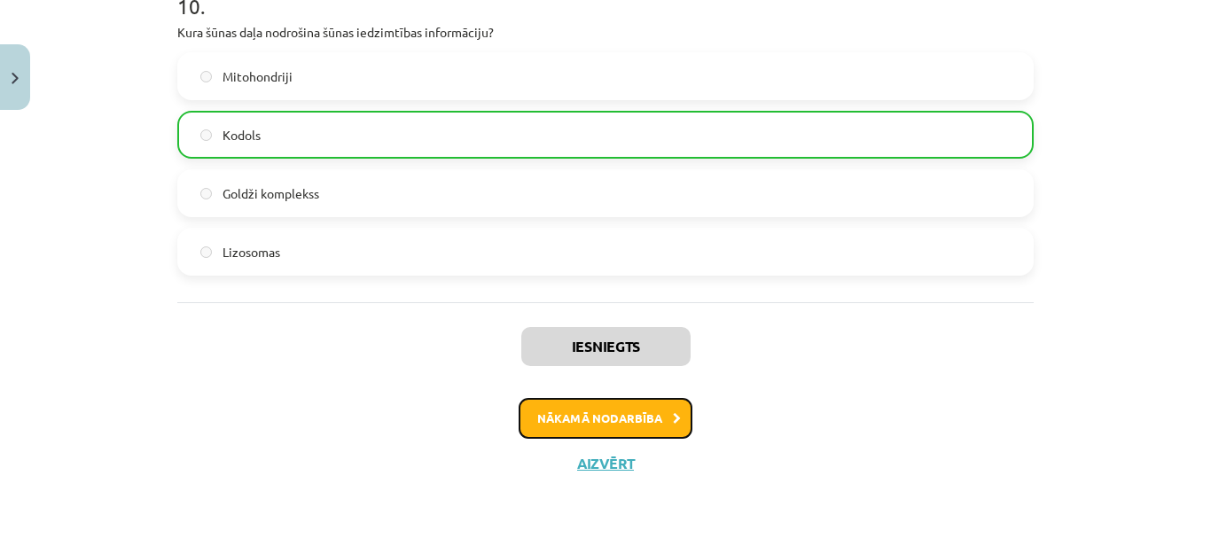
click at [579, 416] on button "Nākamā nodarbība" at bounding box center [606, 418] width 174 height 41
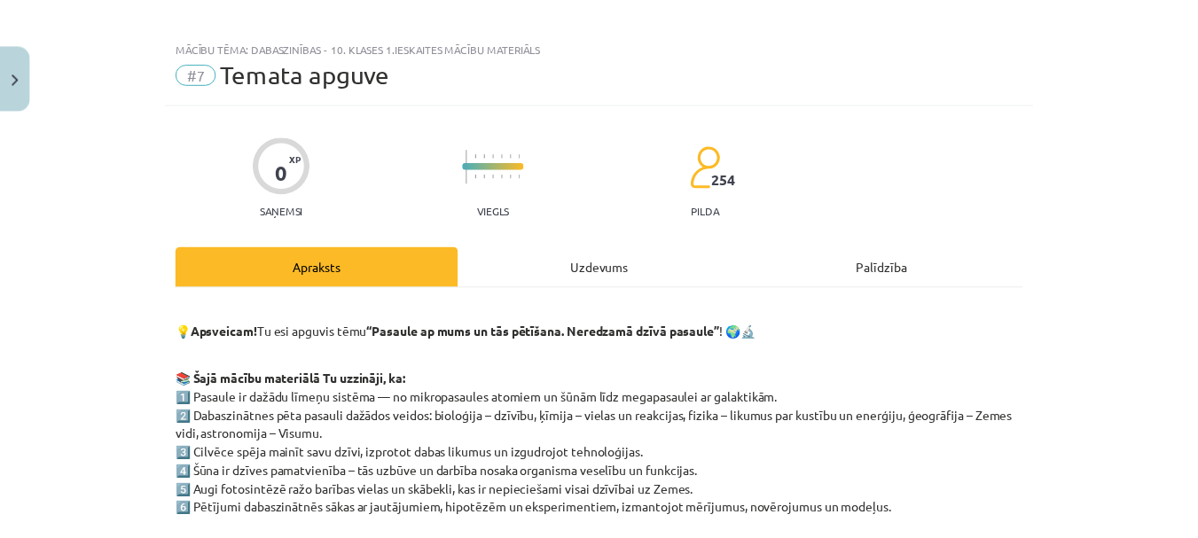
scroll to position [0, 0]
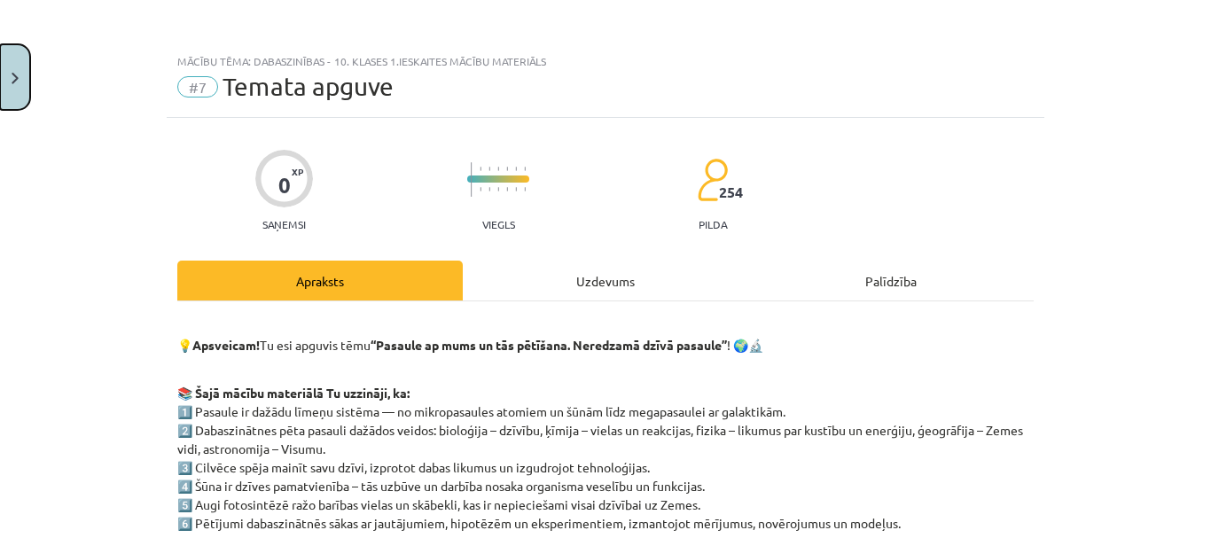
click at [0, 79] on button "Close" at bounding box center [15, 77] width 30 height 66
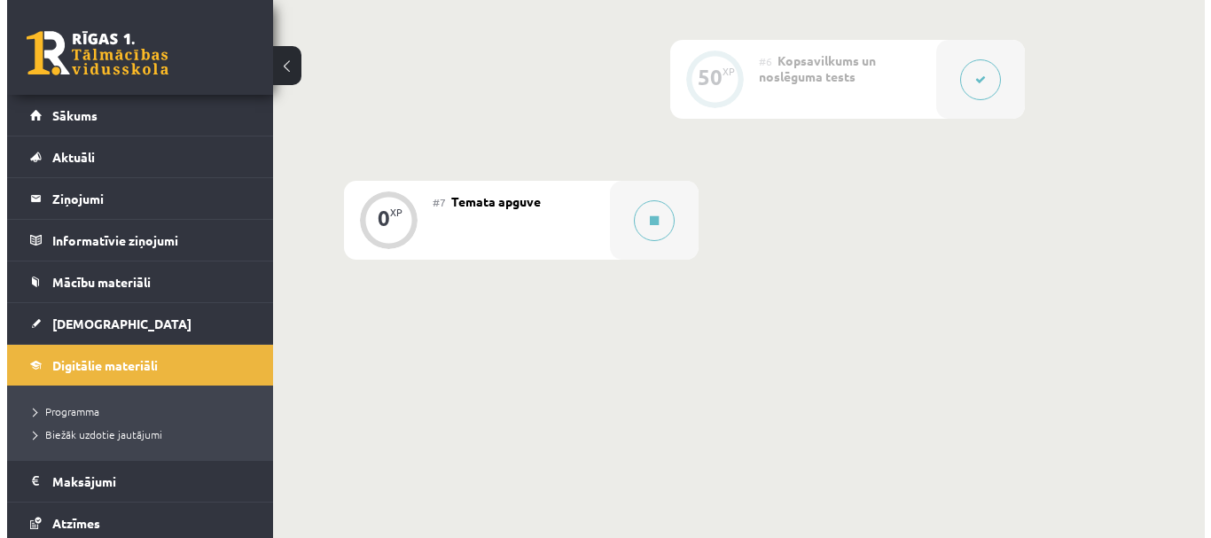
scroll to position [1186, 0]
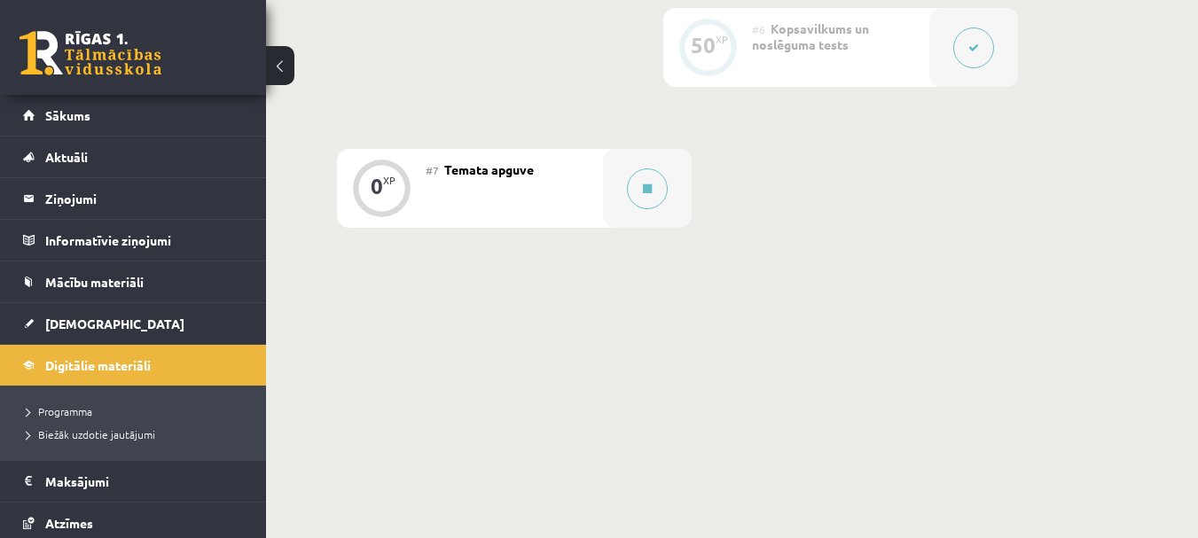
click at [453, 200] on div "#7 Temata apguve" at bounding box center [514, 188] width 177 height 79
click at [654, 194] on button at bounding box center [647, 188] width 41 height 41
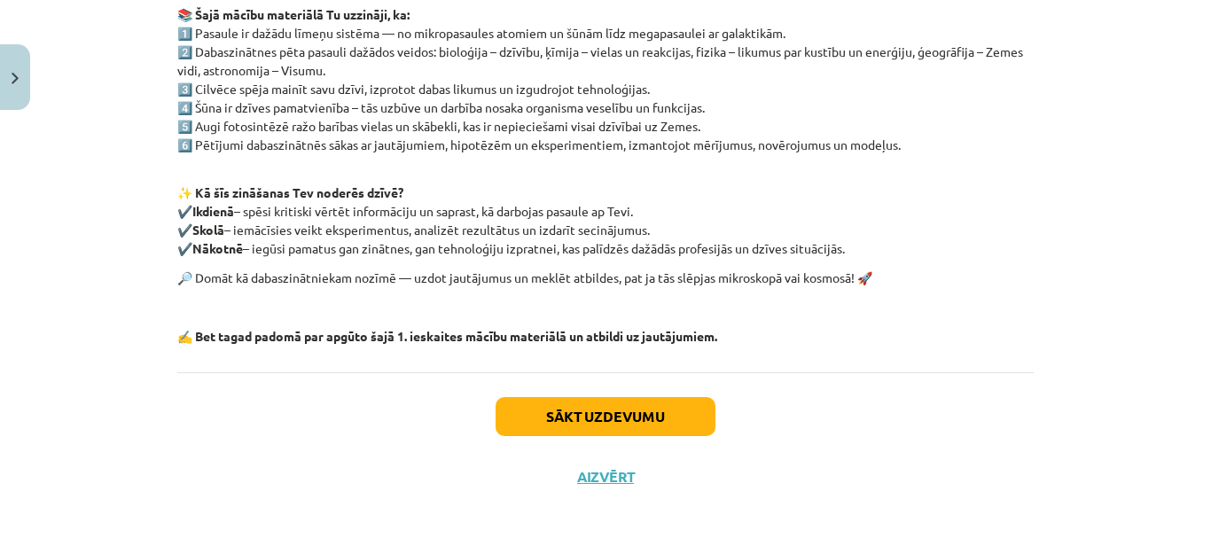
scroll to position [392, 0]
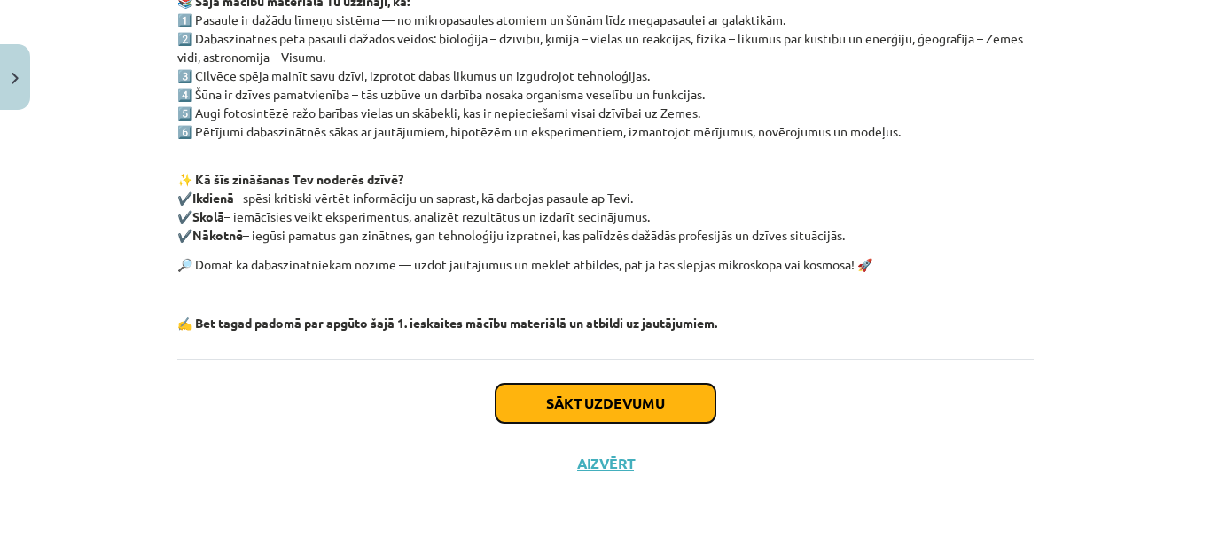
click at [593, 384] on button "Sākt uzdevumu" at bounding box center [606, 403] width 220 height 39
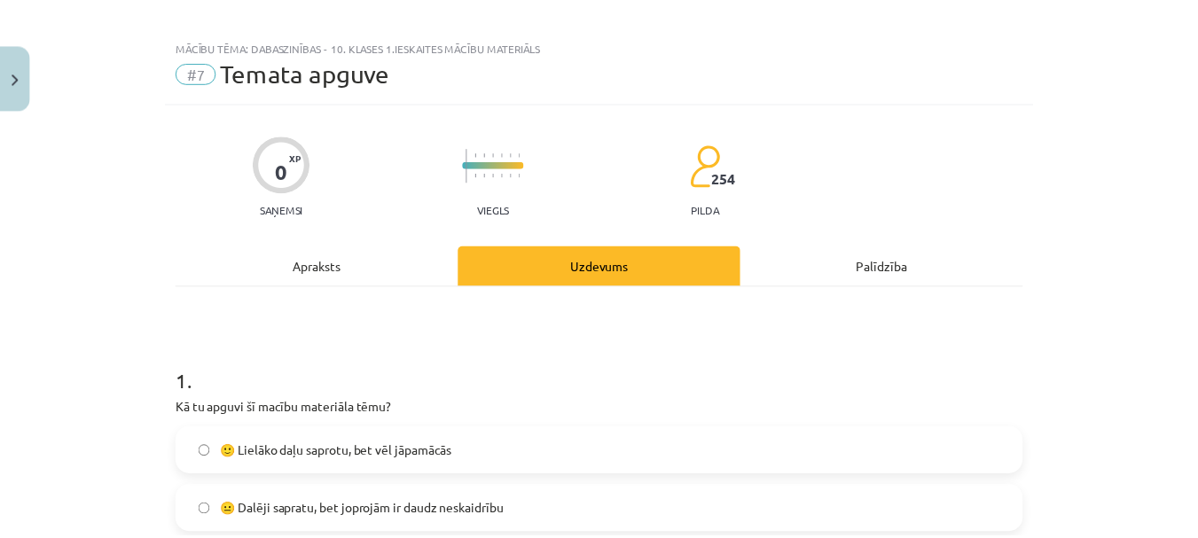
scroll to position [0, 0]
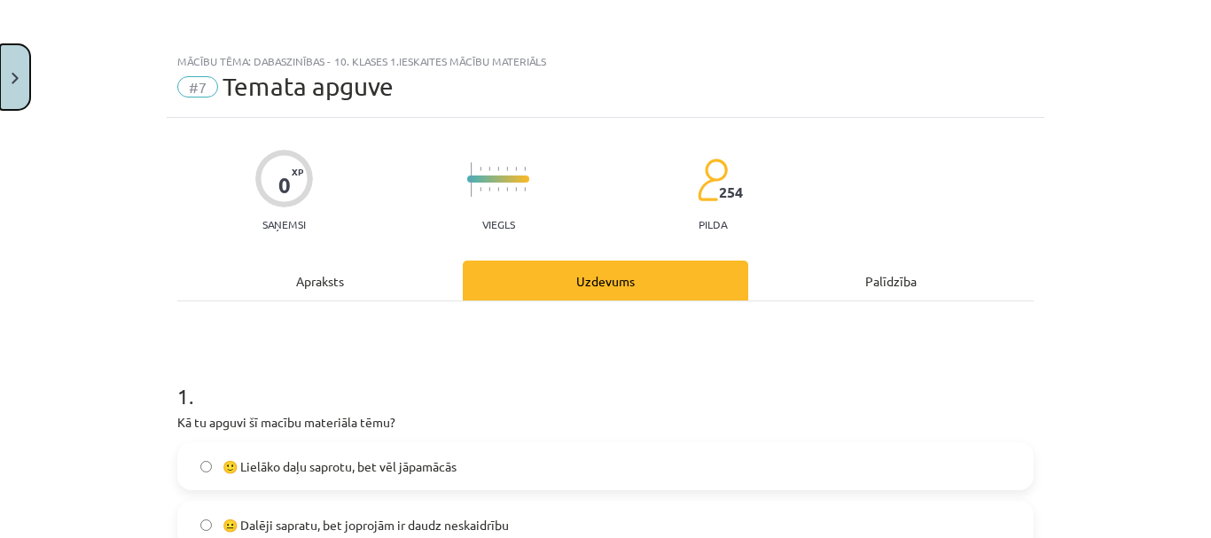
click at [20, 79] on button "Close" at bounding box center [15, 77] width 30 height 66
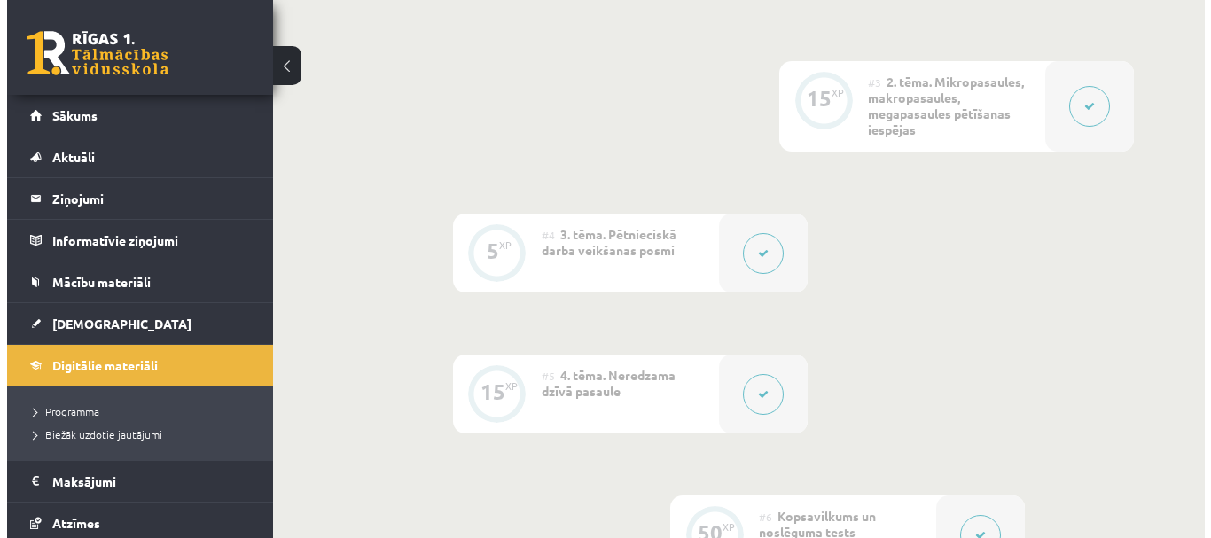
scroll to position [654, 0]
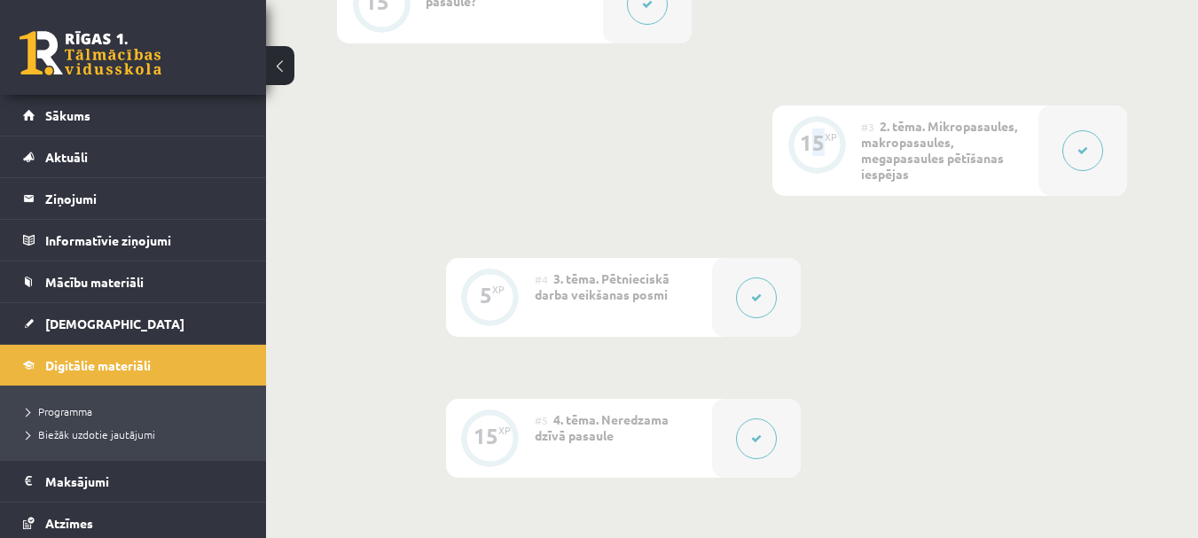
click at [819, 160] on div "15 XP" at bounding box center [816, 142] width 53 height 53
click at [1080, 151] on icon at bounding box center [1082, 150] width 11 height 11
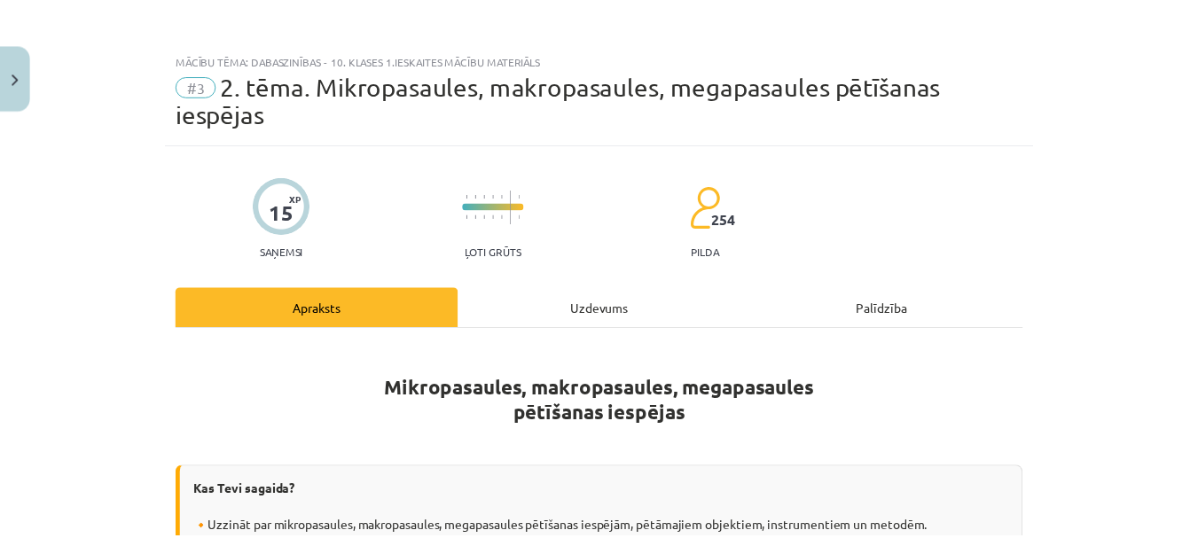
scroll to position [0, 0]
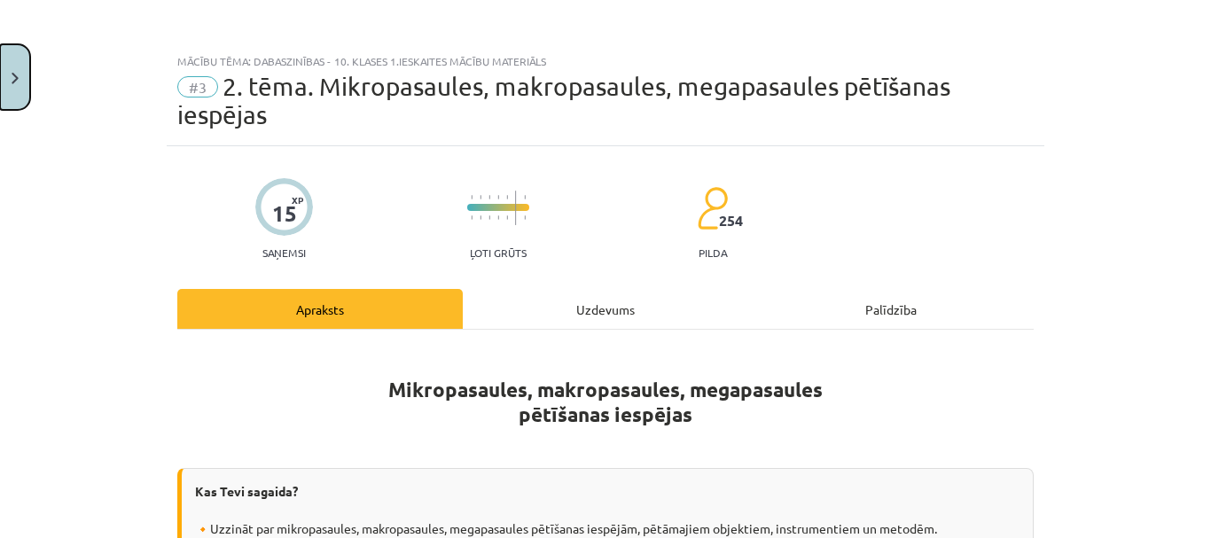
click at [24, 77] on button "Close" at bounding box center [15, 77] width 30 height 66
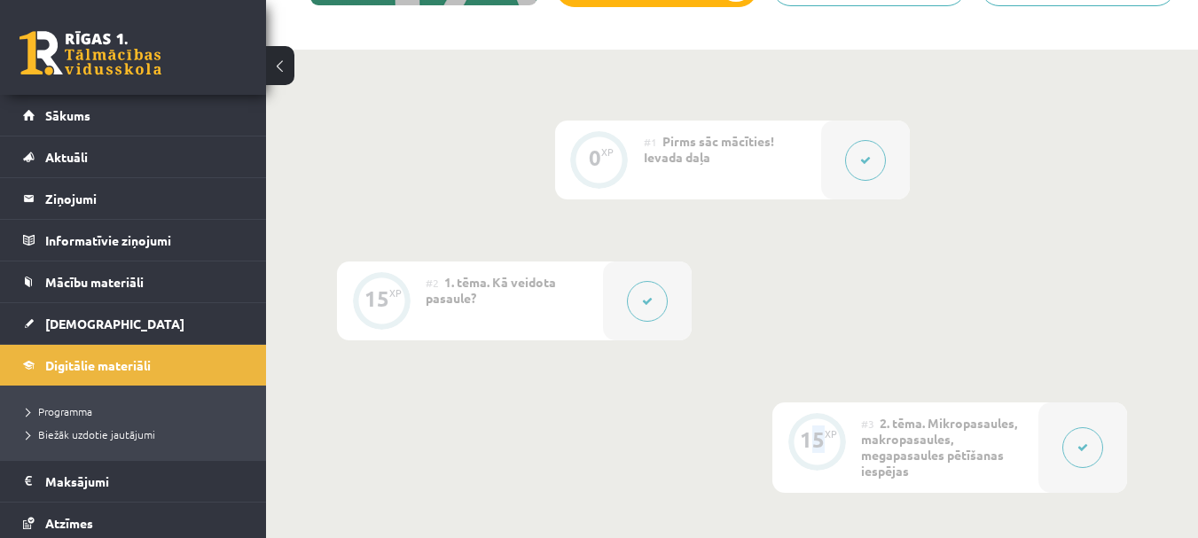
scroll to position [388, 0]
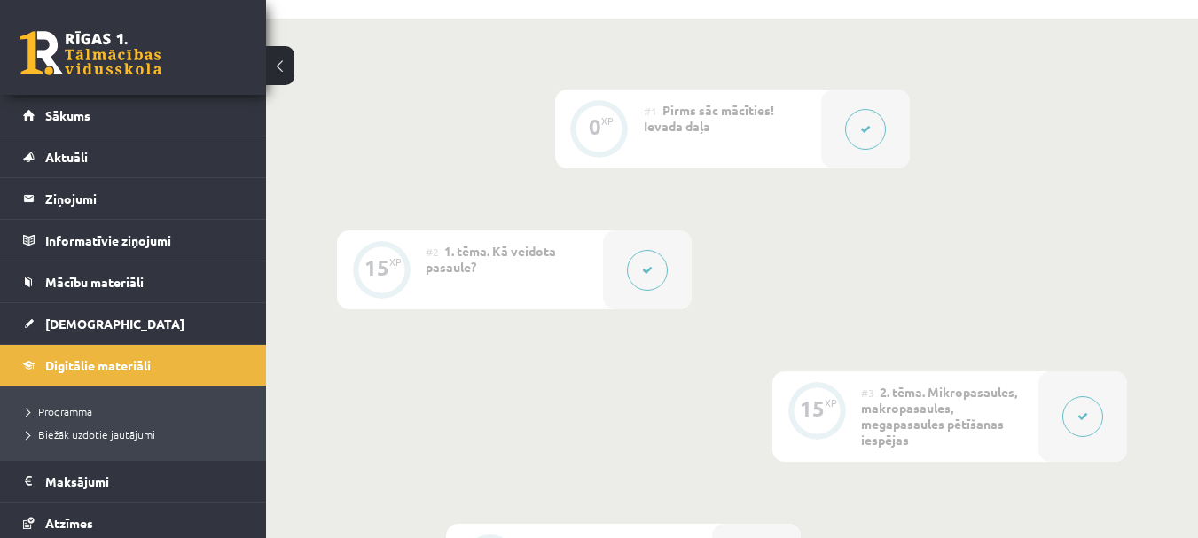
click at [379, 270] on div "15" at bounding box center [376, 268] width 25 height 16
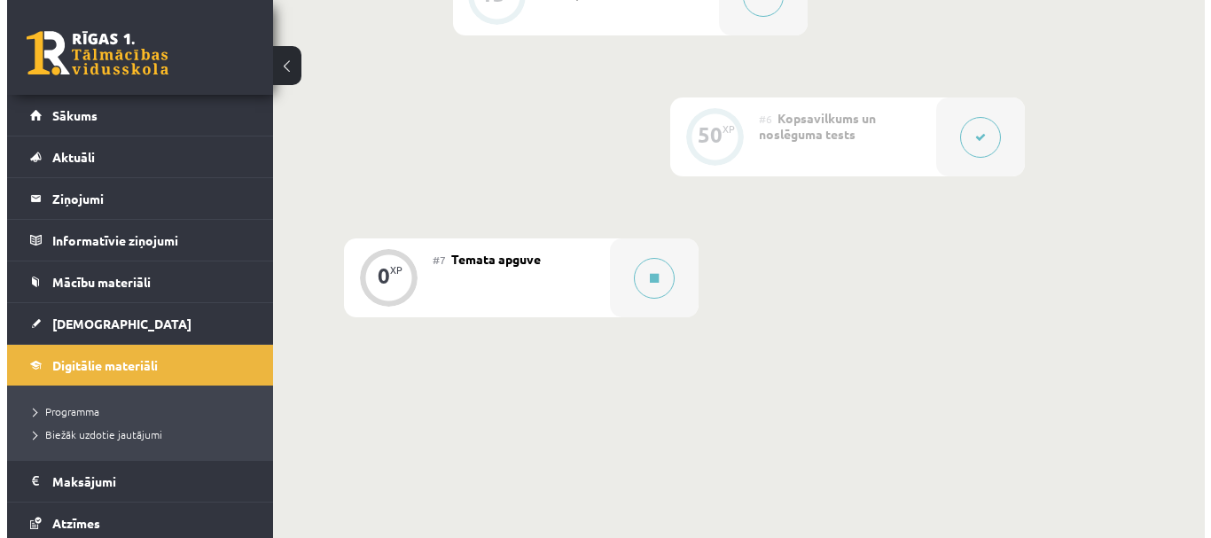
scroll to position [1097, 0]
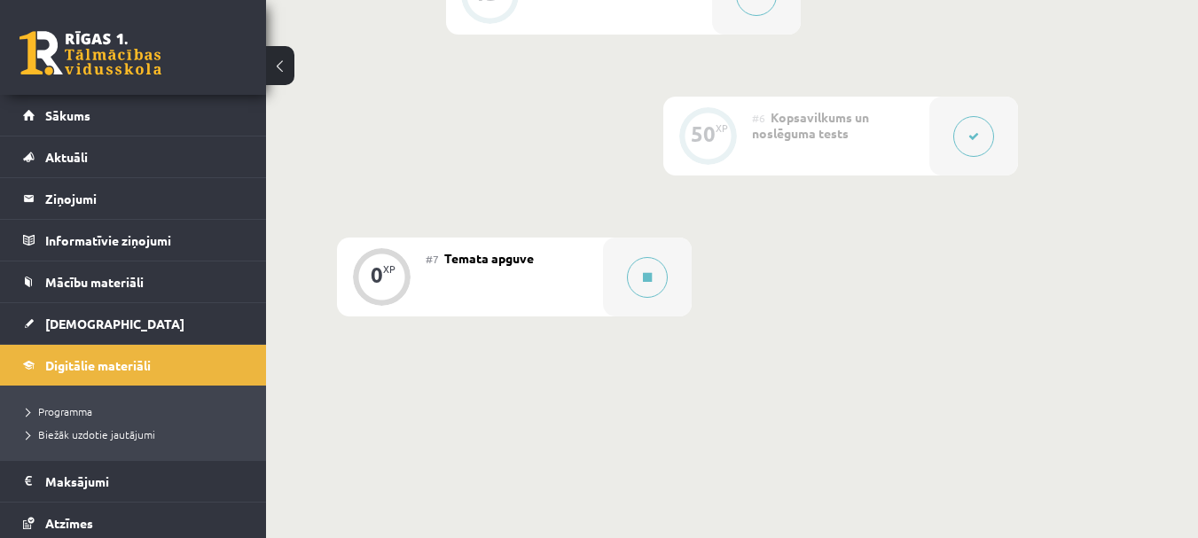
click at [441, 268] on div "#7 Temata apguve" at bounding box center [514, 277] width 177 height 79
click at [652, 280] on icon at bounding box center [647, 277] width 9 height 11
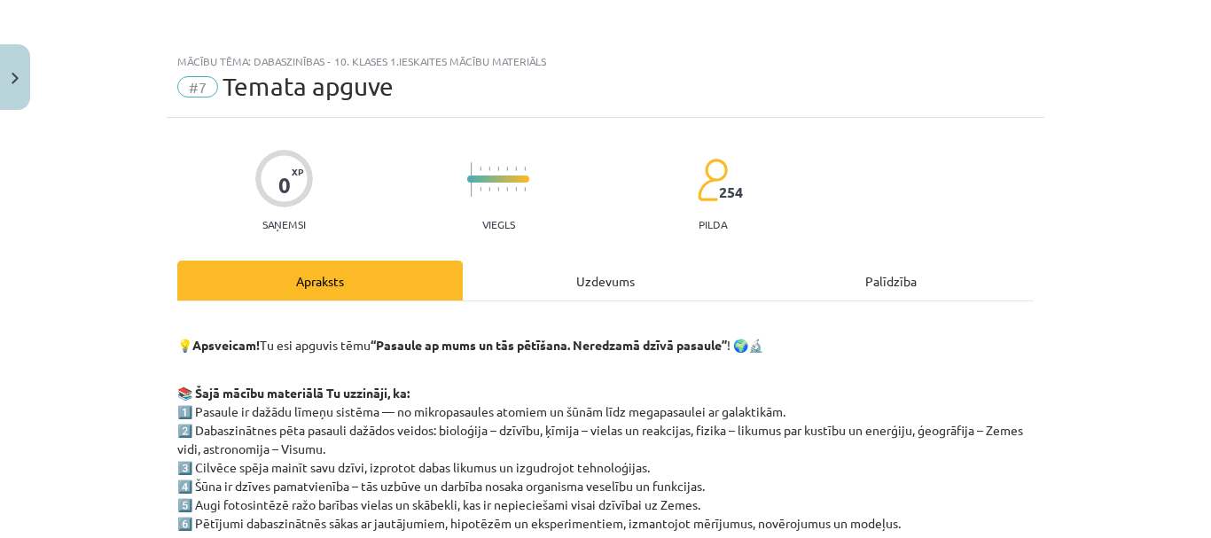
click at [551, 264] on div "Uzdevums" at bounding box center [605, 281] width 285 height 40
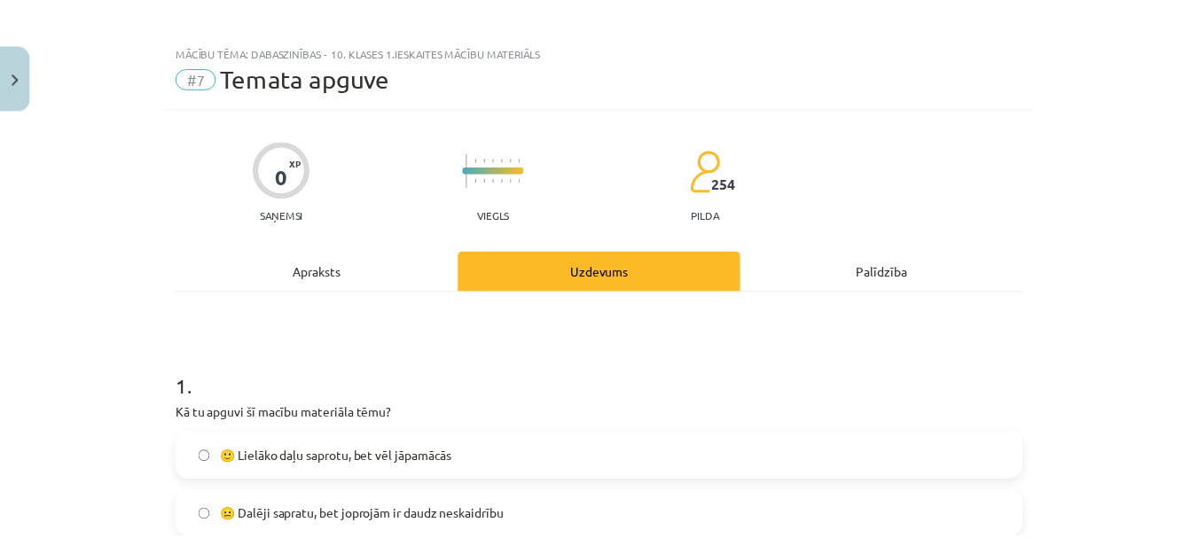
scroll to position [0, 0]
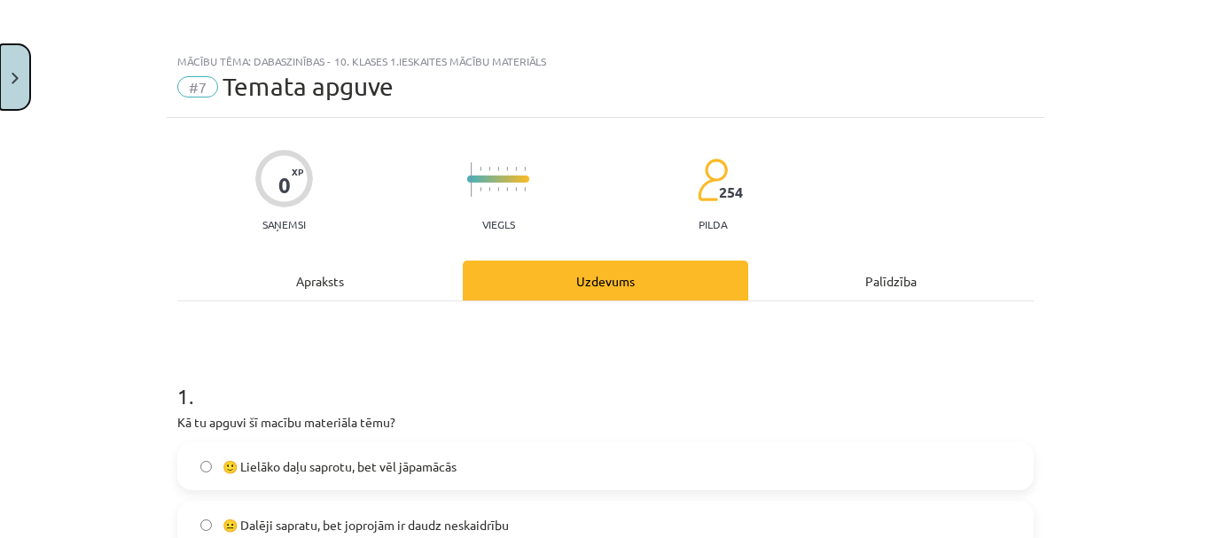
click at [28, 85] on button "Close" at bounding box center [15, 77] width 30 height 66
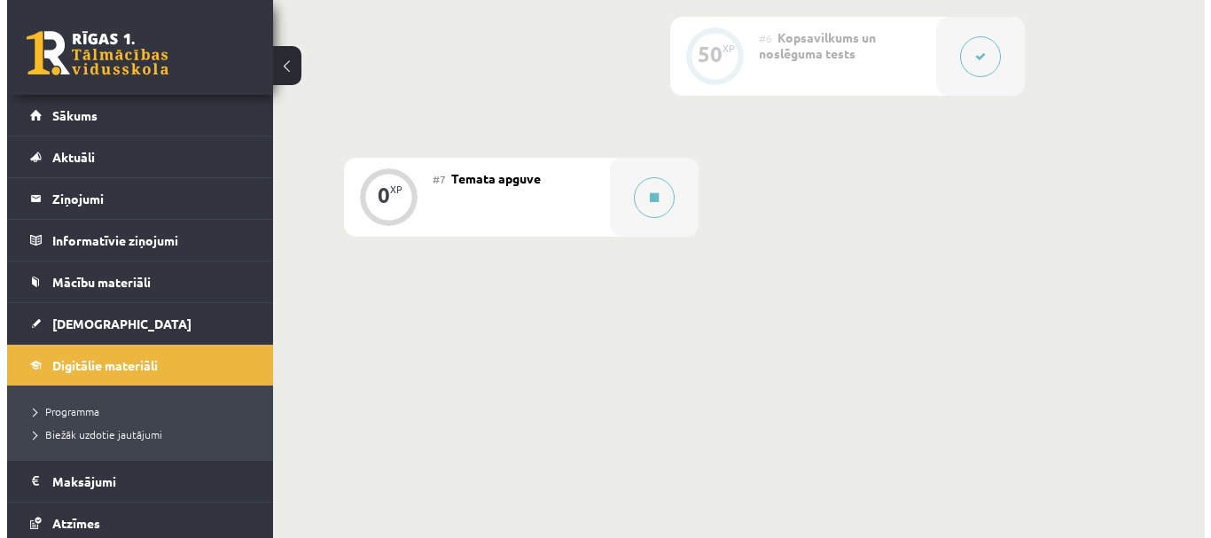
scroll to position [1186, 0]
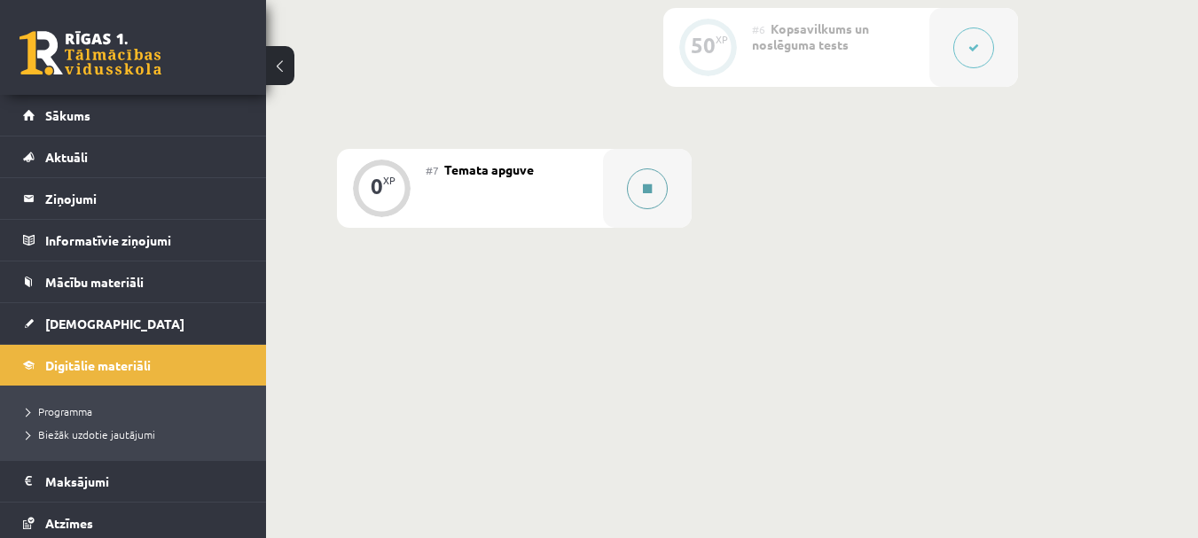
click at [644, 174] on button at bounding box center [647, 188] width 41 height 41
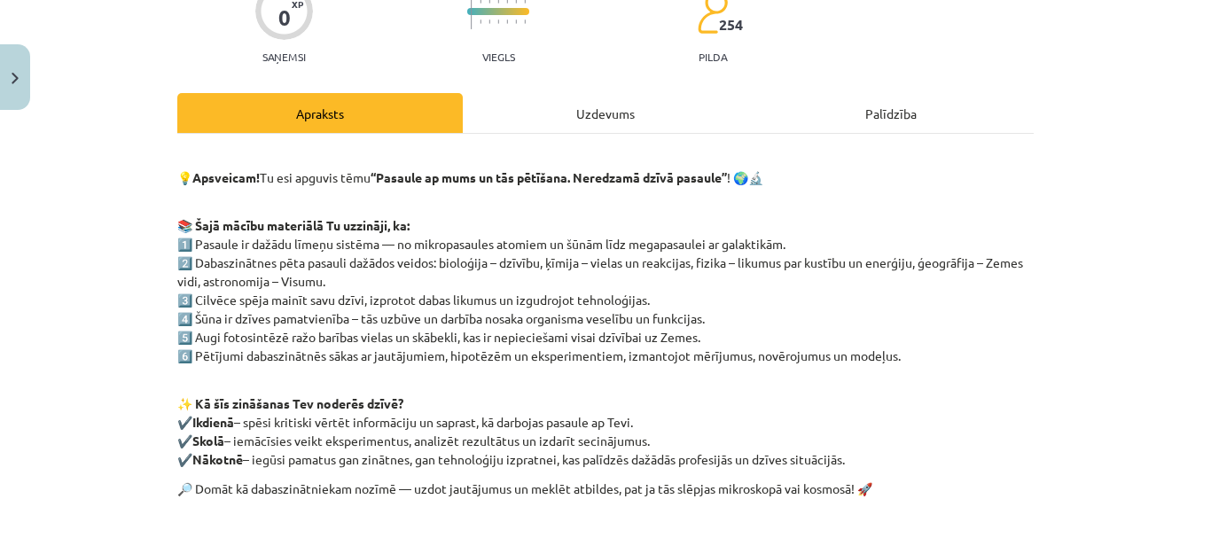
scroll to position [392, 0]
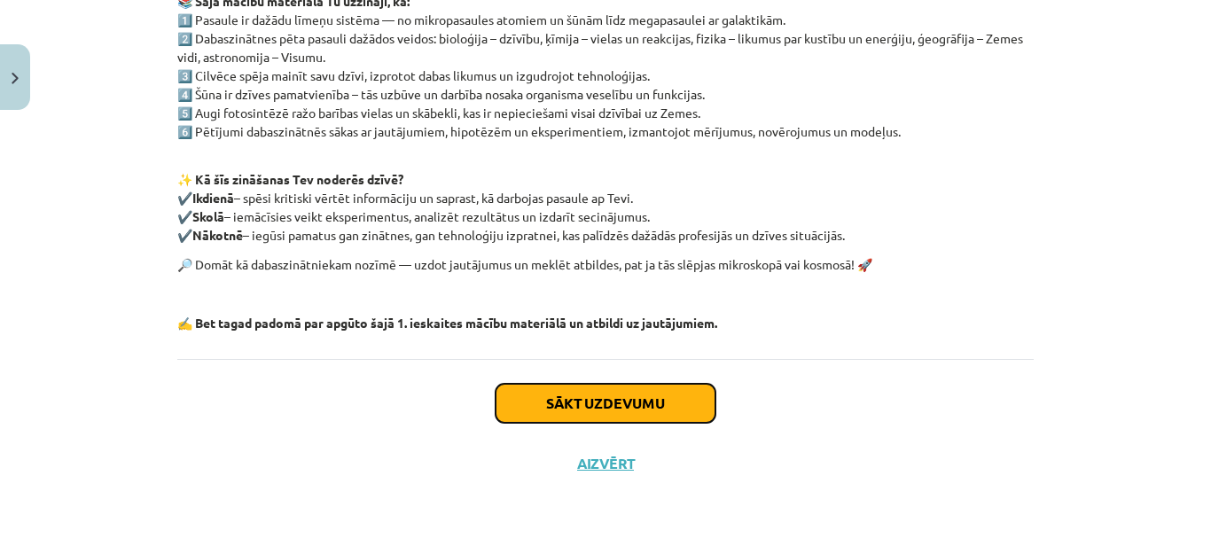
click at [554, 408] on button "Sākt uzdevumu" at bounding box center [606, 403] width 220 height 39
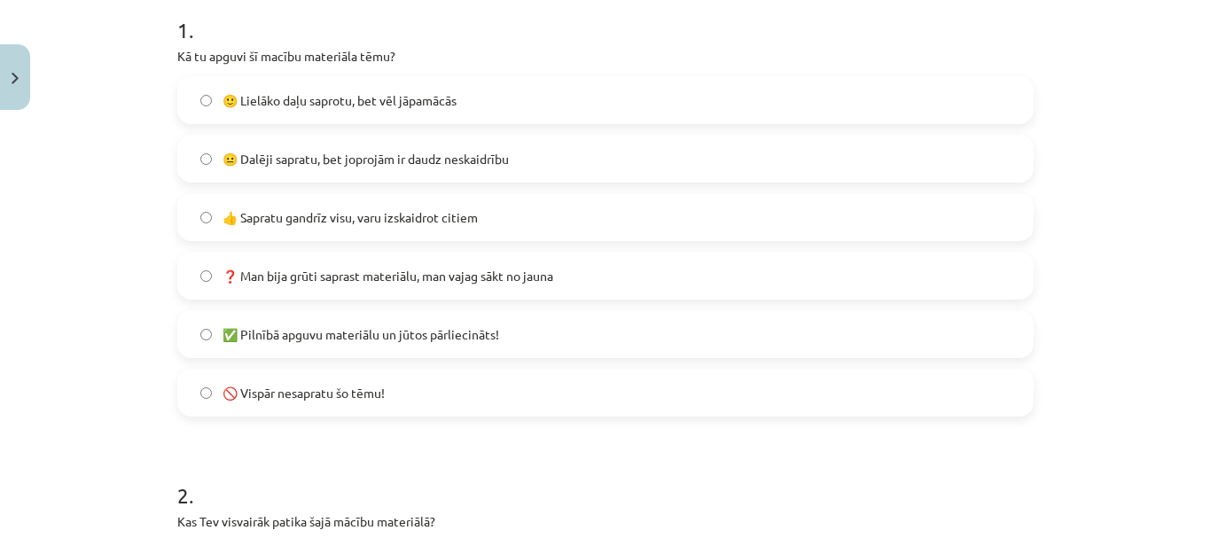
scroll to position [399, 0]
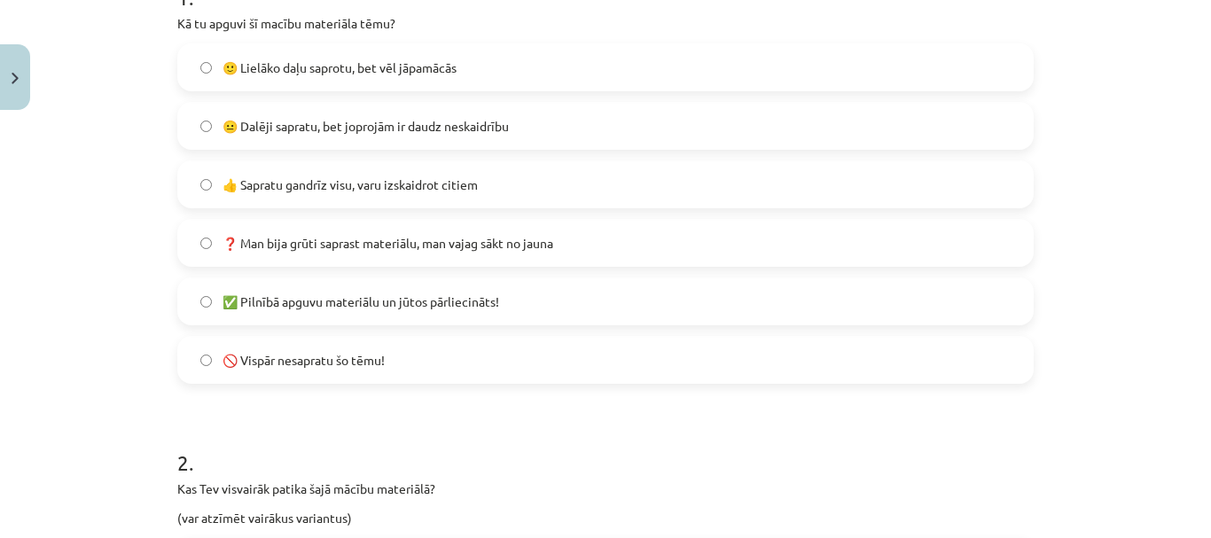
click at [316, 76] on label "🙂 Lielāko daļu saprotu, bet vēl jāpamācās" at bounding box center [605, 67] width 853 height 44
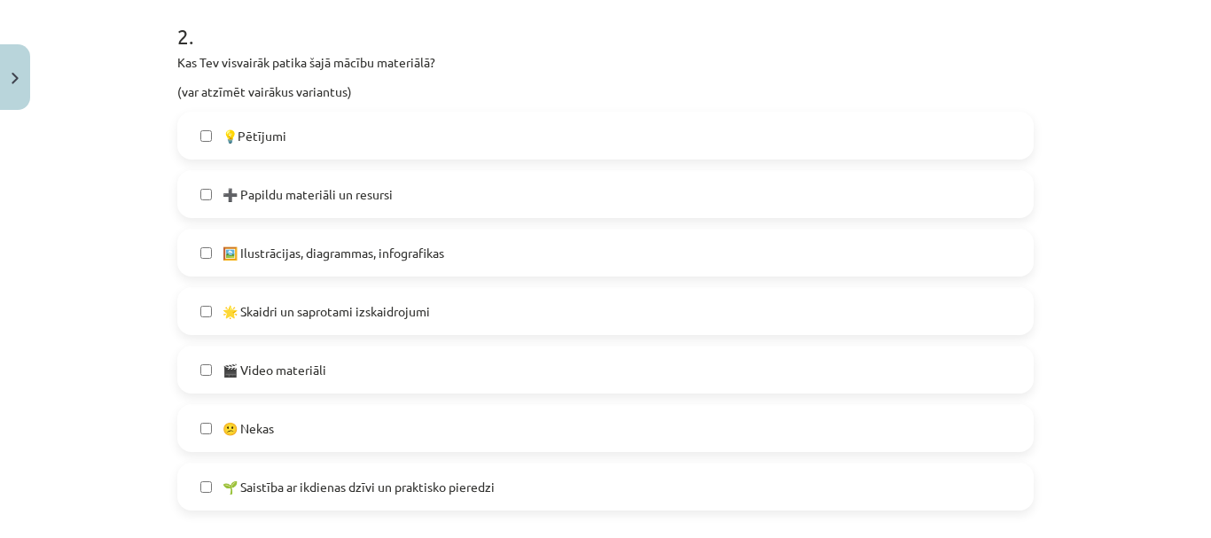
scroll to position [842, 0]
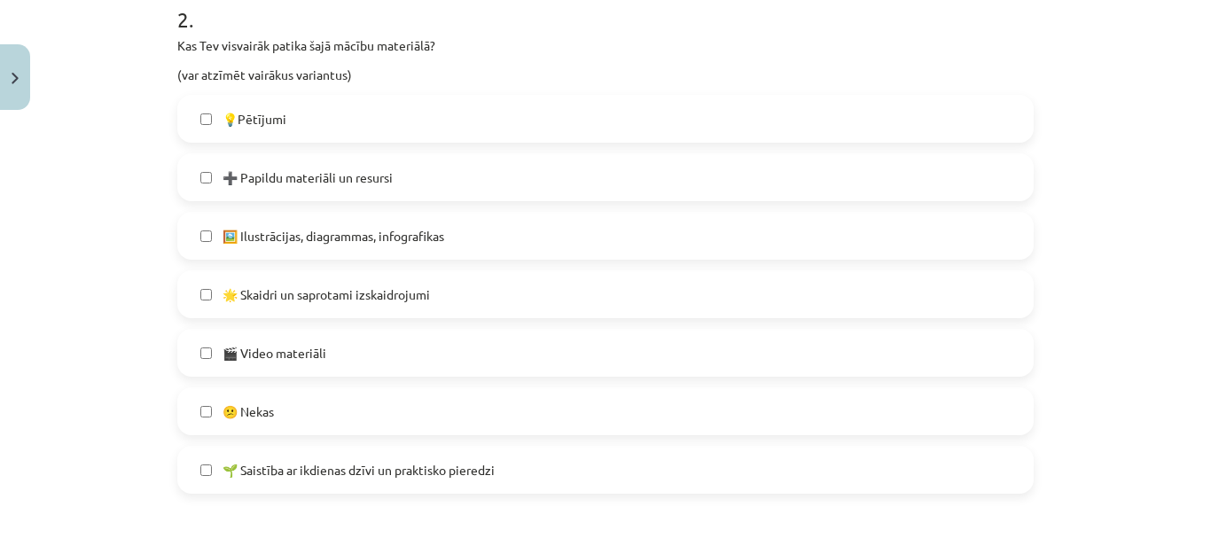
click at [191, 464] on label "🌱 Saistība ar ikdienas dzīvi un praktisko pieredzi" at bounding box center [605, 470] width 853 height 44
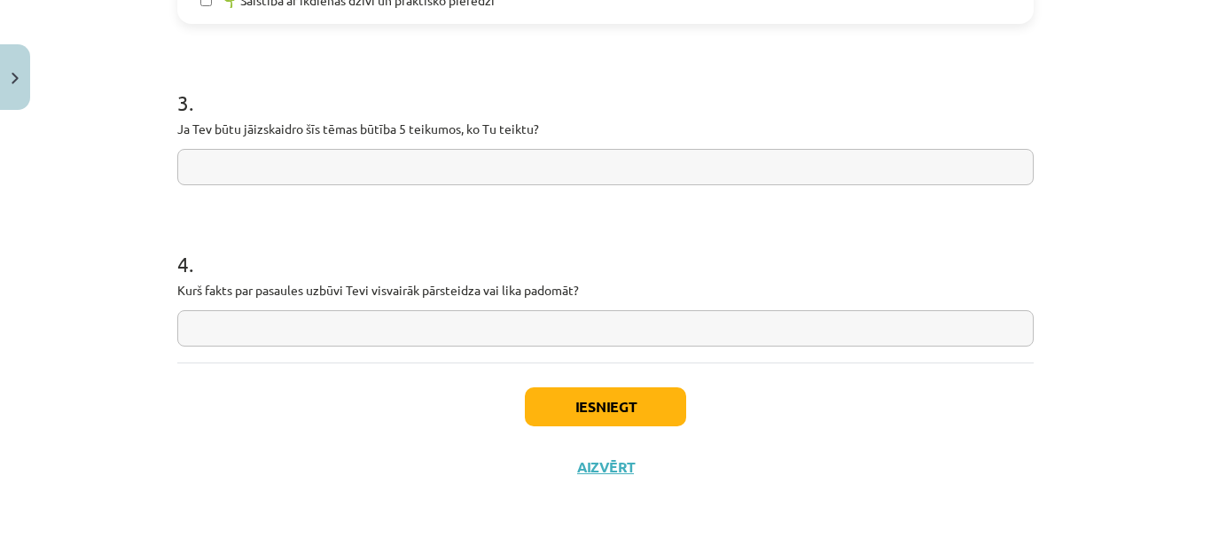
scroll to position [1316, 0]
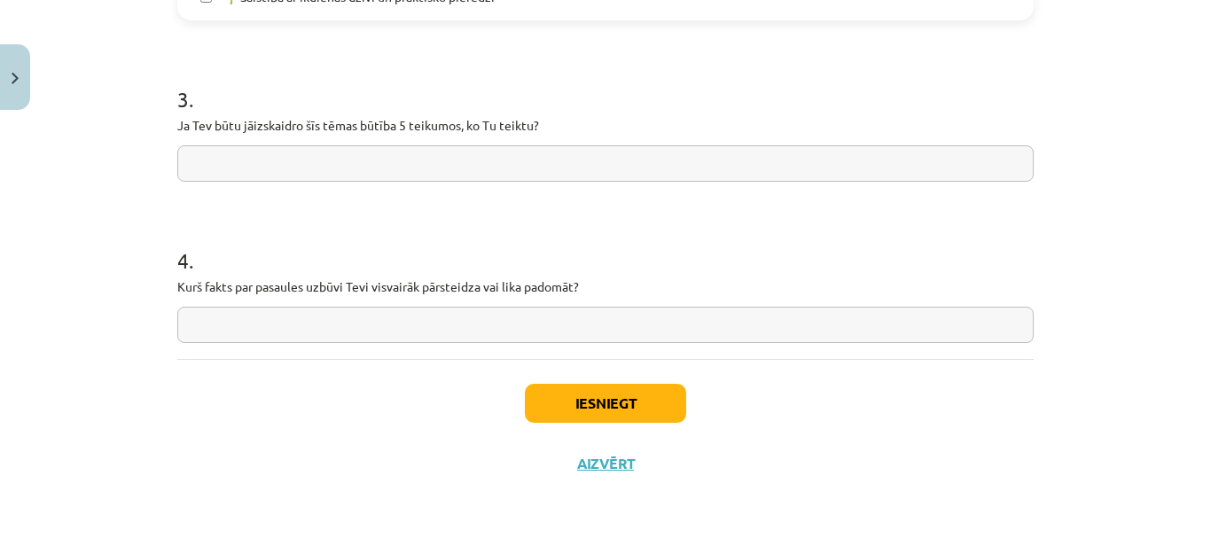
click at [542, 156] on input "text" at bounding box center [605, 163] width 856 height 36
type input "*"
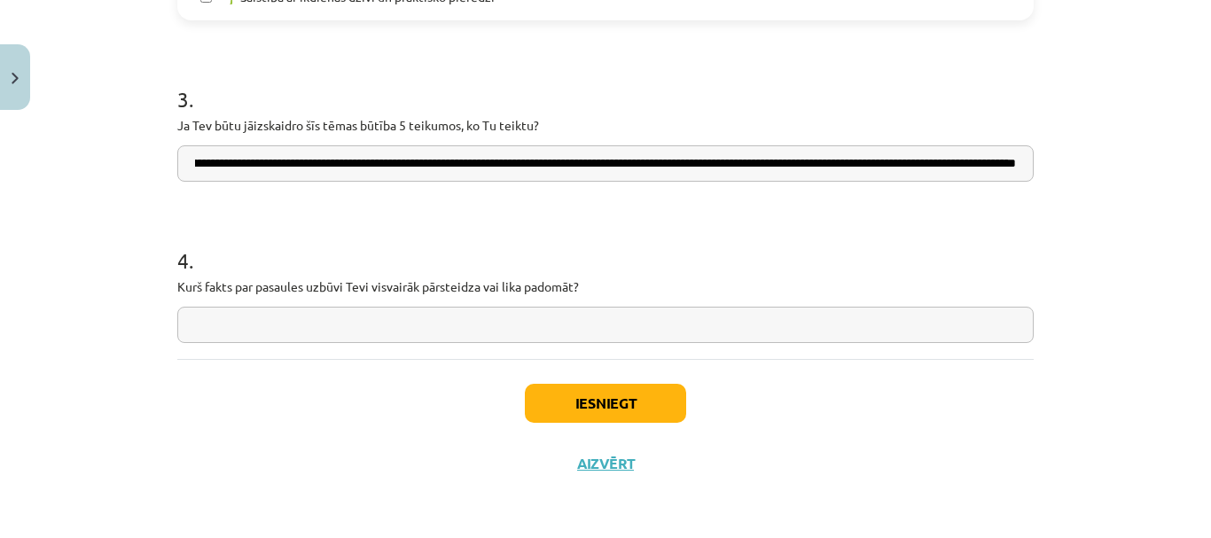
scroll to position [0, 676]
type input "**********"
click at [386, 335] on input "text" at bounding box center [605, 325] width 856 height 36
type input "*"
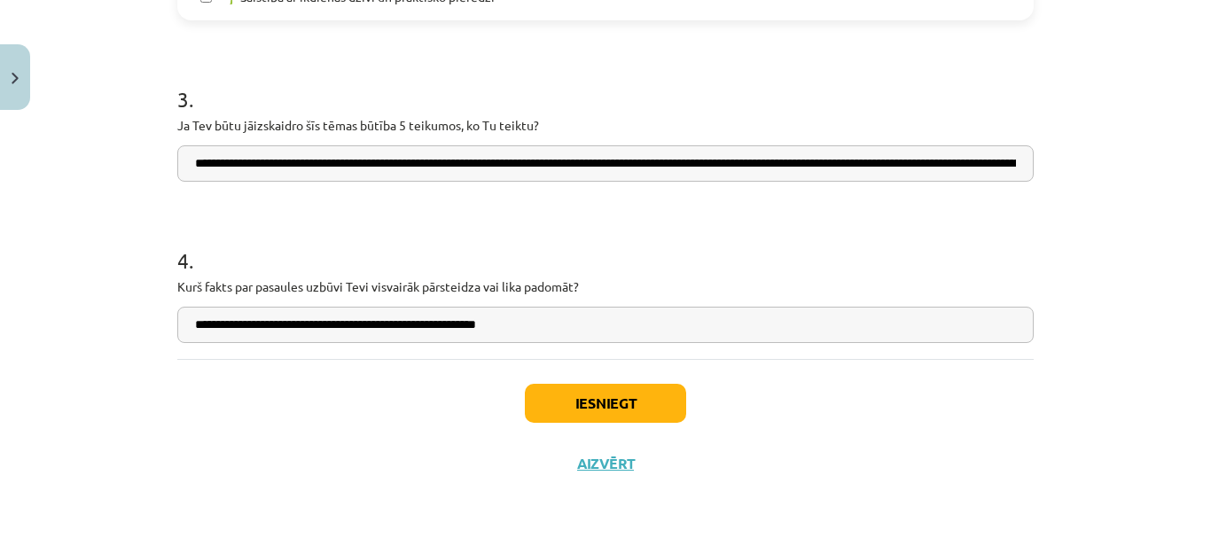
type input "**********"
click at [549, 387] on button "Iesniegt" at bounding box center [605, 403] width 161 height 39
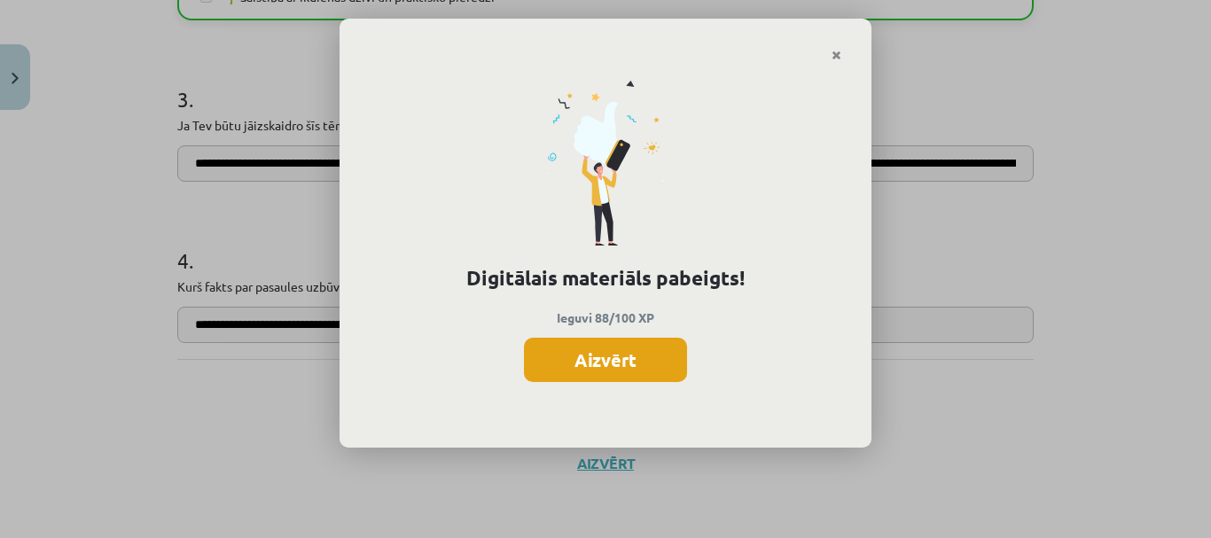
click at [601, 358] on button "Aizvērt" at bounding box center [605, 360] width 163 height 44
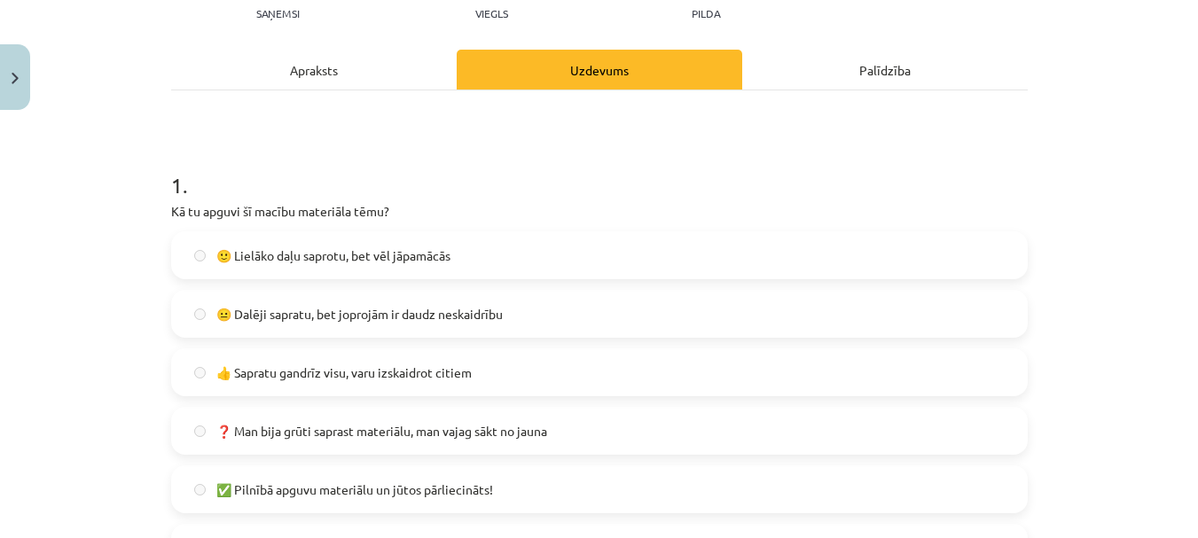
scroll to position [252, 0]
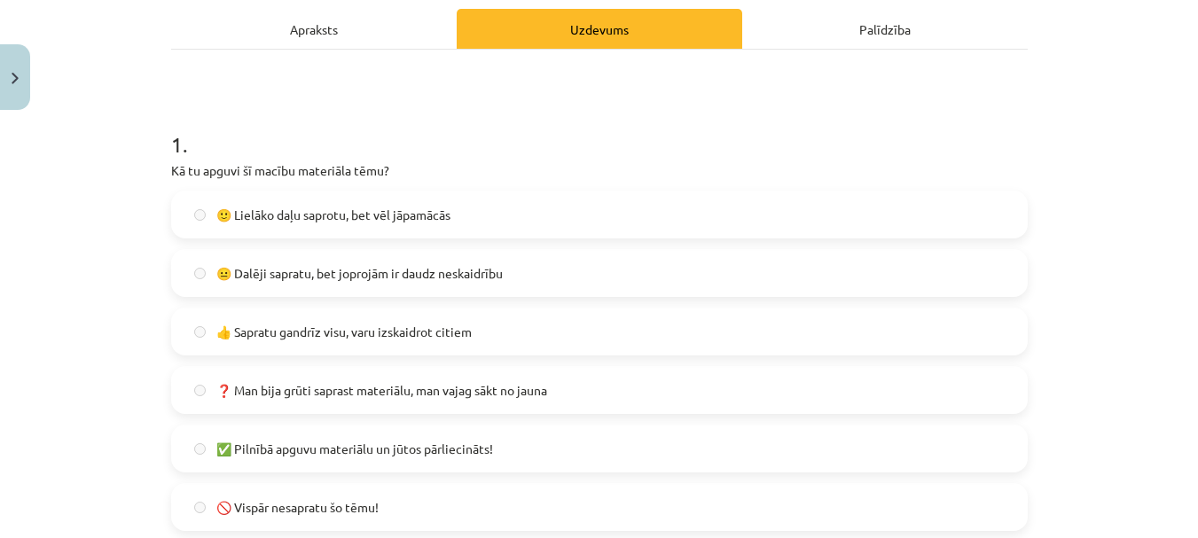
click at [389, 220] on span "🙂 Lielāko daļu saprotu, bet vēl jāpamācās" at bounding box center [333, 215] width 234 height 19
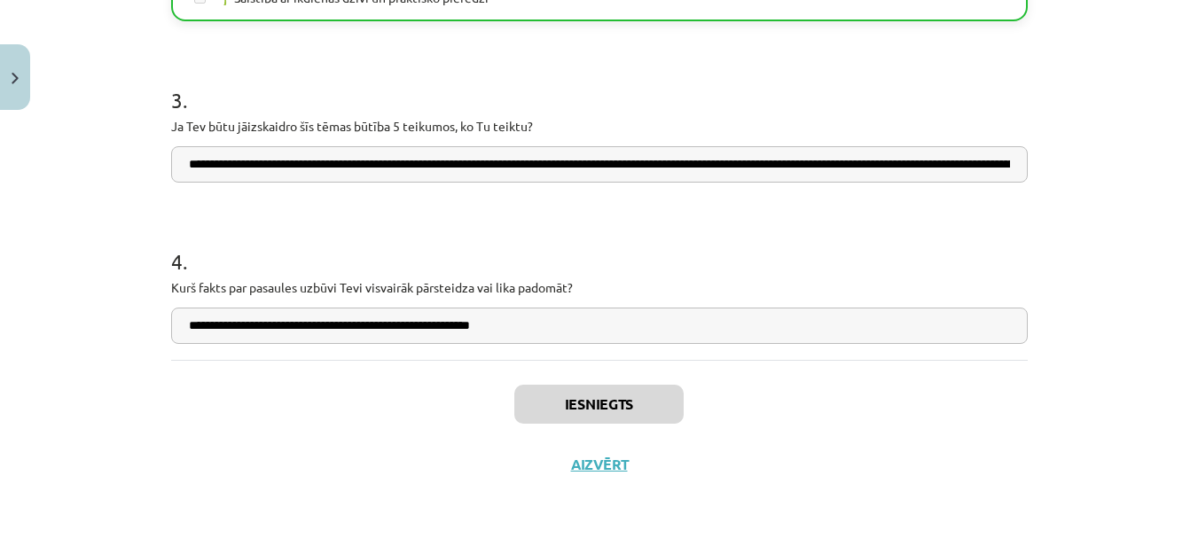
scroll to position [1316, 0]
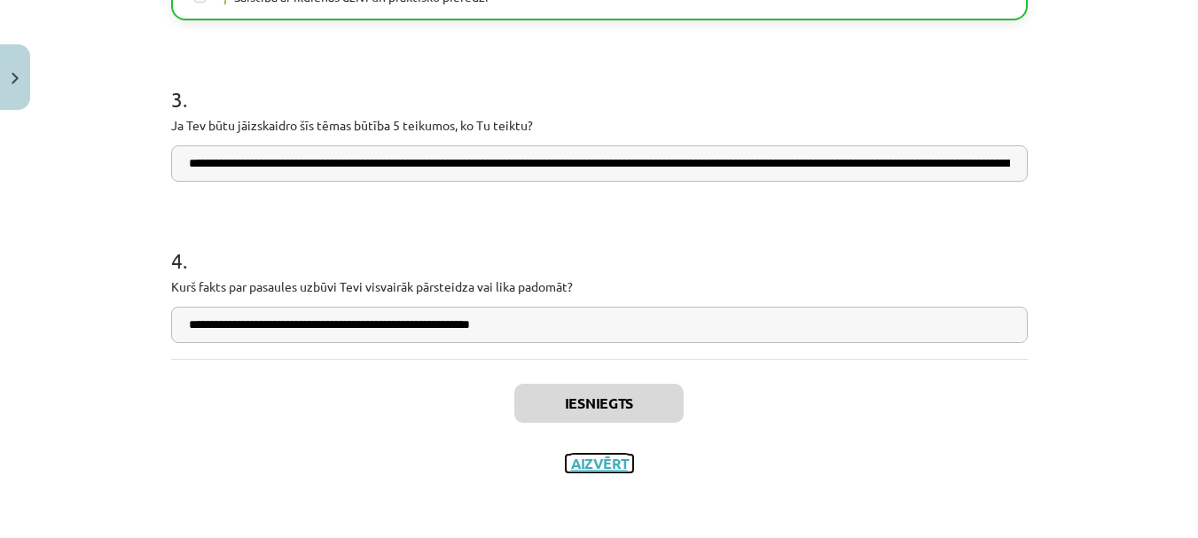
click at [591, 461] on button "Aizvērt" at bounding box center [599, 464] width 67 height 18
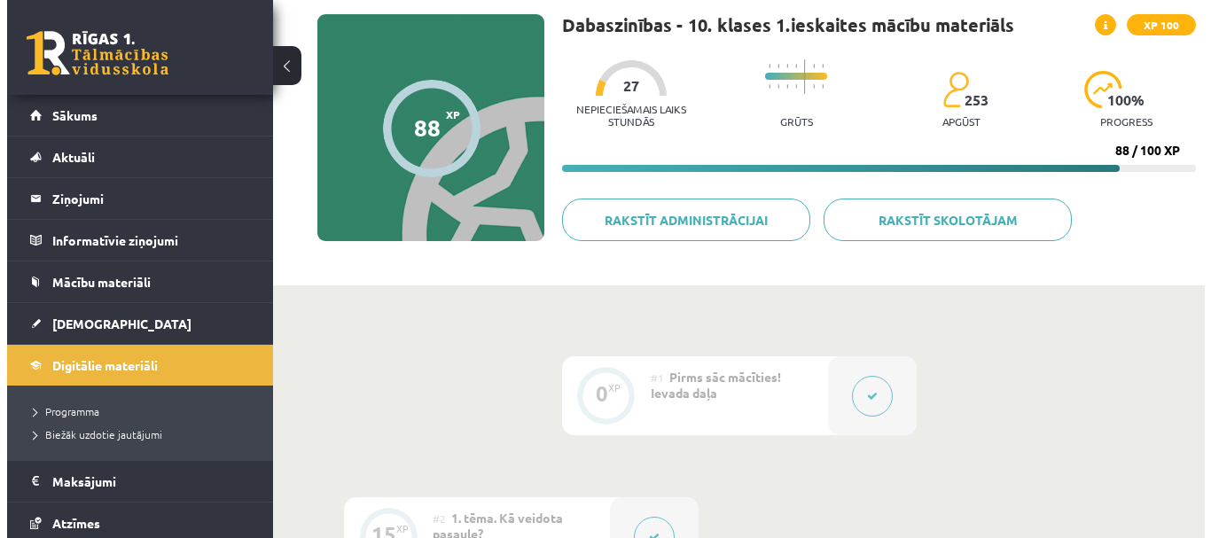
scroll to position [0, 0]
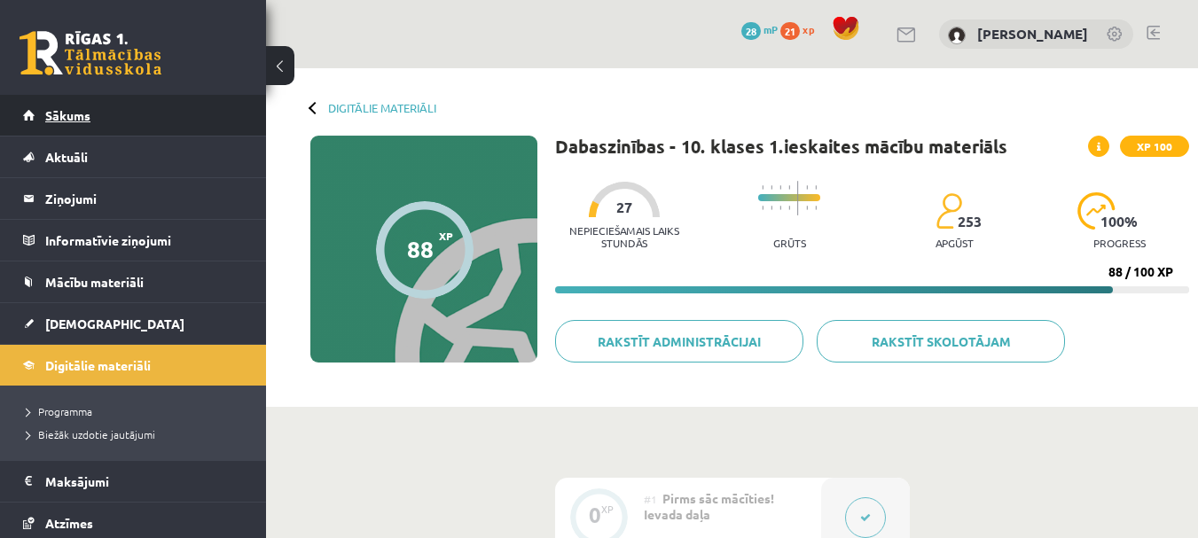
click at [187, 127] on link "Sākums" at bounding box center [133, 115] width 221 height 41
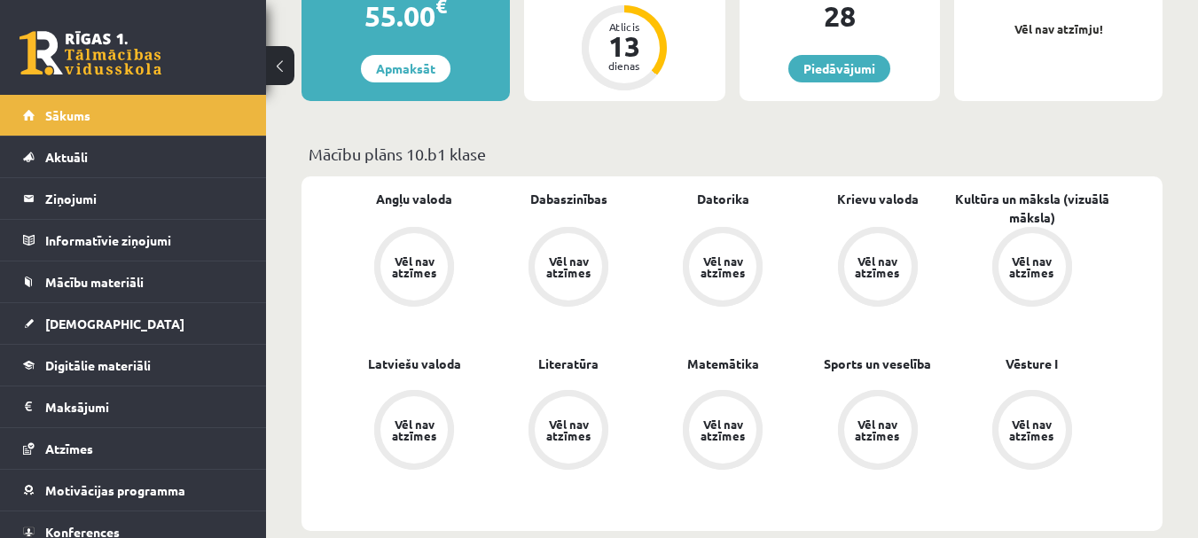
scroll to position [177, 0]
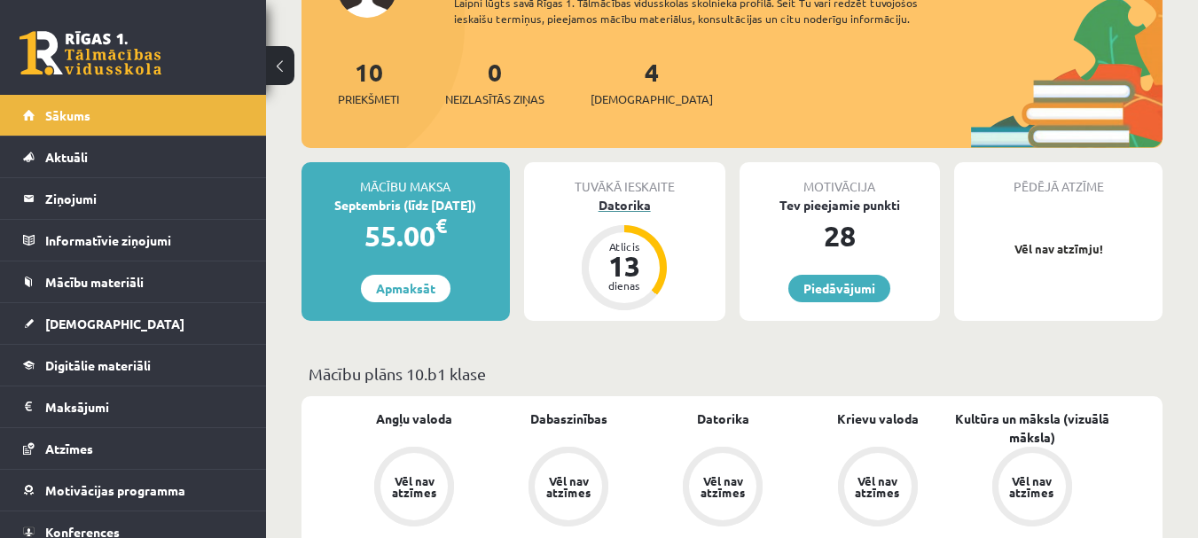
click at [656, 205] on div "Datorika" at bounding box center [624, 205] width 201 height 19
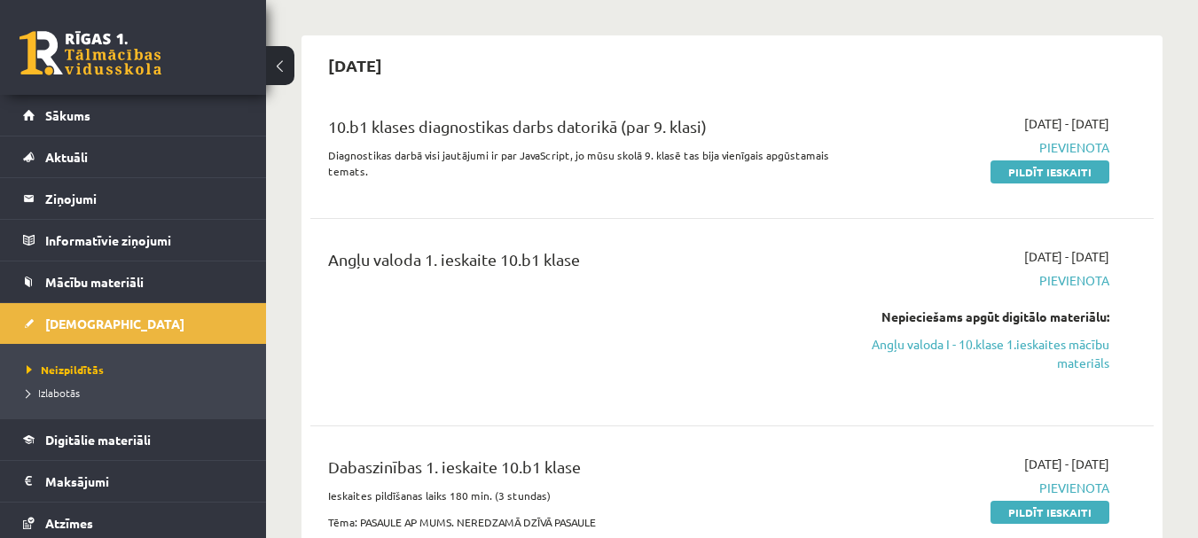
scroll to position [89, 0]
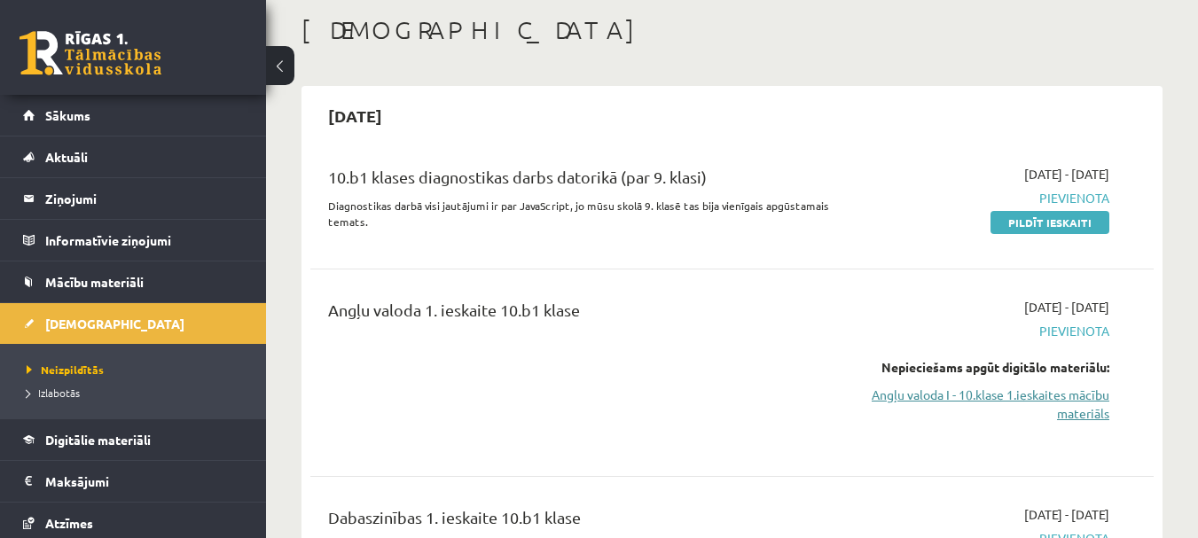
click at [1024, 402] on link "Angļu valoda I - 10.klase 1.ieskaites mācību materiāls" at bounding box center [987, 404] width 243 height 37
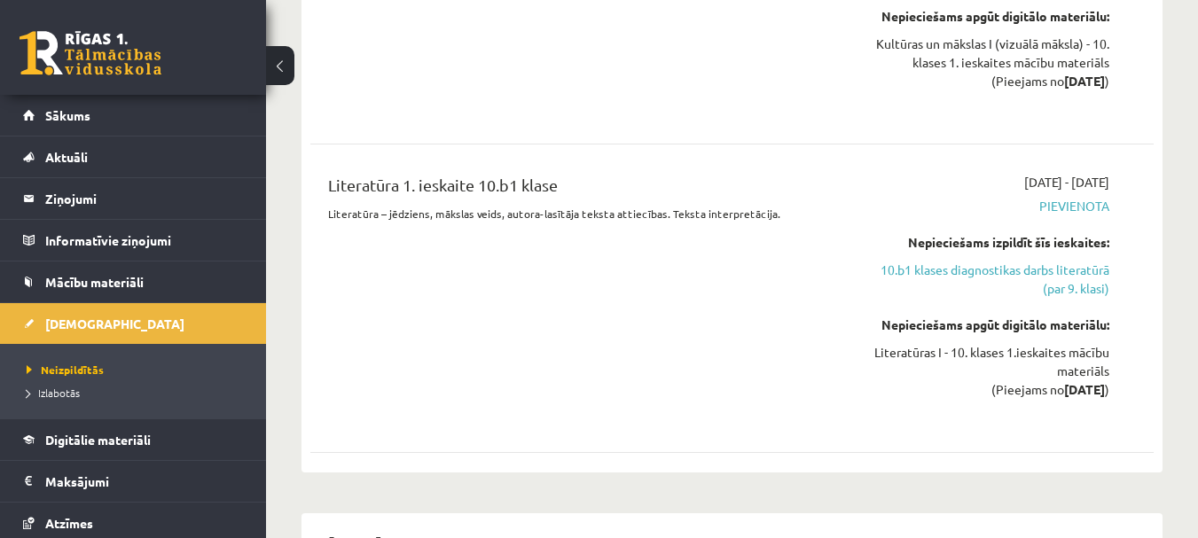
scroll to position [1507, 0]
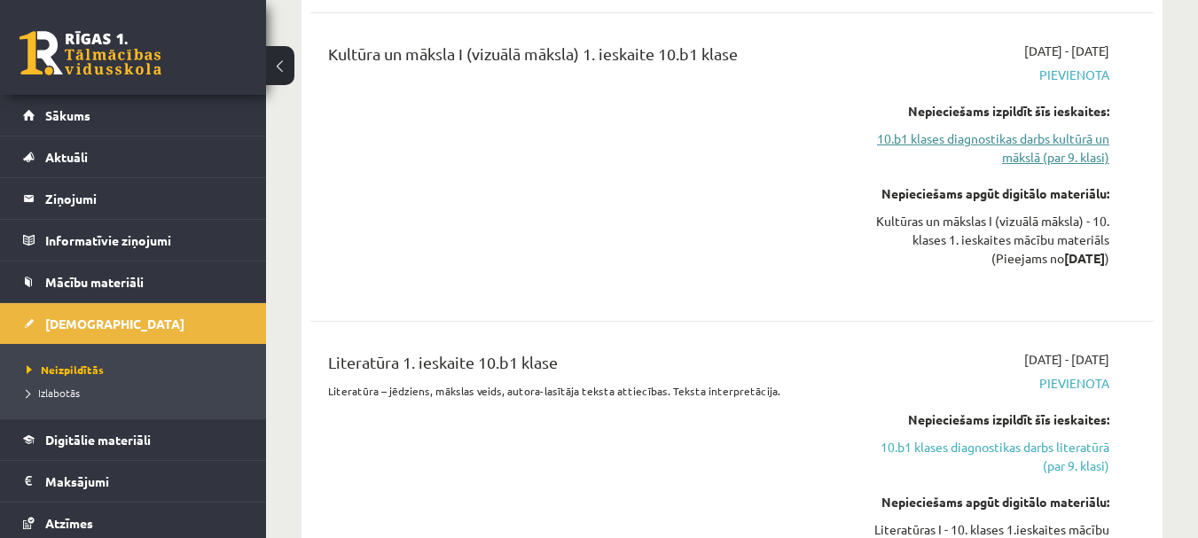
click at [942, 146] on link "10.b1 klases diagnostikas darbs kultūrā un mākslā (par 9. klasi)" at bounding box center [987, 147] width 243 height 37
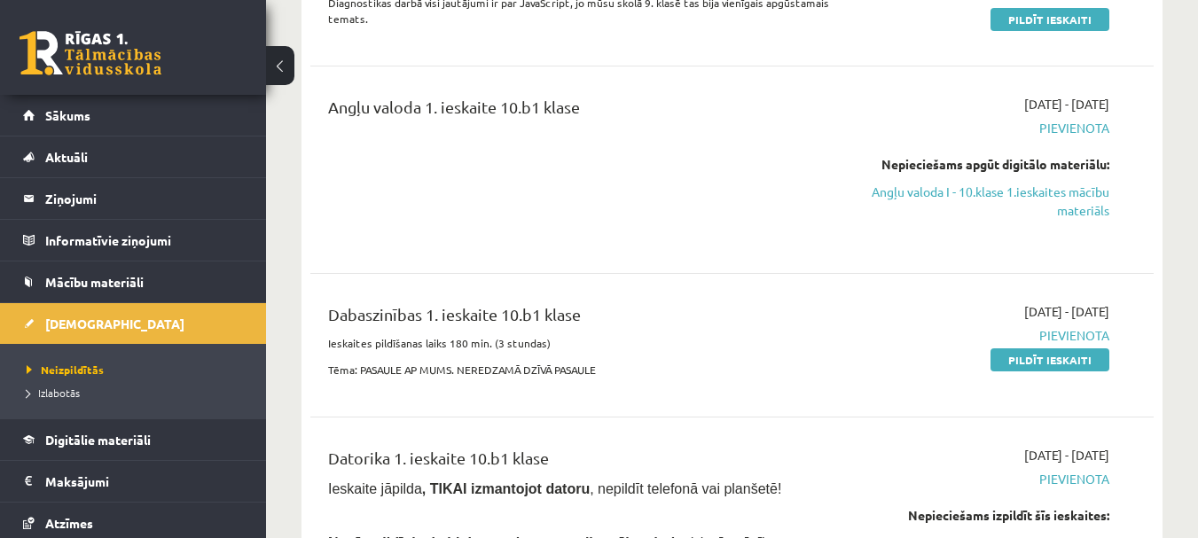
scroll to position [443, 0]
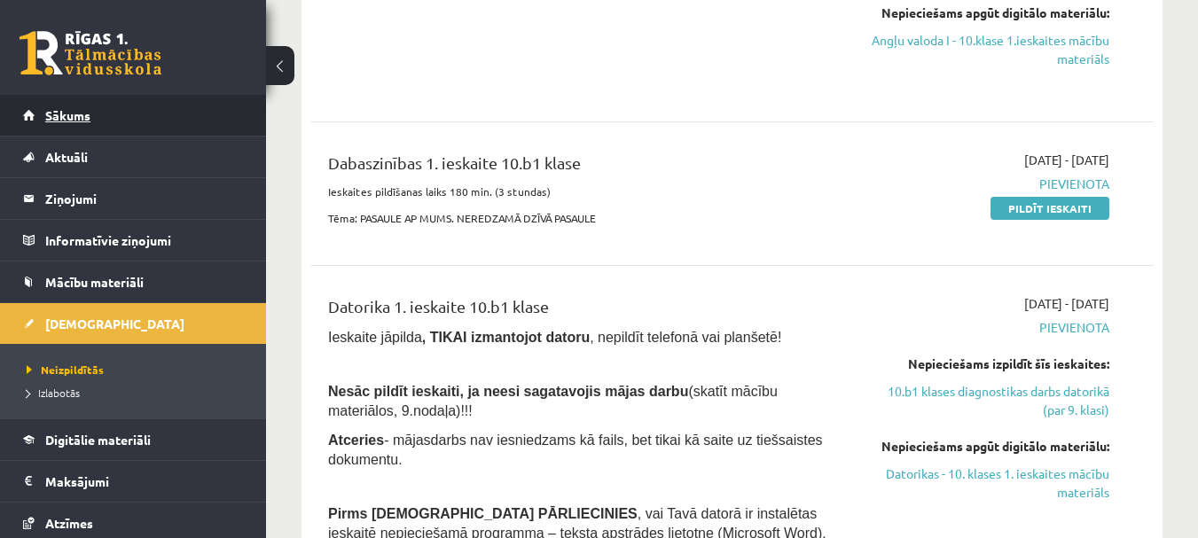
click at [169, 119] on link "Sākums" at bounding box center [133, 115] width 221 height 41
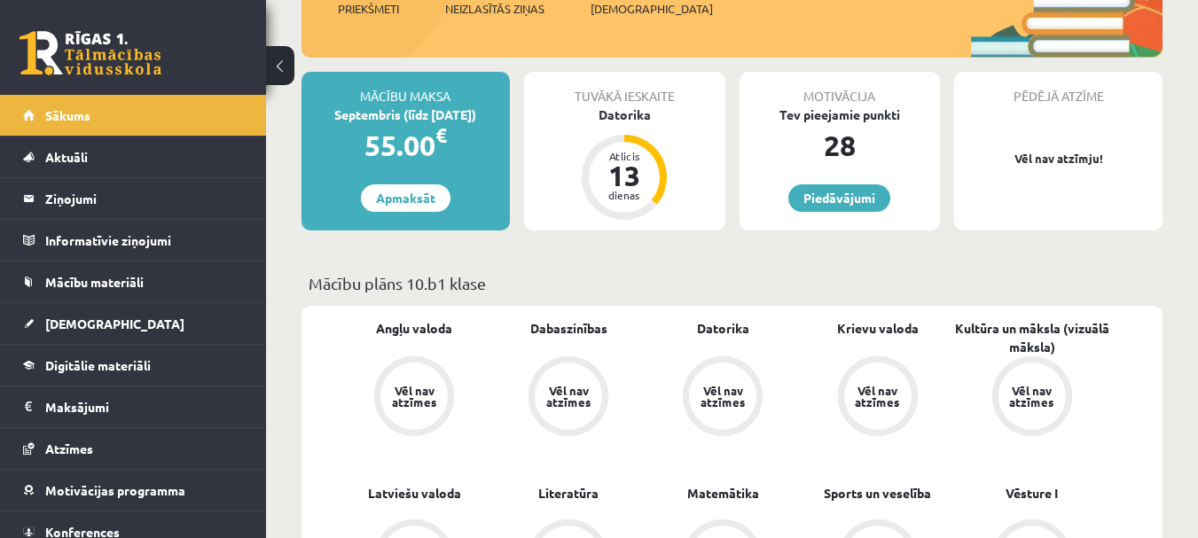
scroll to position [266, 0]
